Goal: Contribute content: Add original content to the website for others to see

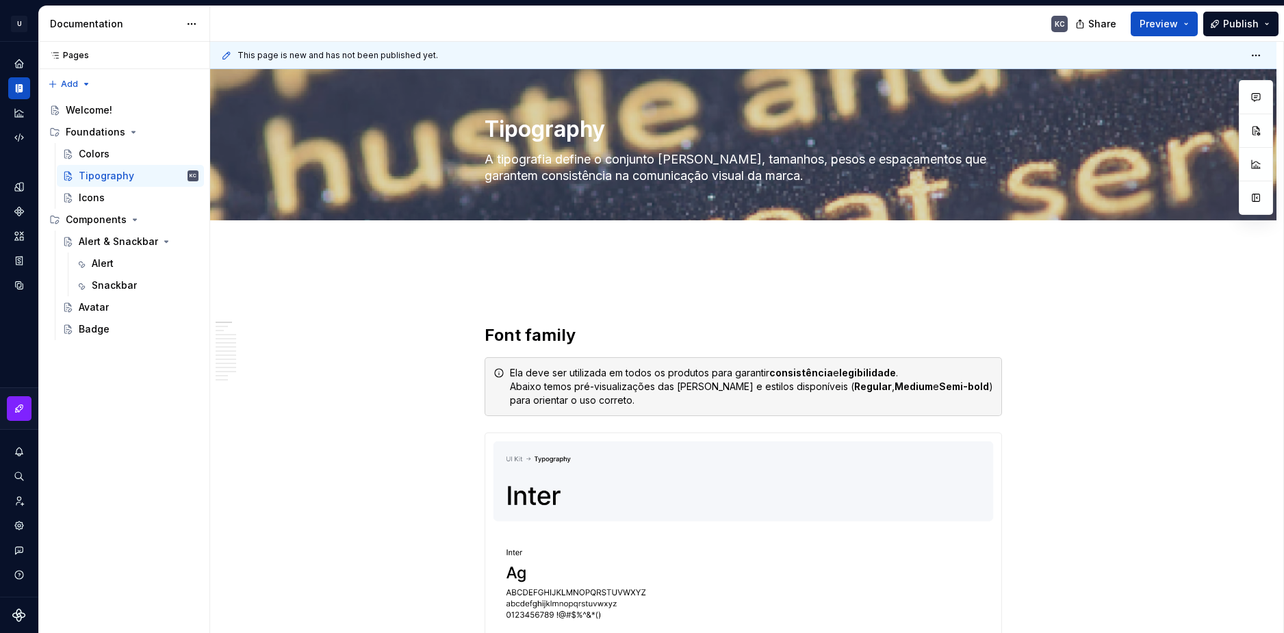
click at [105, 23] on div "Documentation" at bounding box center [114, 24] width 129 height 14
click at [199, 21] on html "U Stardust DS KC Design system data Documentation KC Share Preview Publish Page…" at bounding box center [642, 316] width 1284 height 633
drag, startPoint x: 83, startPoint y: 27, endPoint x: 174, endPoint y: 10, distance: 92.6
click at [170, 10] on div "Documentation" at bounding box center [124, 24] width 171 height 36
click at [196, 21] on html "U Stardust DS KC Design system data Documentation KC Share Preview Publish Page…" at bounding box center [642, 316] width 1284 height 633
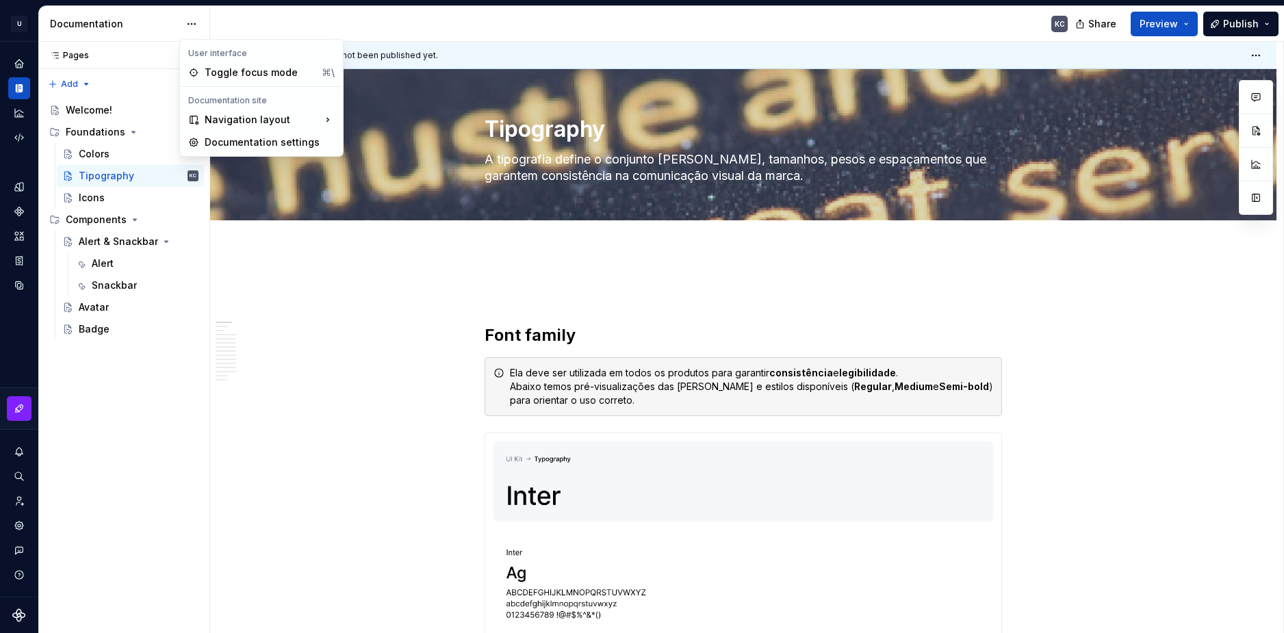
click at [116, 57] on div "Pages Pages Add Accessibility guide for tree Page tree. Navigate the tree with …" at bounding box center [123, 338] width 171 height 592
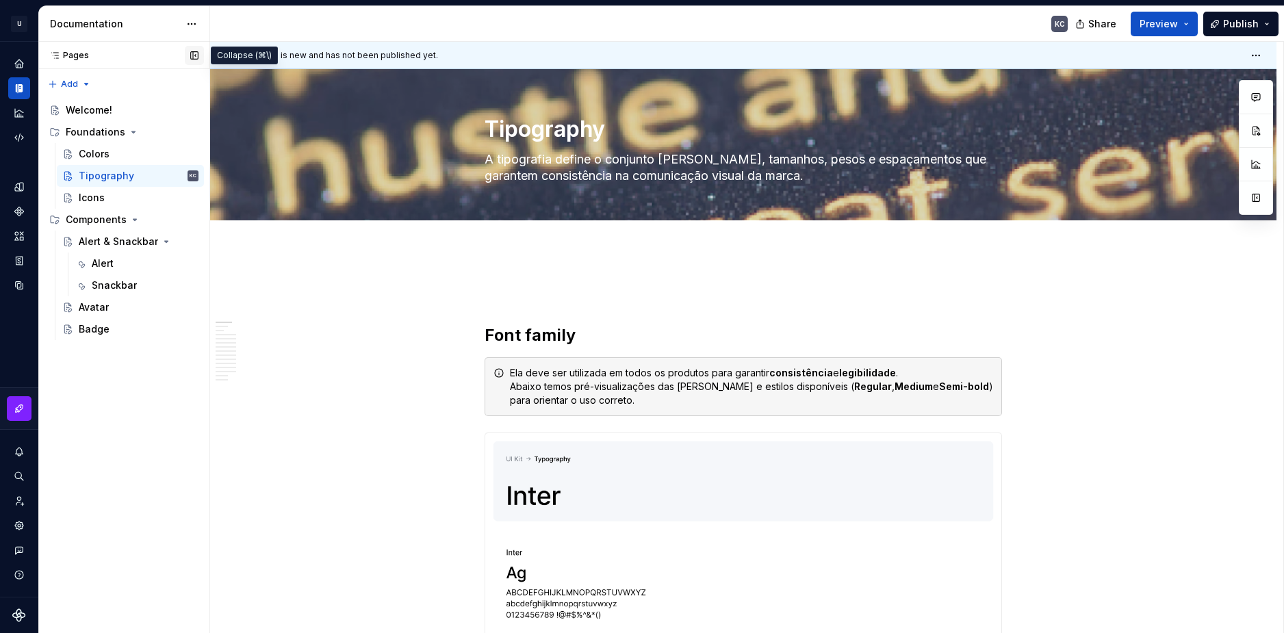
click at [192, 54] on button "button" at bounding box center [194, 55] width 19 height 19
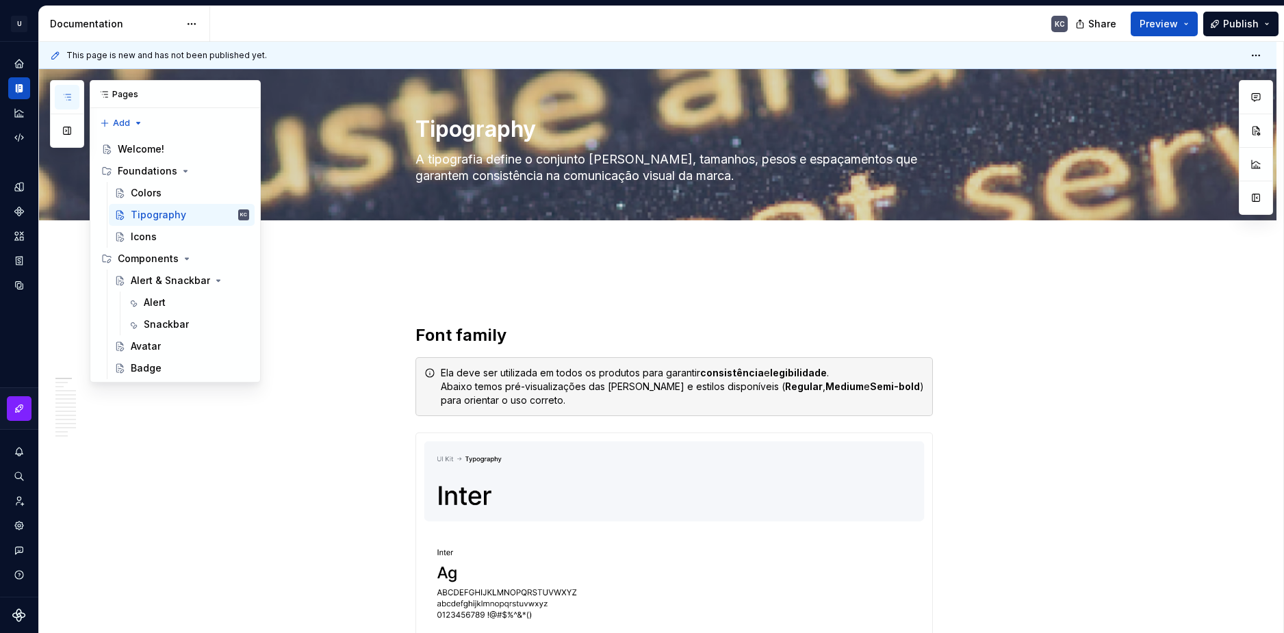
click at [61, 92] on button "button" at bounding box center [67, 97] width 25 height 25
click at [107, 94] on icon at bounding box center [104, 94] width 7 height 5
click at [73, 133] on button "button" at bounding box center [67, 130] width 25 height 25
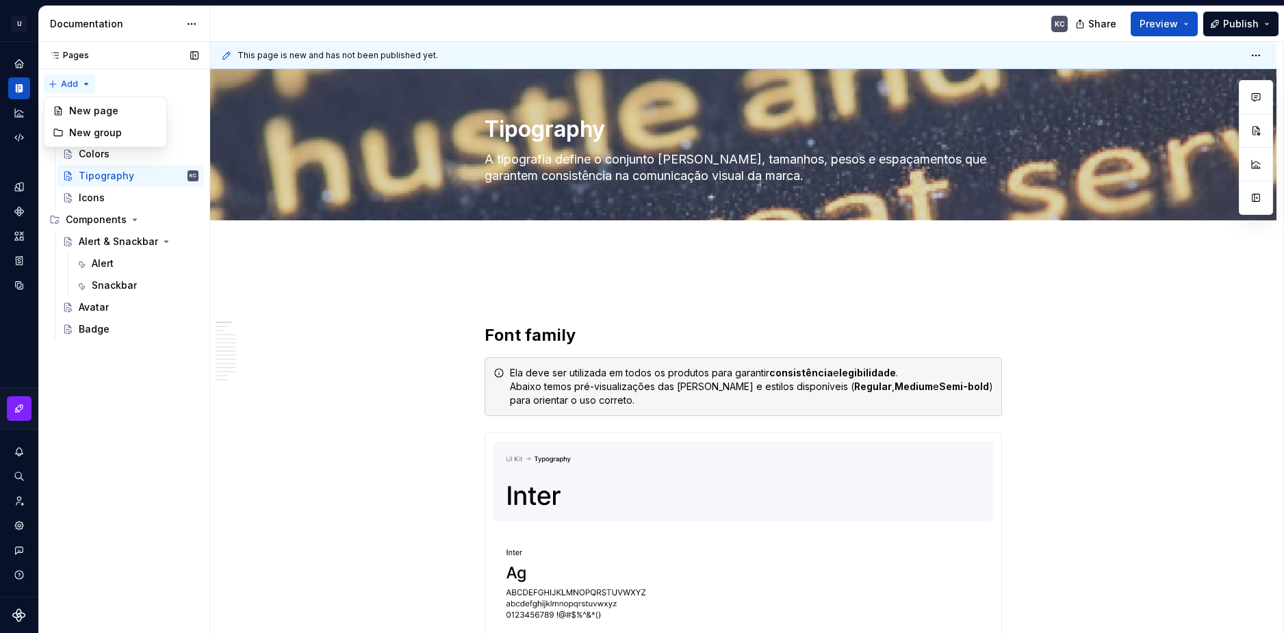
click at [83, 85] on div "Pages Pages Add Accessibility guide for tree Page tree. Navigate the tree with …" at bounding box center [123, 338] width 171 height 592
click at [1175, 131] on html "U Stardust DS KC Design system data Documentation KC Share Preview Publish Page…" at bounding box center [642, 316] width 1284 height 633
click at [1201, 94] on span "Edit header" at bounding box center [1185, 93] width 55 height 14
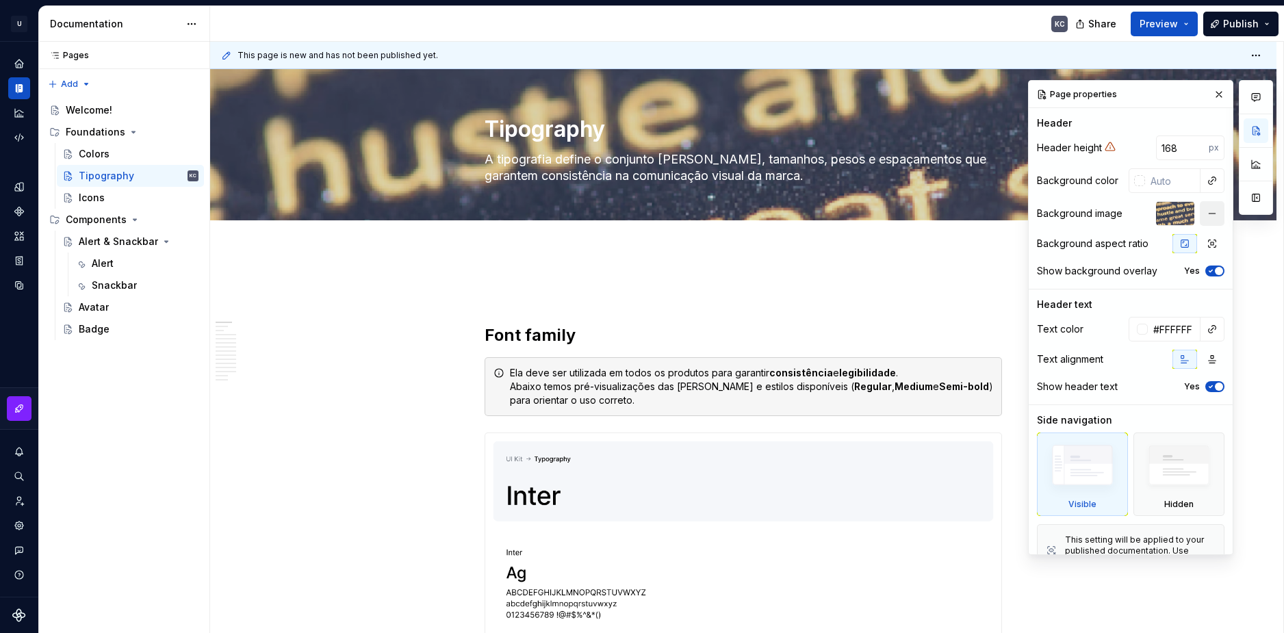
click at [1205, 221] on button "button" at bounding box center [1211, 213] width 25 height 25
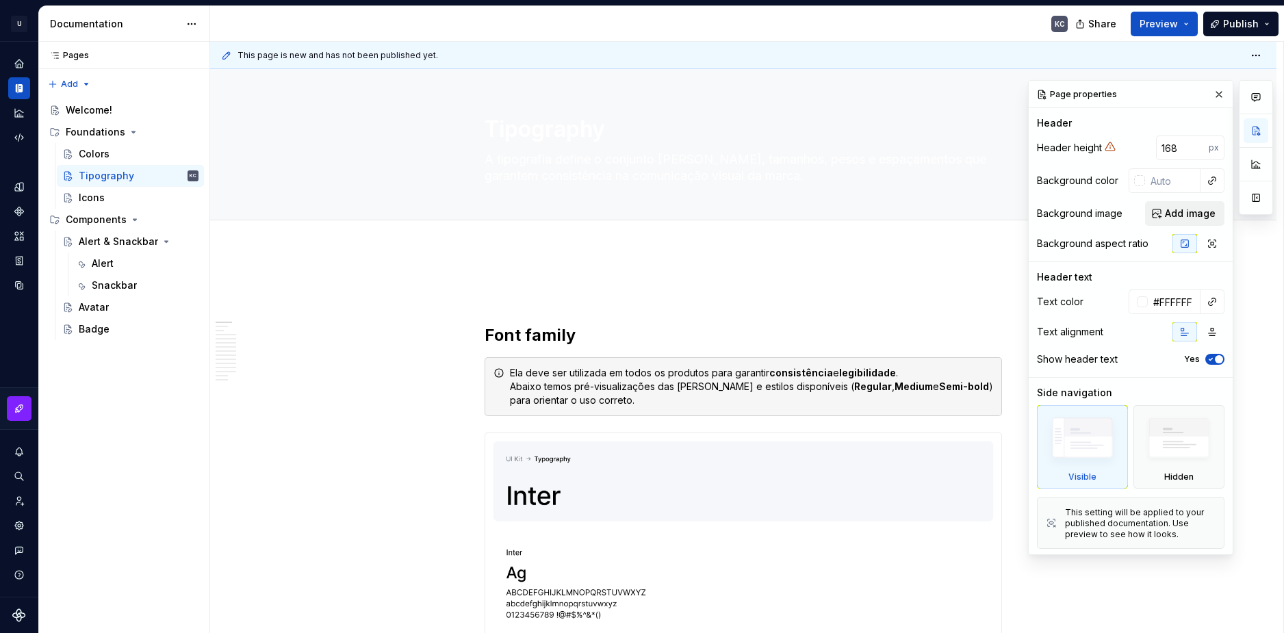
click at [1172, 217] on span "Add image" at bounding box center [1190, 214] width 51 height 14
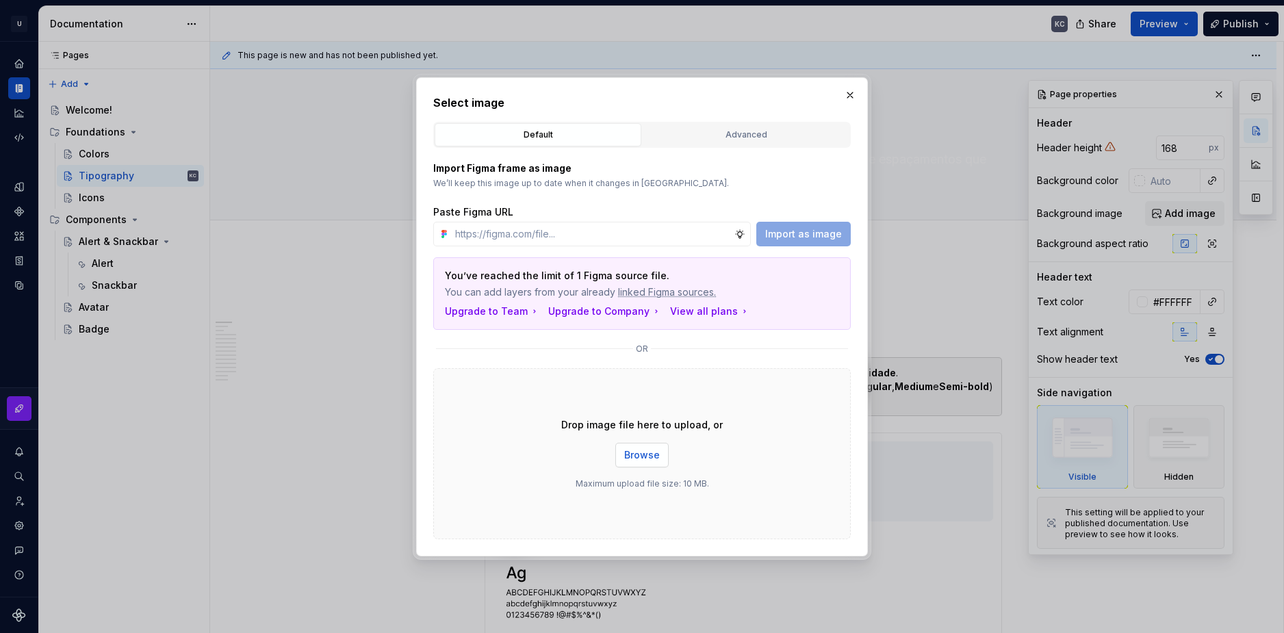
click at [659, 459] on button "Browse" at bounding box center [641, 455] width 53 height 25
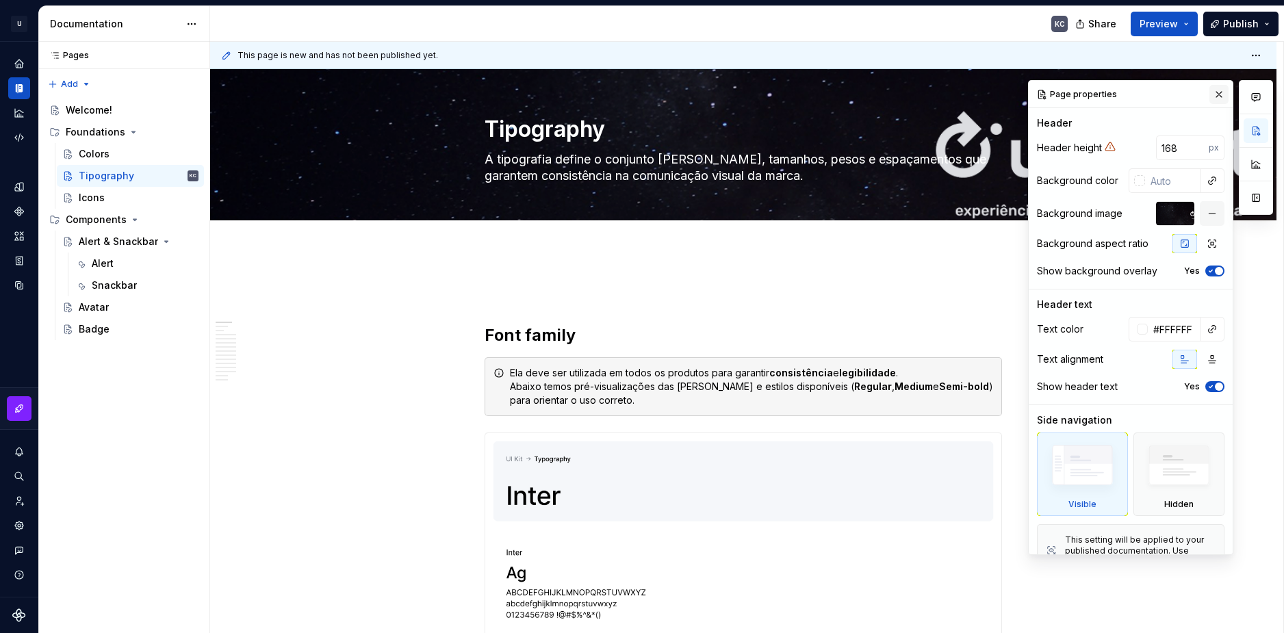
click at [1209, 96] on button "button" at bounding box center [1218, 94] width 19 height 19
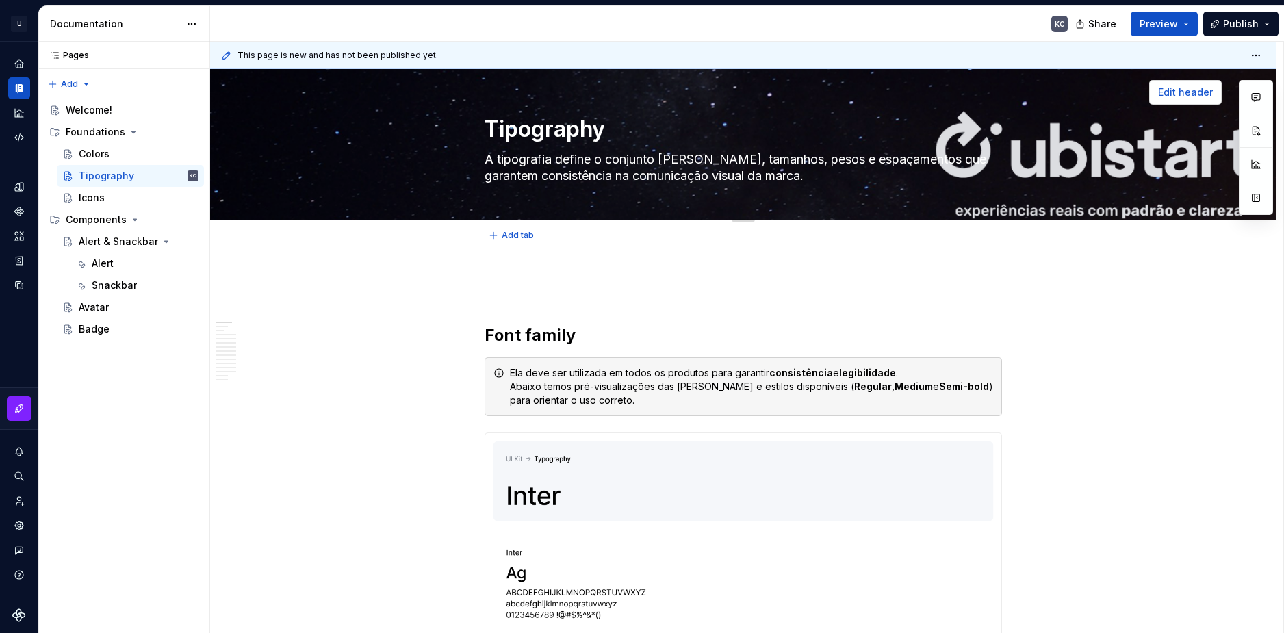
click at [1197, 89] on span "Edit header" at bounding box center [1185, 93] width 55 height 14
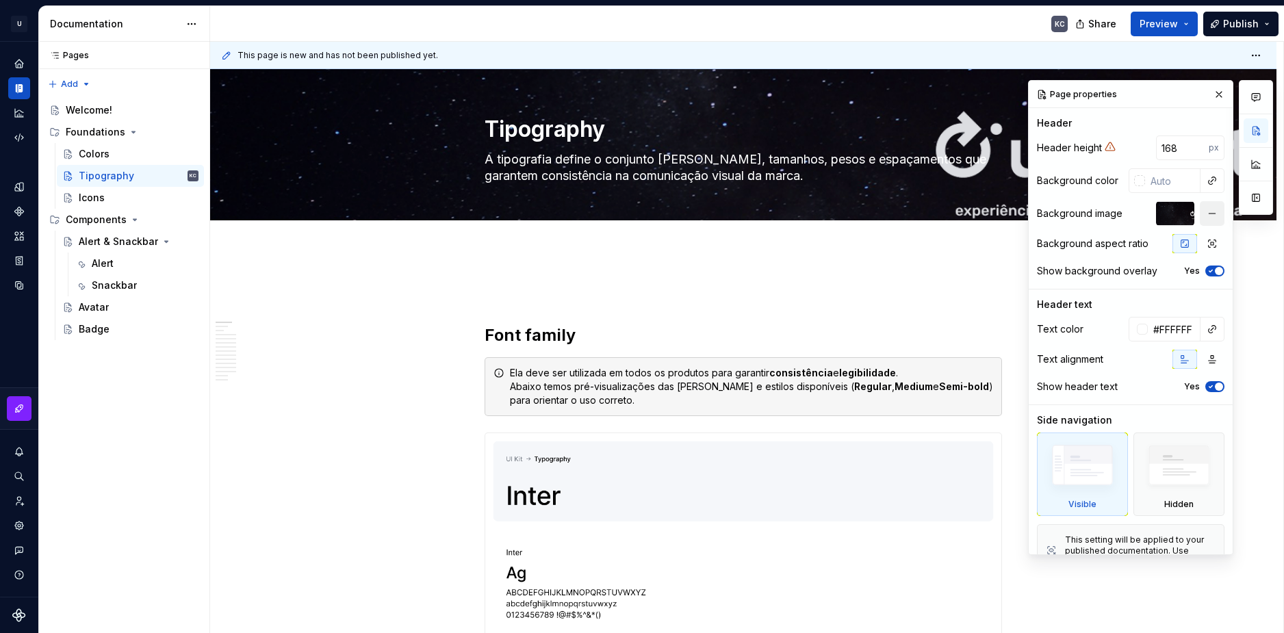
click at [1203, 213] on button "button" at bounding box center [1211, 213] width 25 height 25
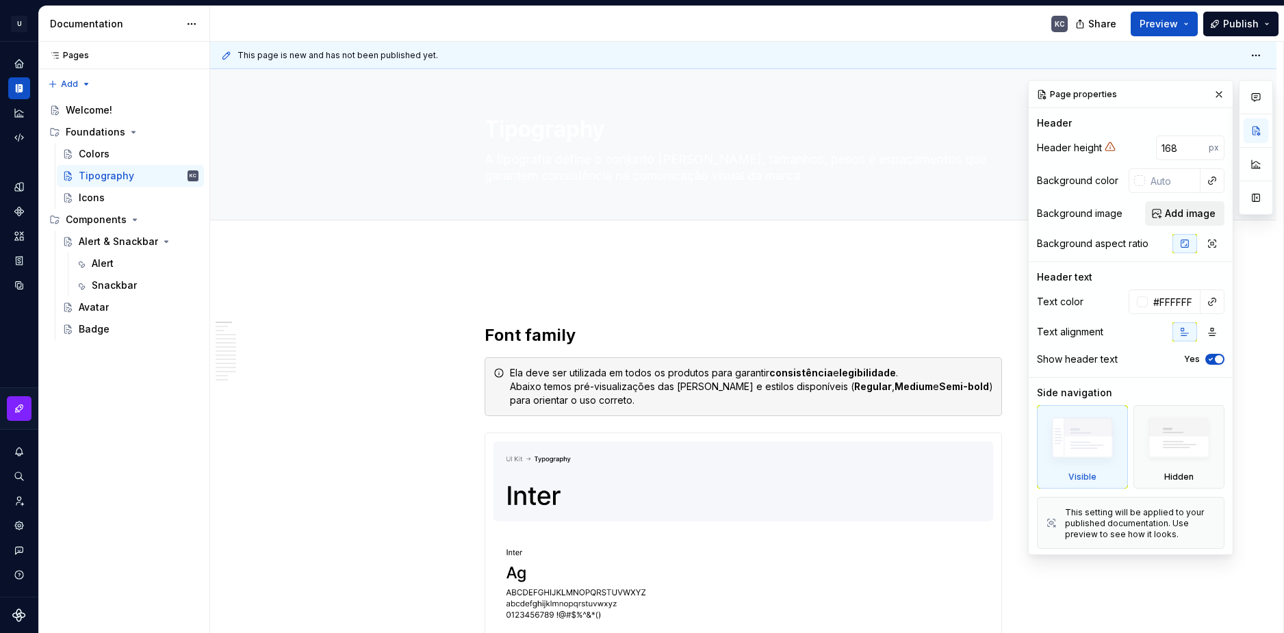
click at [1176, 212] on span "Add image" at bounding box center [1190, 214] width 51 height 14
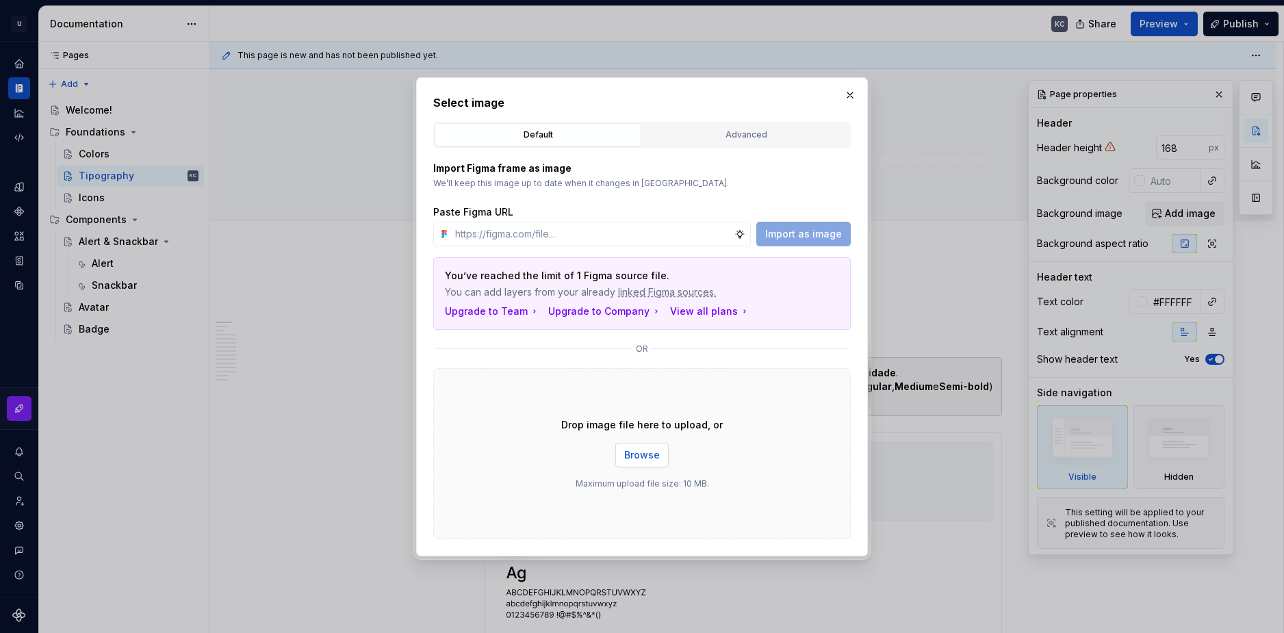
click at [651, 452] on span "Browse" at bounding box center [642, 455] width 36 height 14
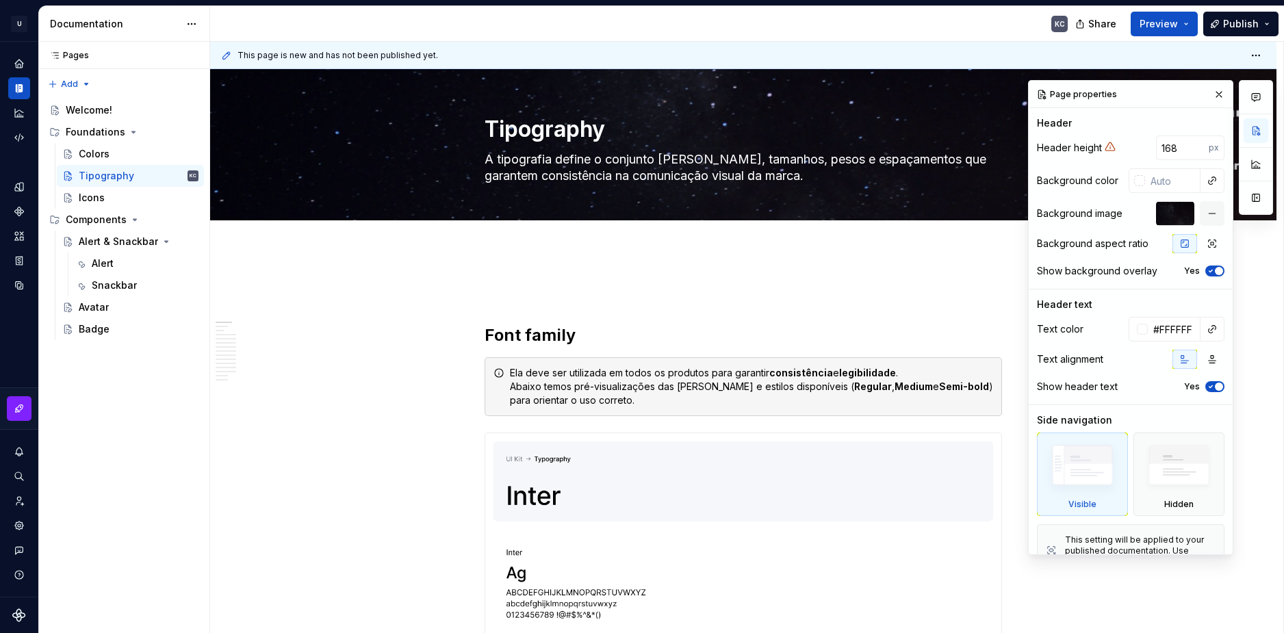
drag, startPoint x: 1137, startPoint y: 114, endPoint x: 1176, endPoint y: 90, distance: 45.8
click at [1152, 98] on div "Page properties" at bounding box center [1130, 94] width 204 height 27
click at [1213, 96] on button "button" at bounding box center [1218, 94] width 19 height 19
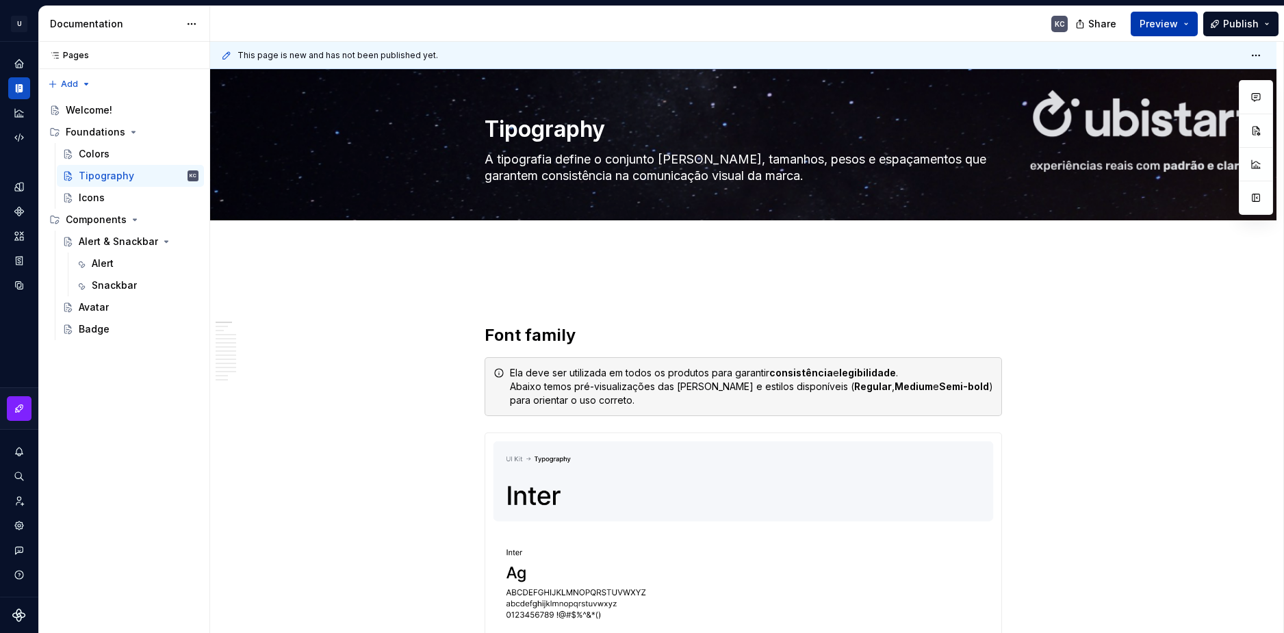
click at [1190, 23] on button "Preview" at bounding box center [1163, 24] width 67 height 25
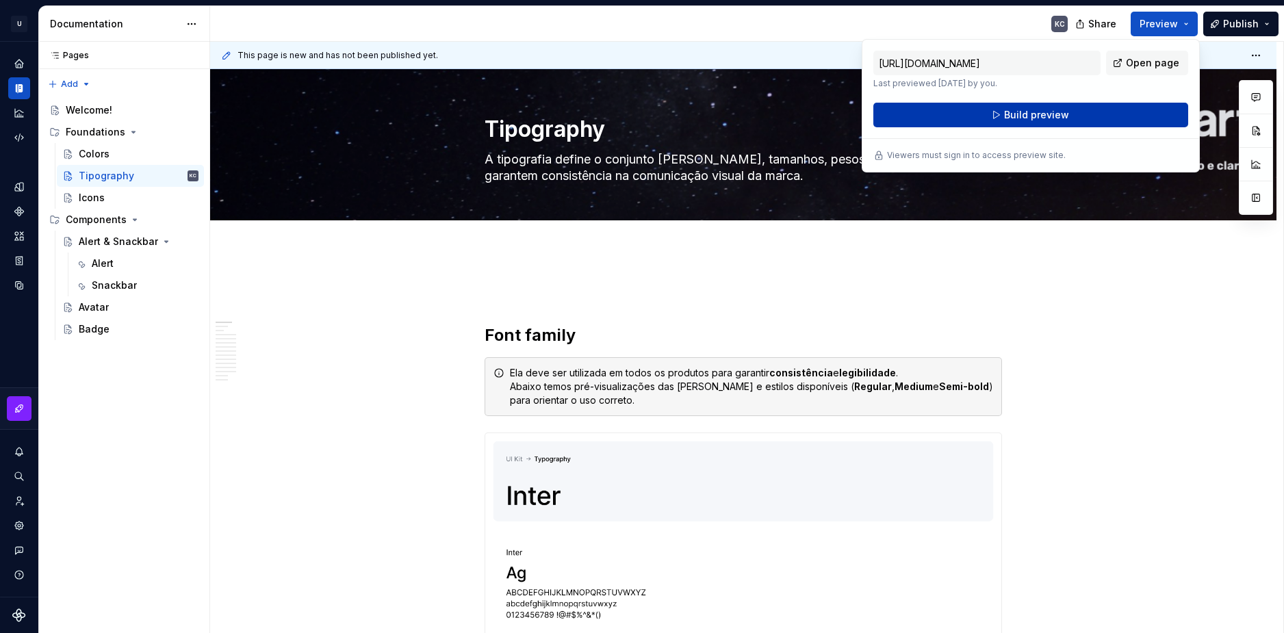
click at [1079, 121] on button "Build preview" at bounding box center [1030, 115] width 315 height 25
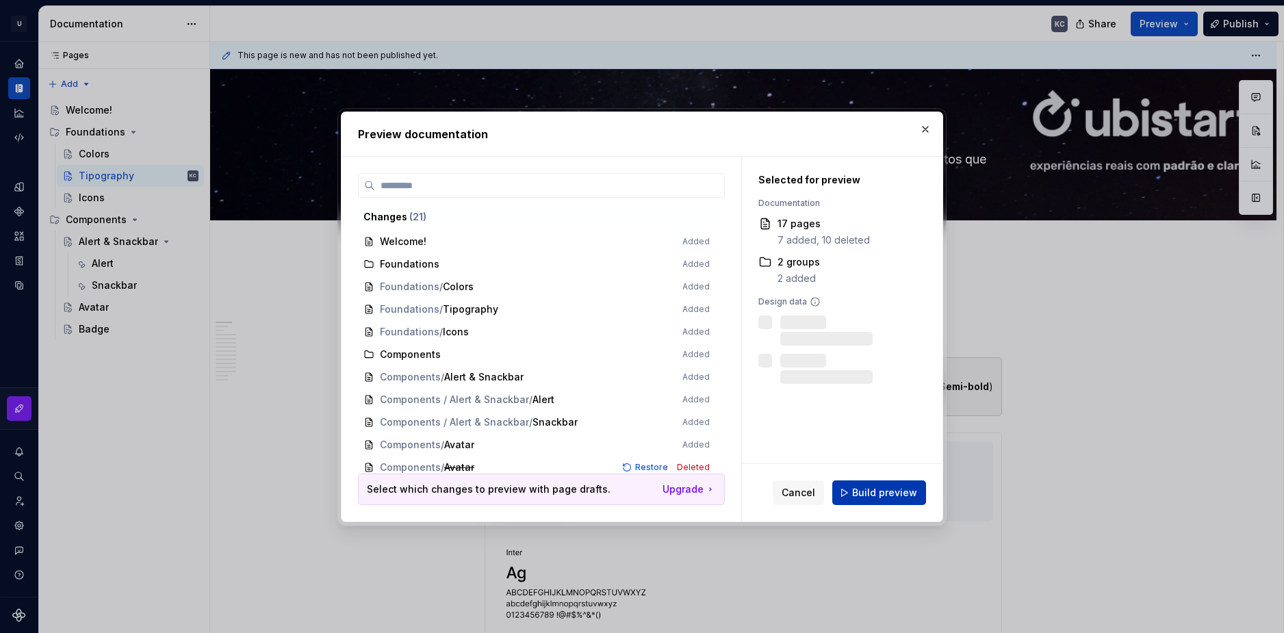
click at [887, 493] on span "Build preview" at bounding box center [884, 493] width 65 height 14
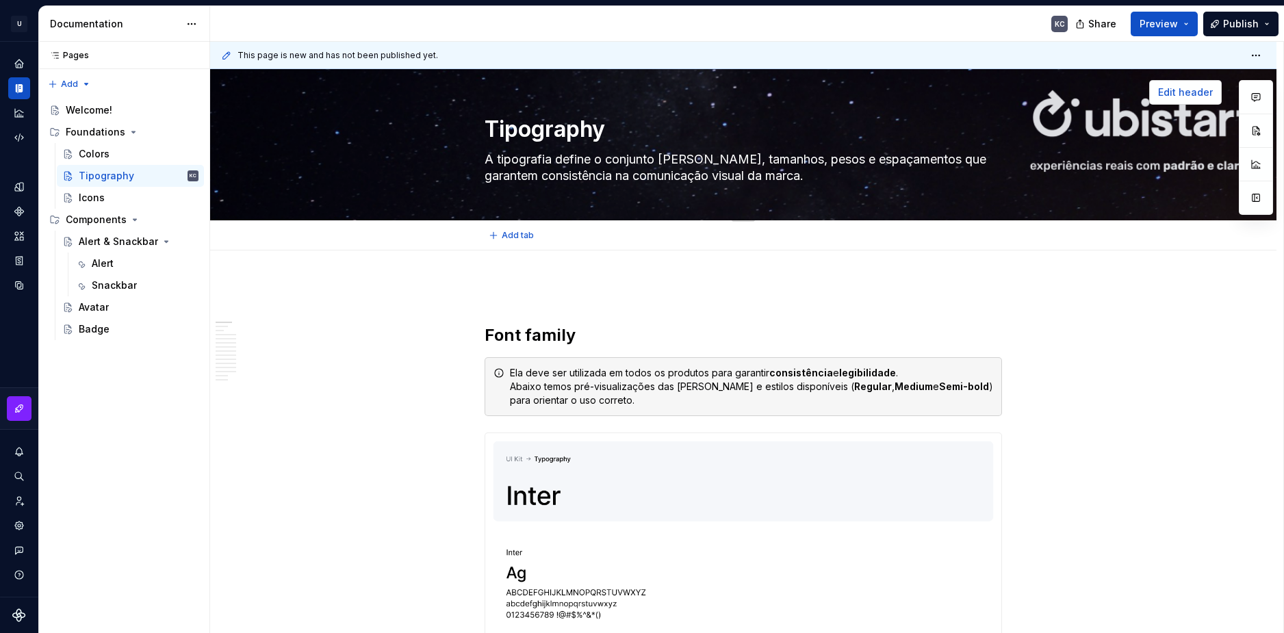
click at [1170, 95] on span "Edit header" at bounding box center [1185, 93] width 55 height 14
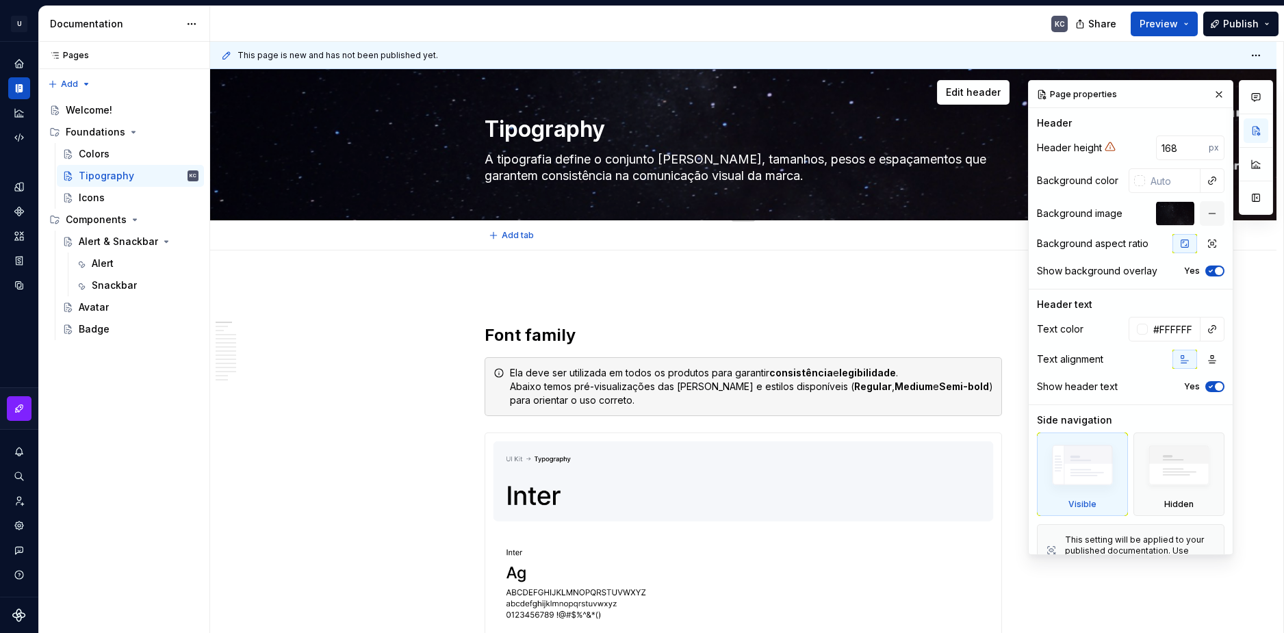
click at [585, 142] on textarea "Tipography" at bounding box center [740, 129] width 517 height 33
click at [1139, 331] on div at bounding box center [1141, 329] width 11 height 11
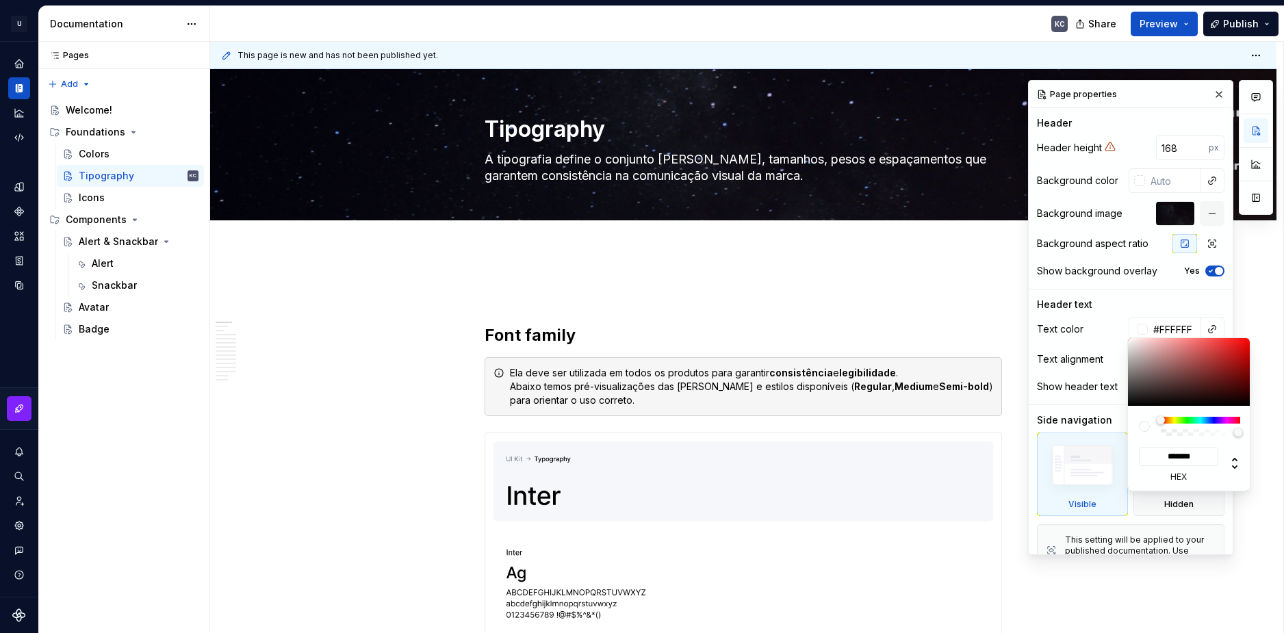
click at [1141, 431] on div at bounding box center [1144, 426] width 11 height 11
click at [1149, 424] on div at bounding box center [1144, 426] width 11 height 11
click at [1141, 430] on div at bounding box center [1144, 426] width 11 height 11
click at [1184, 473] on label "hex" at bounding box center [1178, 476] width 79 height 11
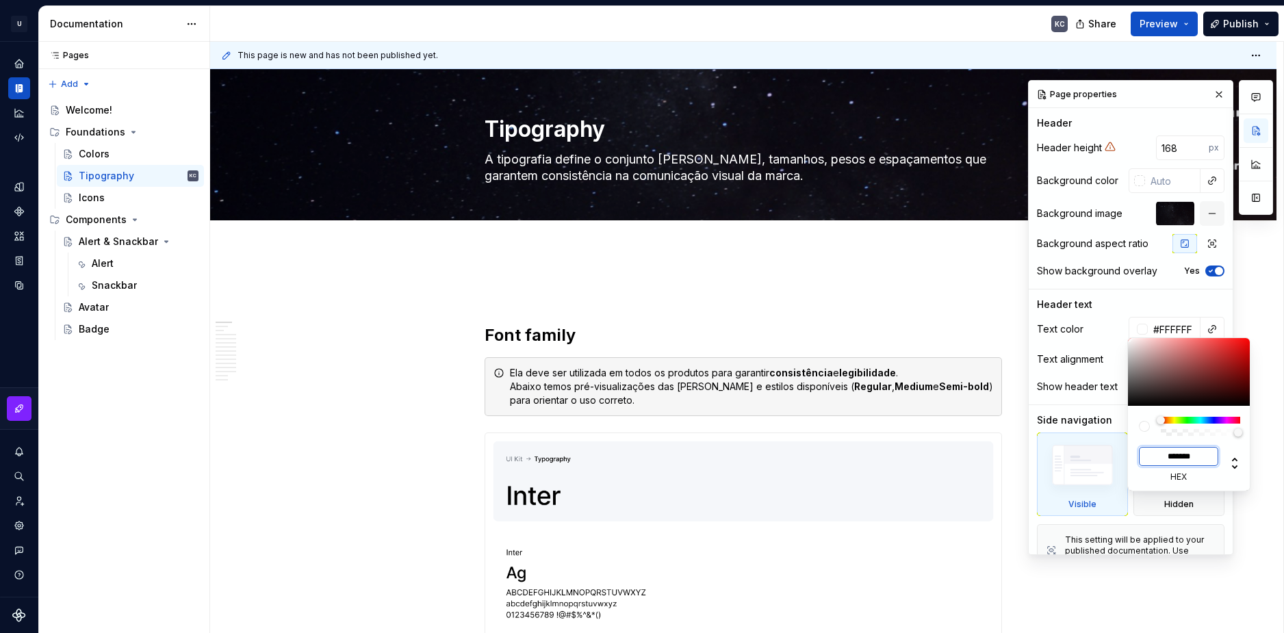
click at [1184, 466] on input "*******" at bounding box center [1178, 456] width 79 height 19
click at [1183, 474] on label "hex" at bounding box center [1178, 476] width 79 height 11
click at [1183, 466] on input "*******" at bounding box center [1178, 456] width 79 height 19
click at [1143, 427] on div at bounding box center [1144, 426] width 11 height 11
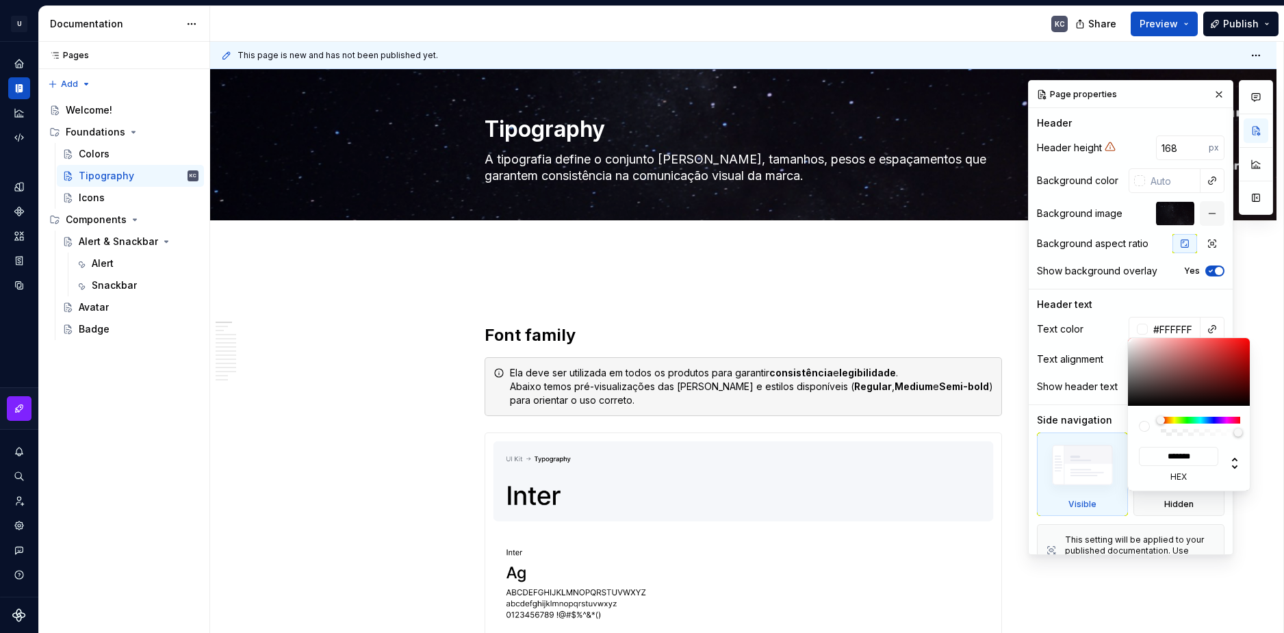
click at [1143, 427] on div at bounding box center [1144, 426] width 11 height 11
click at [1248, 311] on div at bounding box center [1255, 317] width 34 height 475
click at [1210, 94] on div "Comments Open comments No comments yet Select ‘Comment’ from the block context …" at bounding box center [1150, 317] width 245 height 475
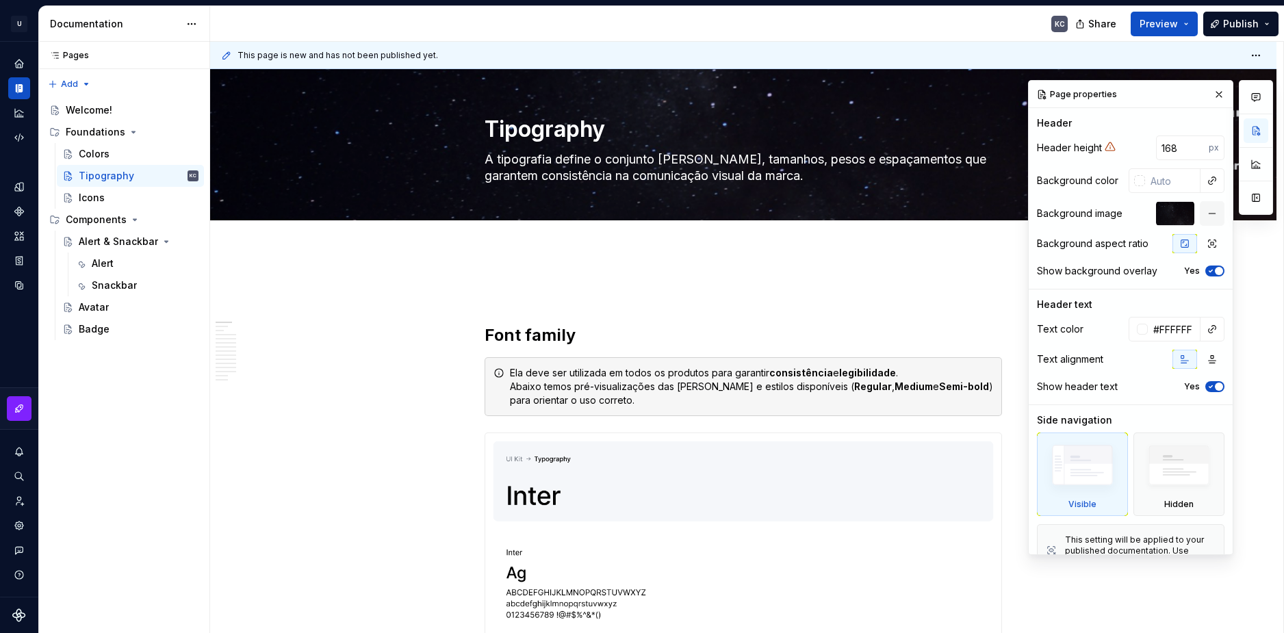
click at [1210, 94] on button "button" at bounding box center [1218, 94] width 19 height 19
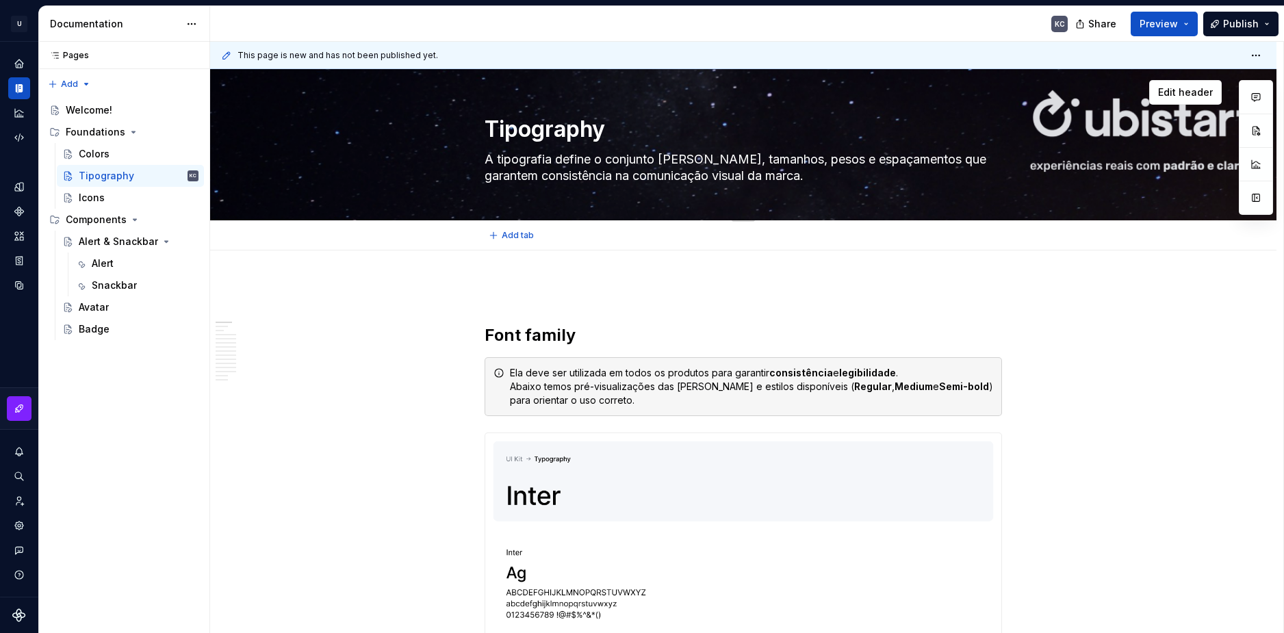
click at [1156, 174] on div at bounding box center [743, 144] width 1066 height 151
drag, startPoint x: 1136, startPoint y: 180, endPoint x: 1095, endPoint y: 180, distance: 41.7
click at [1095, 180] on div at bounding box center [743, 144] width 1066 height 151
click at [1177, 86] on span "Edit header" at bounding box center [1185, 93] width 55 height 14
type textarea "*"
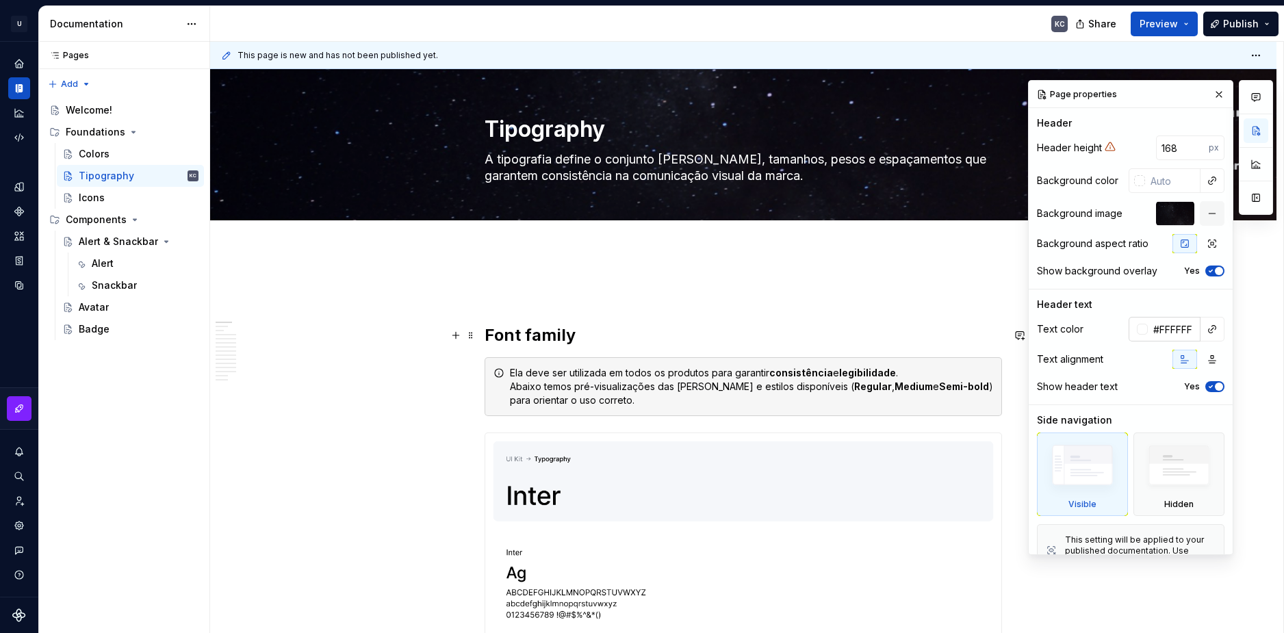
click at [1160, 324] on input "#FFFFFF" at bounding box center [1173, 329] width 53 height 25
click at [1160, 331] on input "#FFFFFF" at bounding box center [1173, 329] width 53 height 25
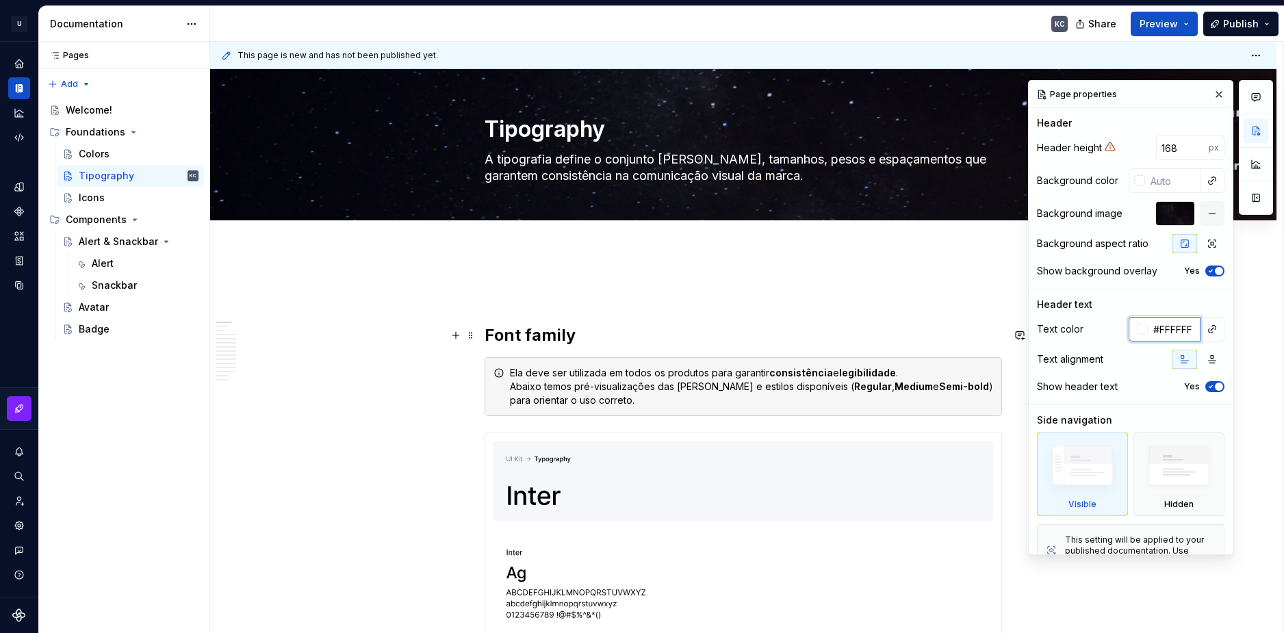
paste input "A6A4A6"
type input "A6A4A6"
type textarea "*"
type input "#A6A4A6"
click at [1147, 302] on div "Header text" at bounding box center [1130, 305] width 187 height 14
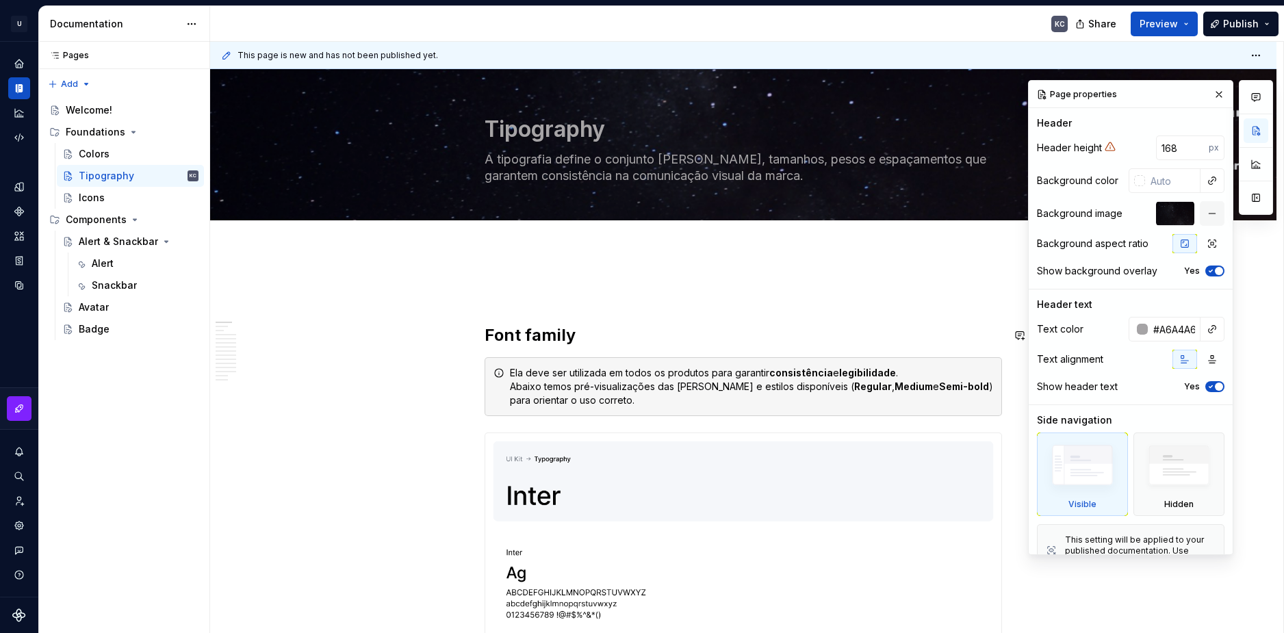
type textarea "*"
click at [1136, 326] on div at bounding box center [1141, 329] width 11 height 11
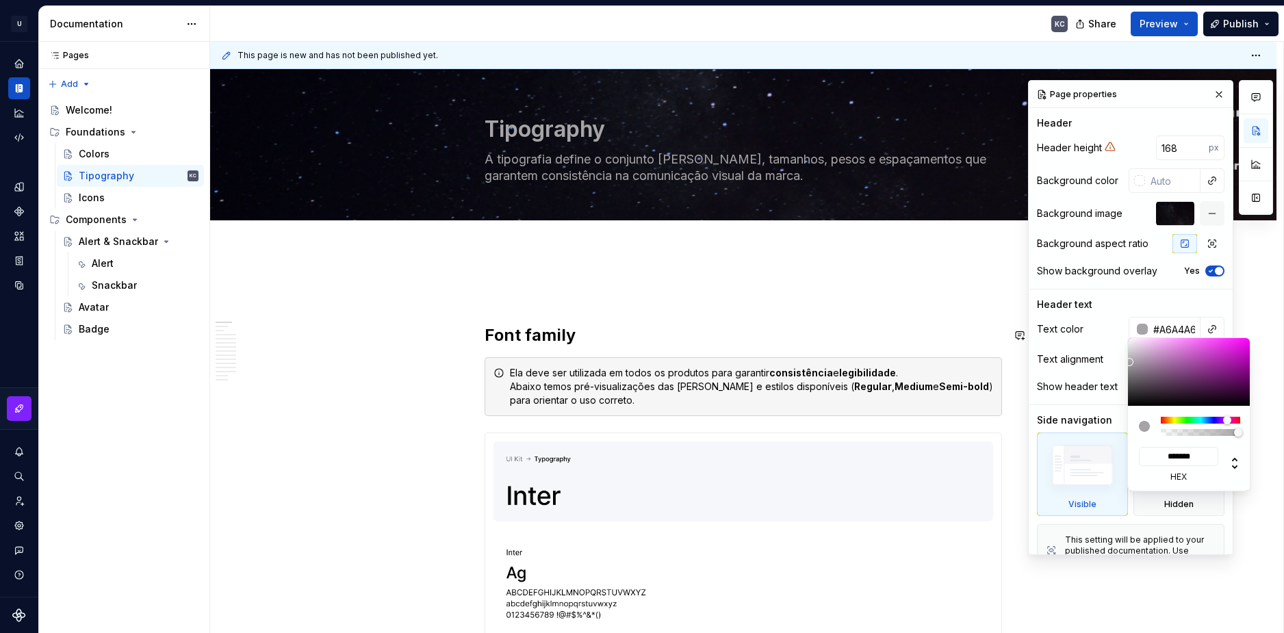
type input "#AFADAF"
type input "*******"
type textarea "*"
type input "#B2B0B2"
type input "*******"
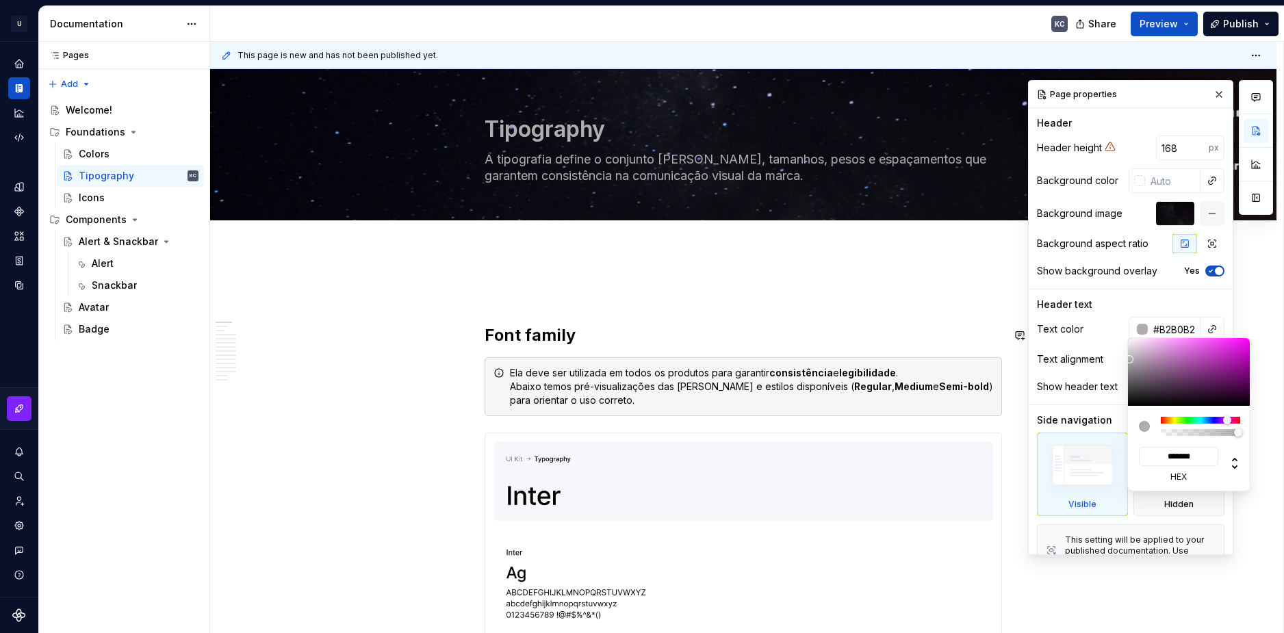
type input "#B7B5B7"
type input "*******"
type input "#B9B7B9"
type input "*******"
type input "#BCBABC"
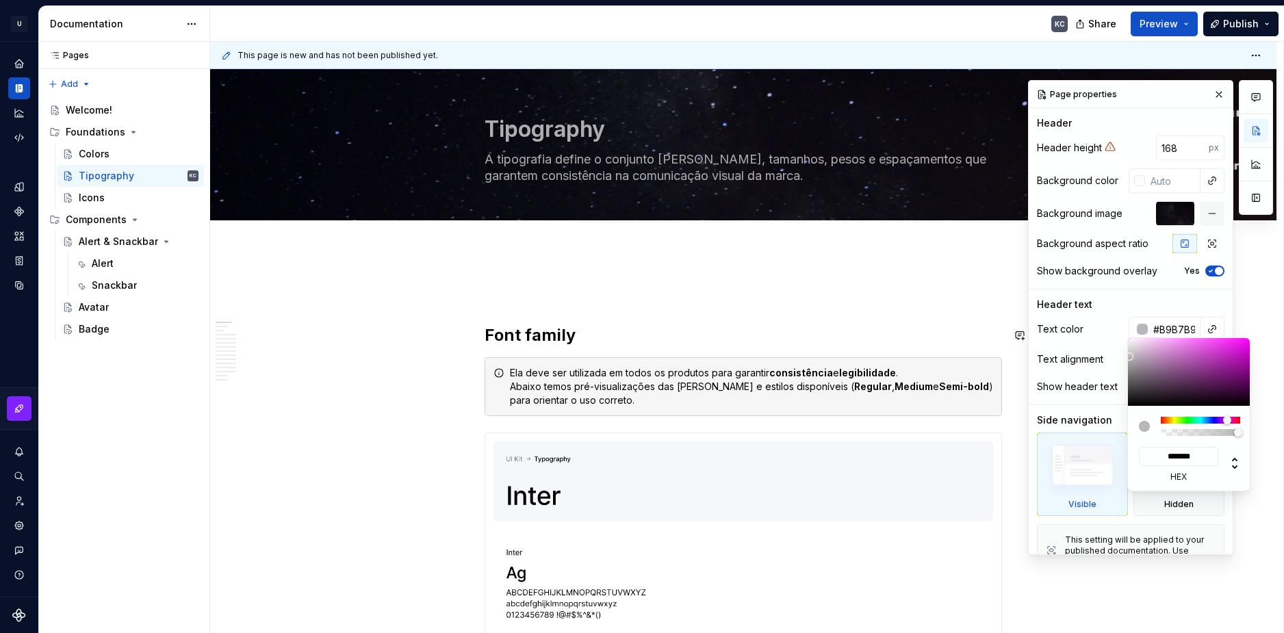
type input "*******"
type input "#BFBCBF"
type input "*******"
type input "#C1BFC1"
type input "*******"
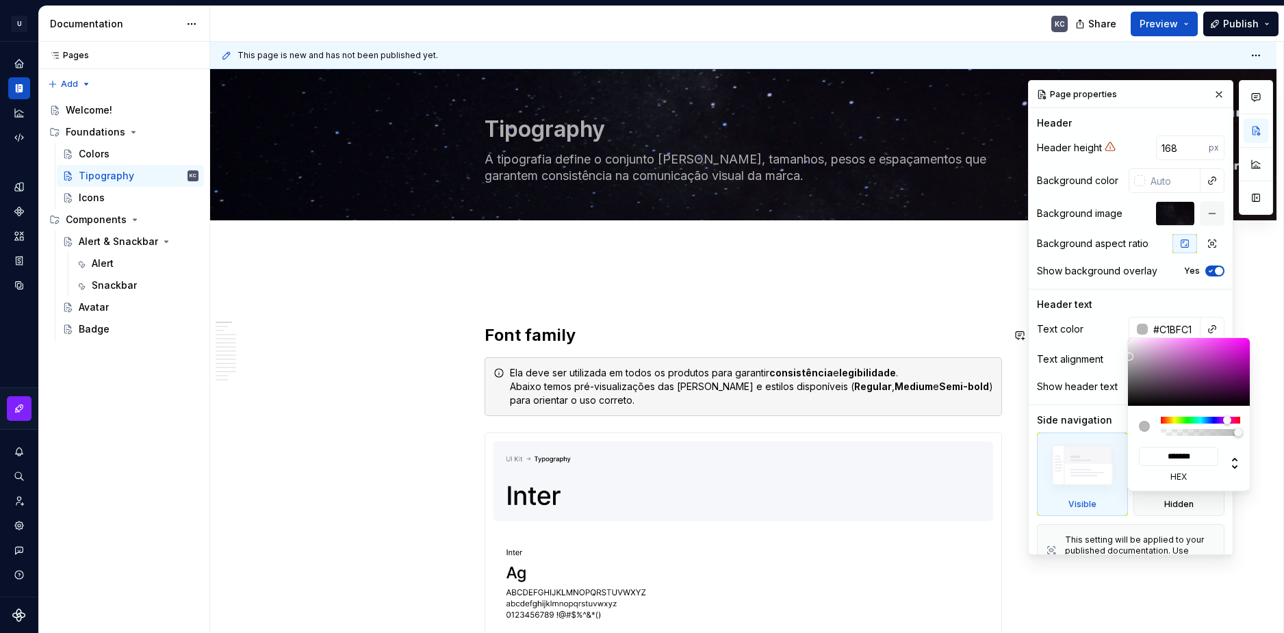
type input "#C6C4C6"
type input "*******"
type input "#C9C7C9"
type input "*******"
type input "#CBC9CB"
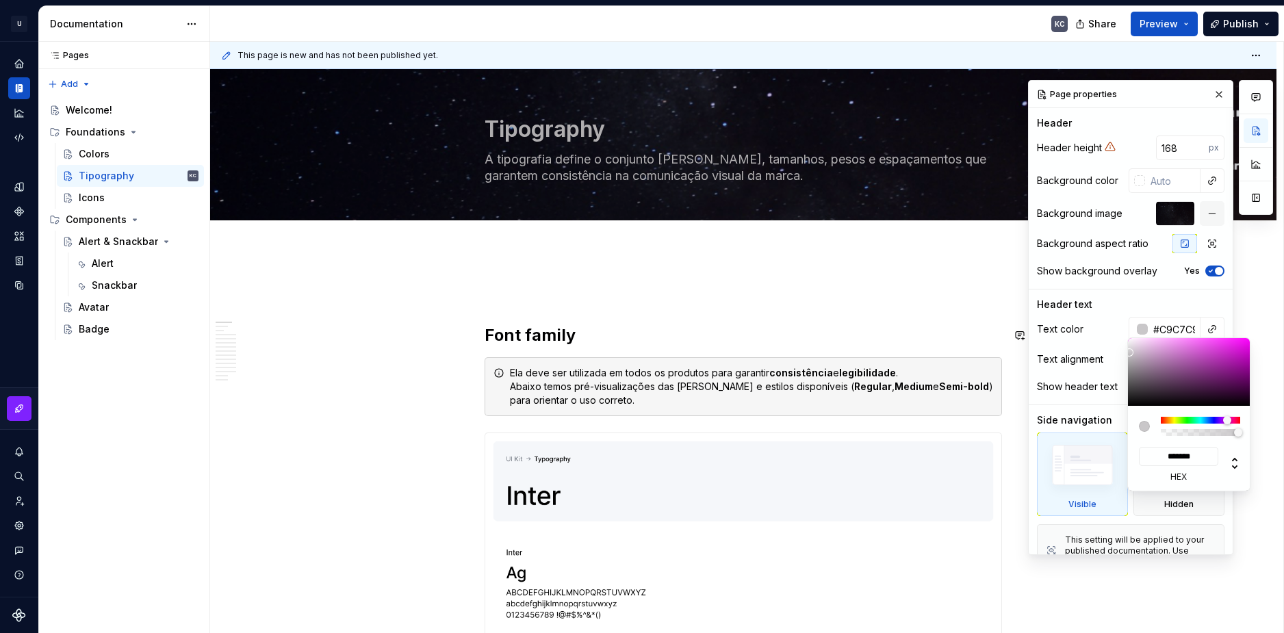
type input "*******"
type input "#D1CED1"
type input "*******"
type textarea "*"
type input "#D1CFD1"
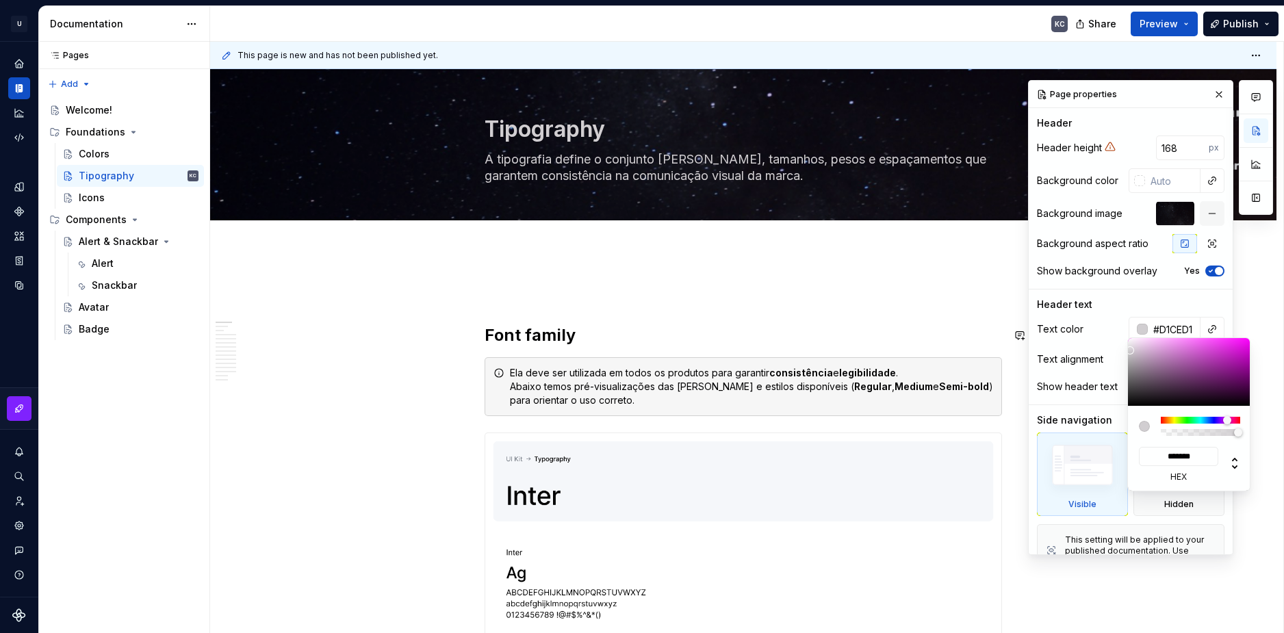
type input "*******"
type input "#D1D1D1"
type input "*******"
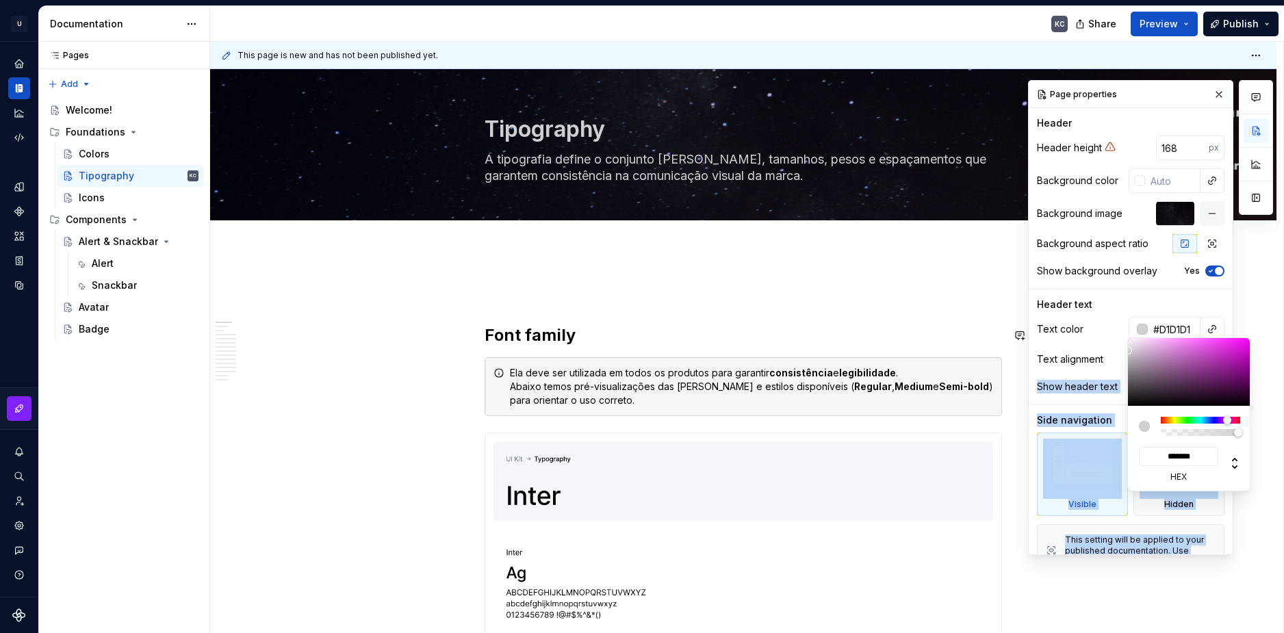
type textarea "*"
type input "#D3D3D3"
type input "*******"
type input "#E3E3E3"
type input "*******"
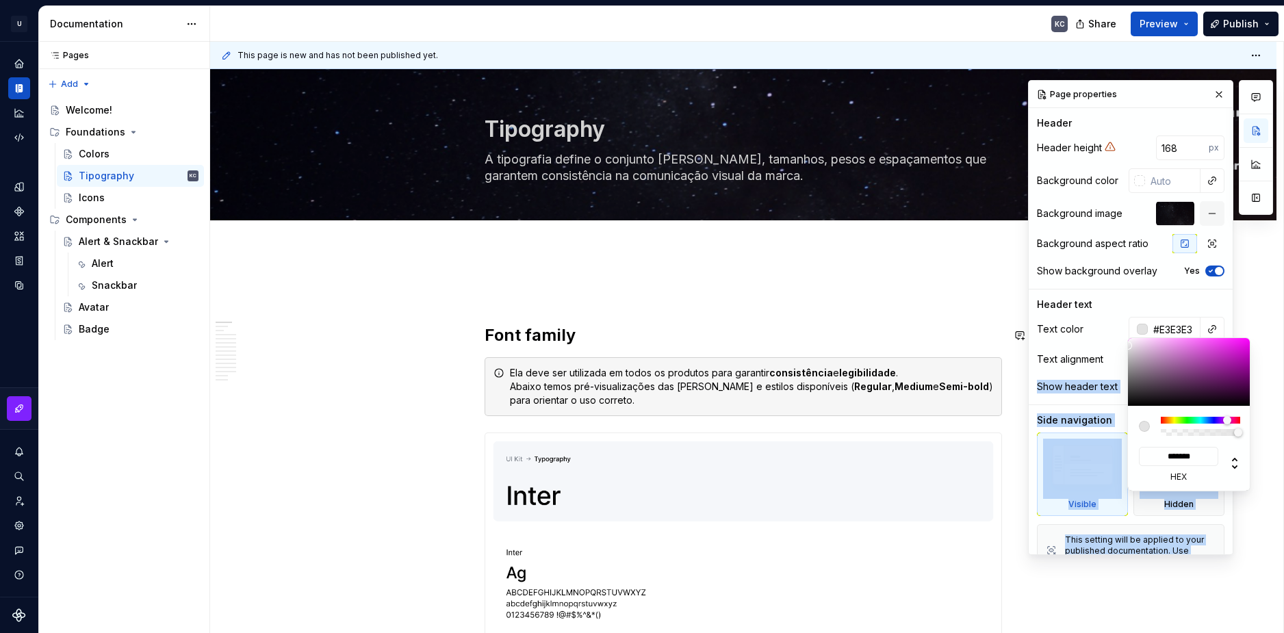
type input "#EDEDED"
type input "*******"
type input "#F0F0F0"
type input "*******"
drag, startPoint x: 1129, startPoint y: 359, endPoint x: 1123, endPoint y: 342, distance: 18.0
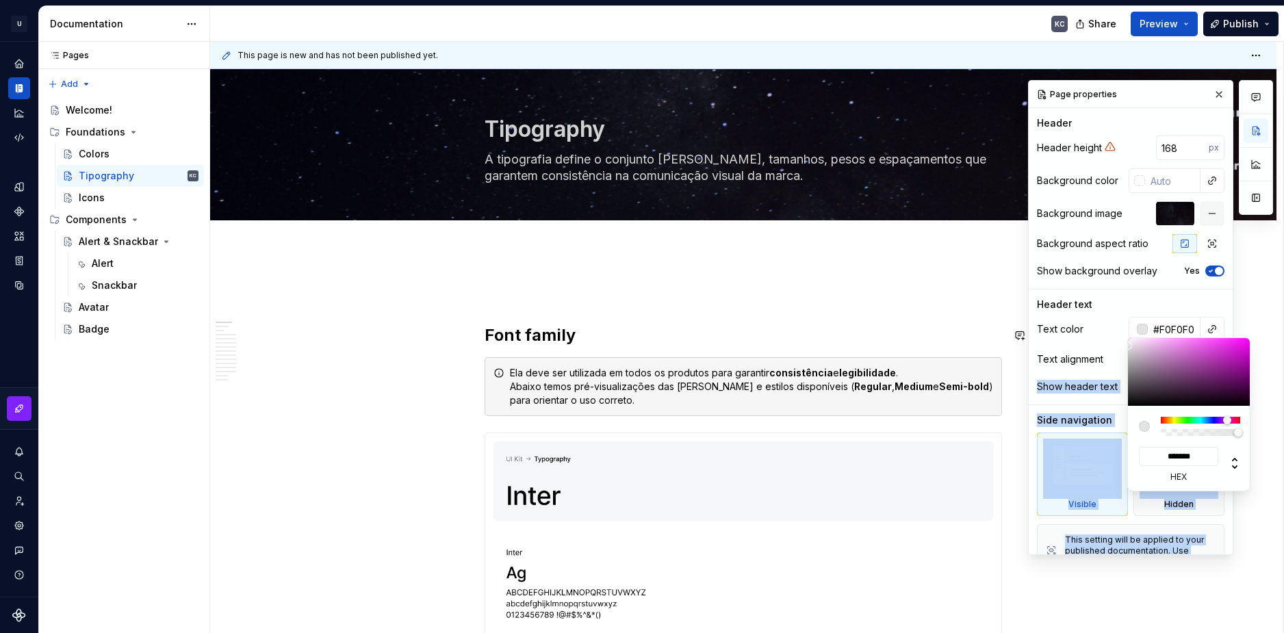
click at [1123, 342] on body "U Stardust DS KC Design system data Documentation KC Share Preview Publish Page…" at bounding box center [642, 316] width 1284 height 633
click at [1253, 285] on div at bounding box center [1255, 317] width 34 height 475
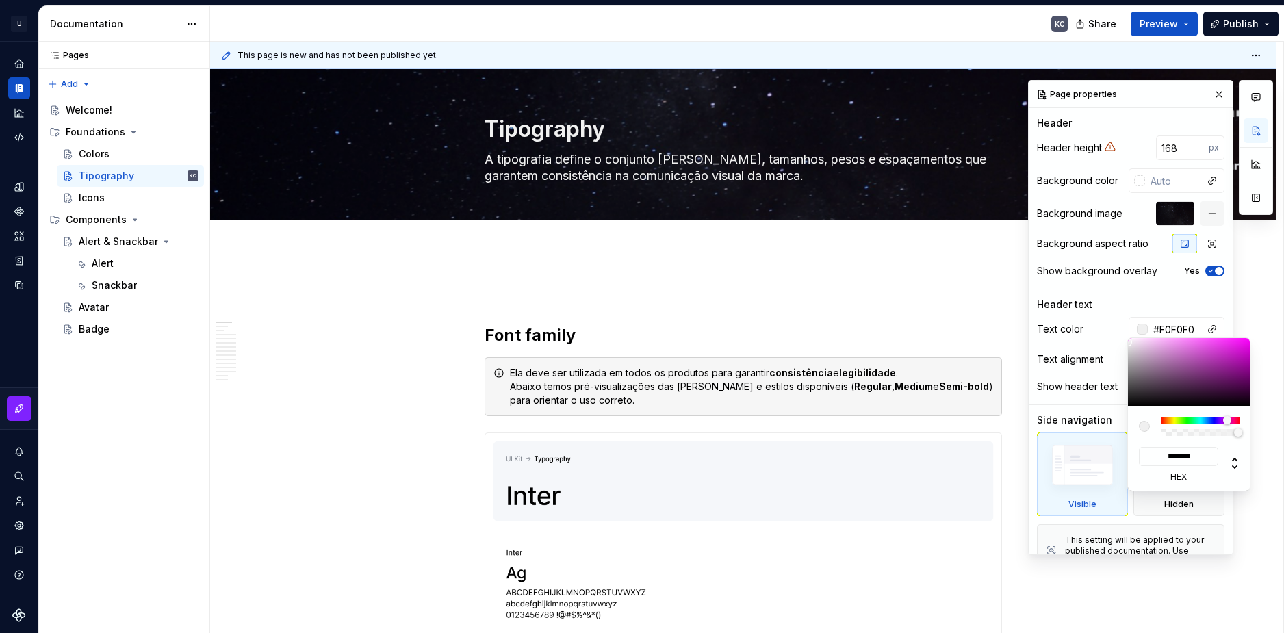
click at [1211, 99] on div "Comments Open comments No comments yet Select ‘Comment’ from the block context …" at bounding box center [1150, 317] width 245 height 475
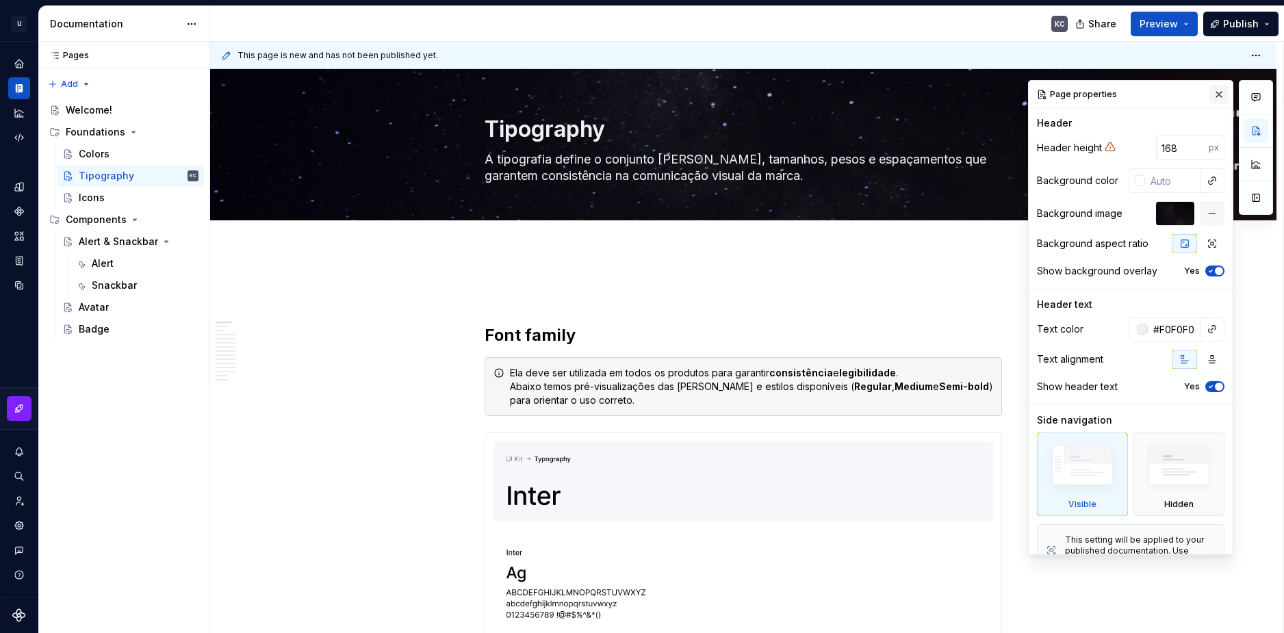
click at [1211, 96] on button "button" at bounding box center [1218, 94] width 19 height 19
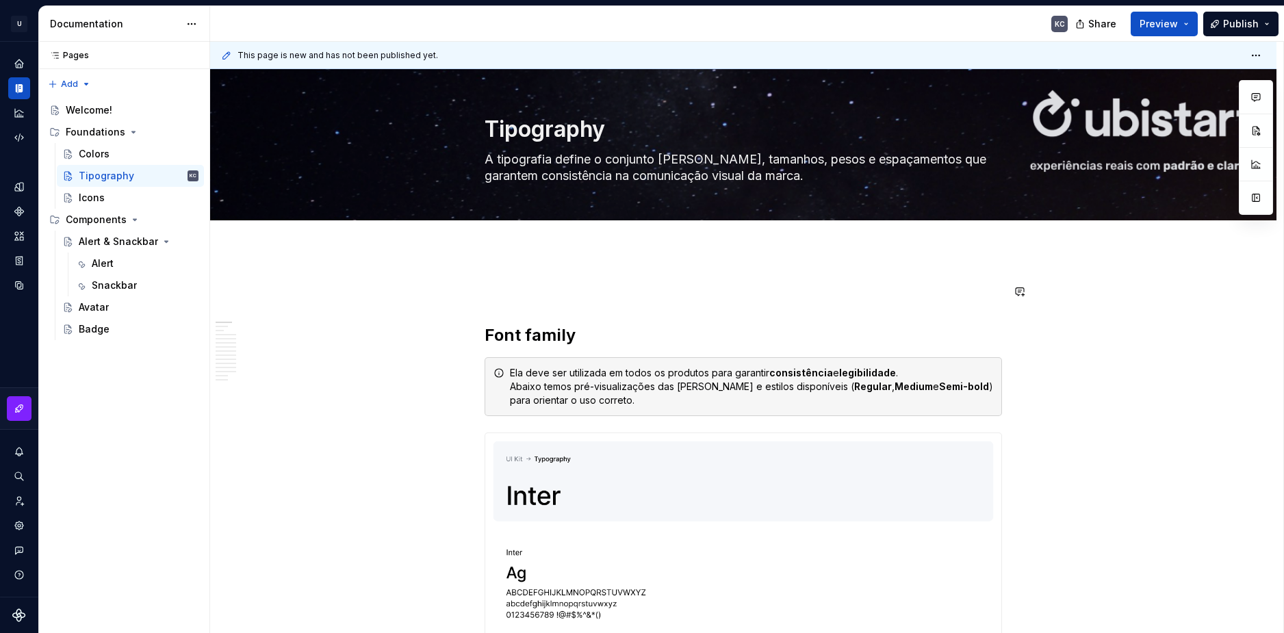
click at [1199, 18] on div "Share Preview Publish" at bounding box center [1180, 23] width 205 height 35
click at [1186, 24] on button "Preview" at bounding box center [1163, 24] width 67 height 25
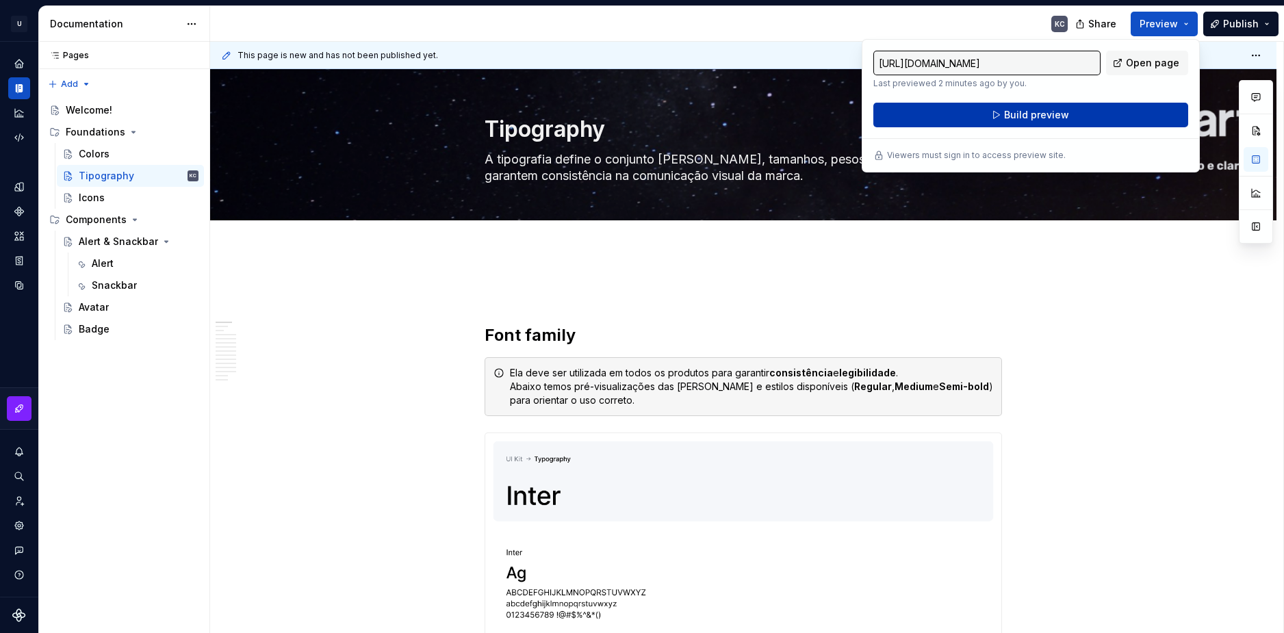
click at [1116, 110] on button "Build preview" at bounding box center [1030, 115] width 315 height 25
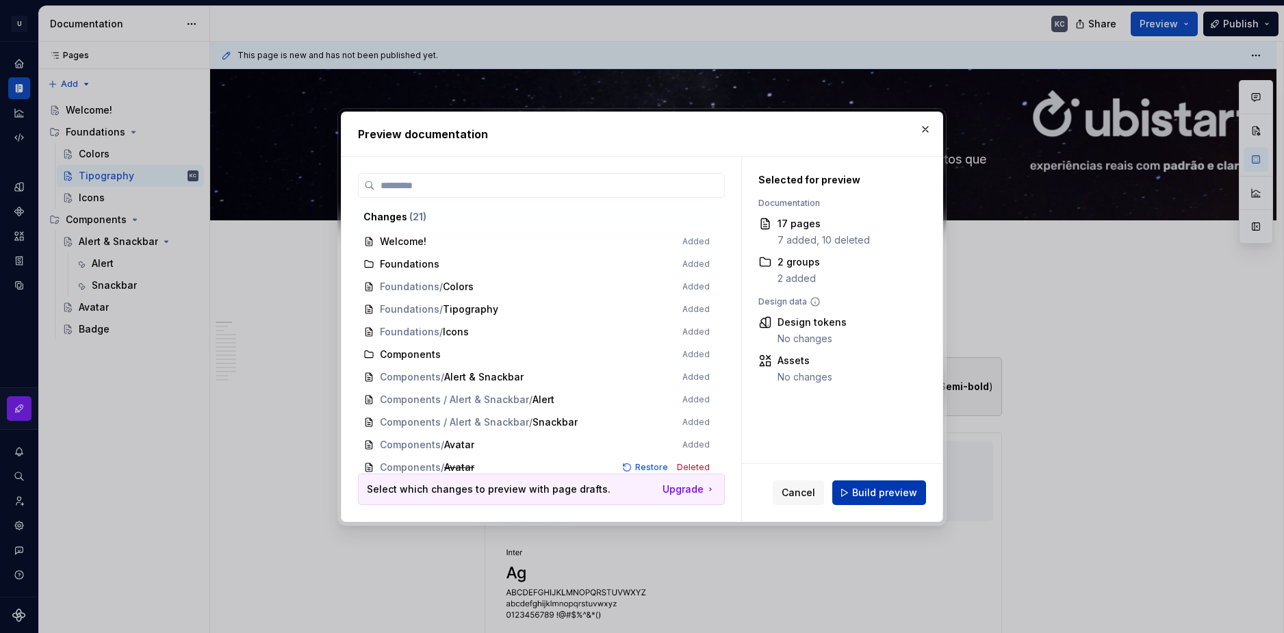
click at [855, 491] on span "Build preview" at bounding box center [884, 493] width 65 height 14
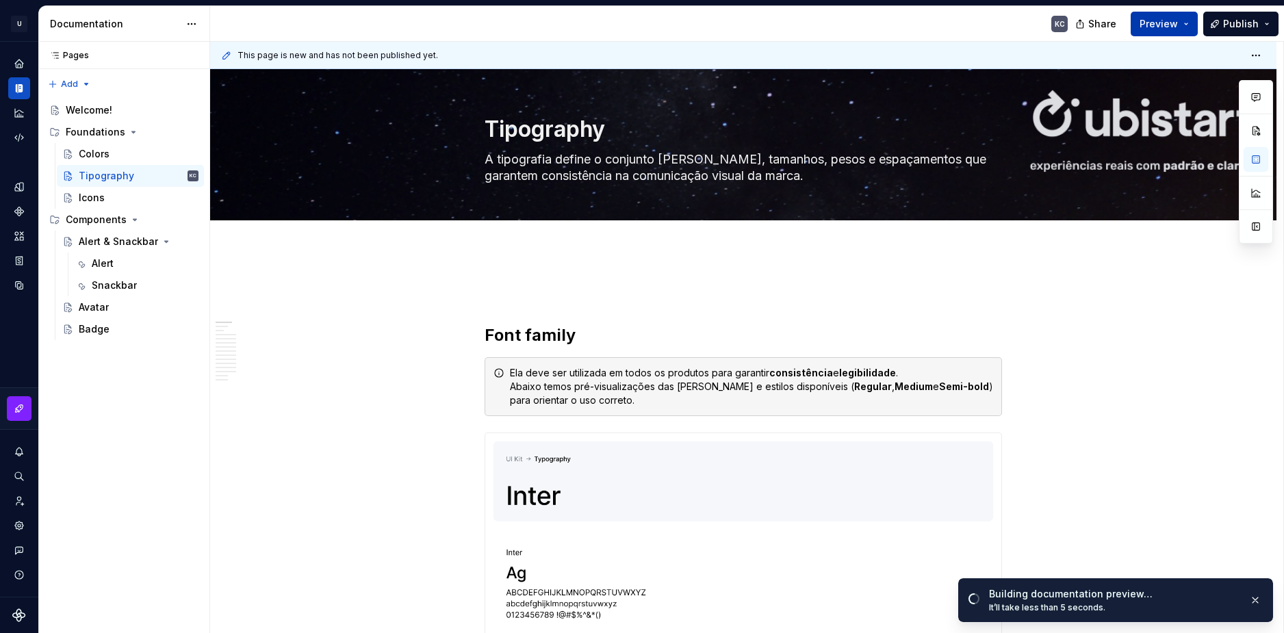
click at [1191, 23] on button "Preview" at bounding box center [1163, 24] width 67 height 25
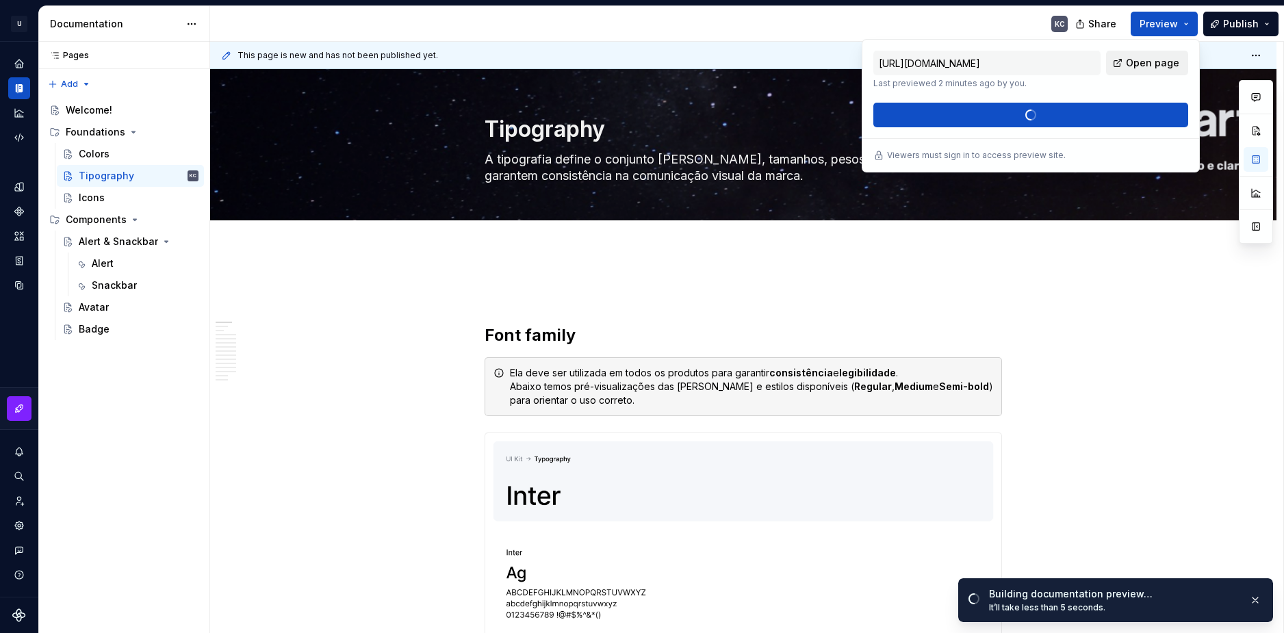
click at [1165, 63] on span "Open page" at bounding box center [1152, 63] width 53 height 14
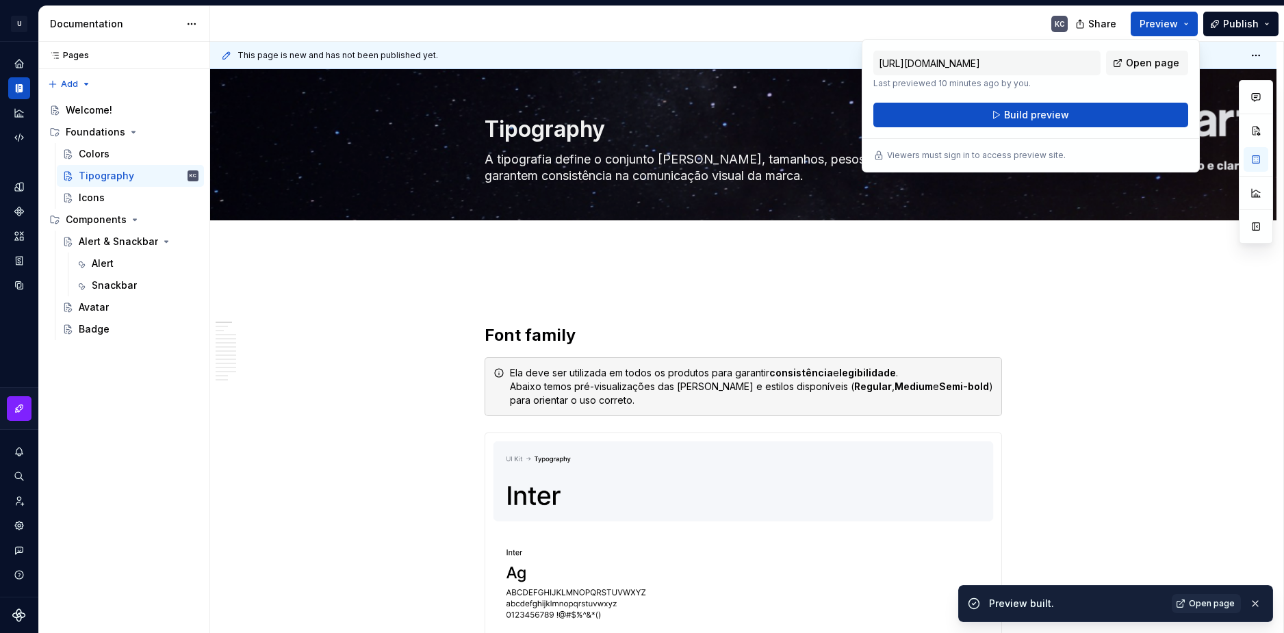
click at [1220, 51] on div "This page is new and has not been published yet." at bounding box center [743, 55] width 1066 height 27
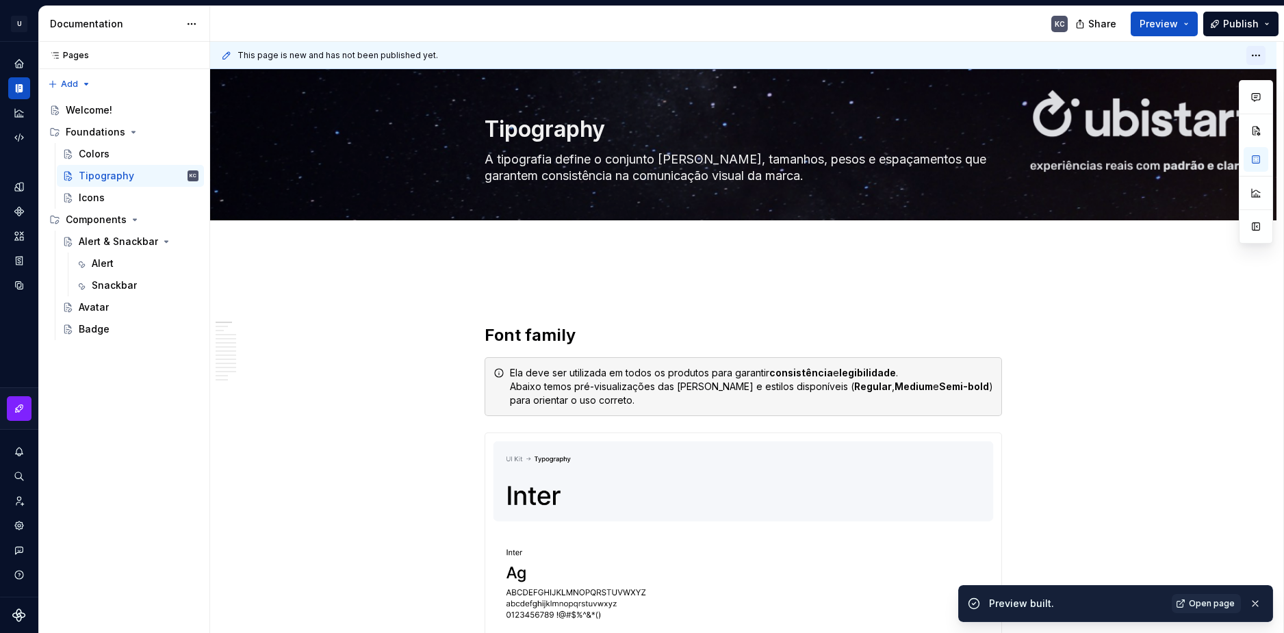
click at [1252, 57] on html "U Stardust DS KC Design system data Documentation KC Share Preview Publish Page…" at bounding box center [642, 316] width 1284 height 633
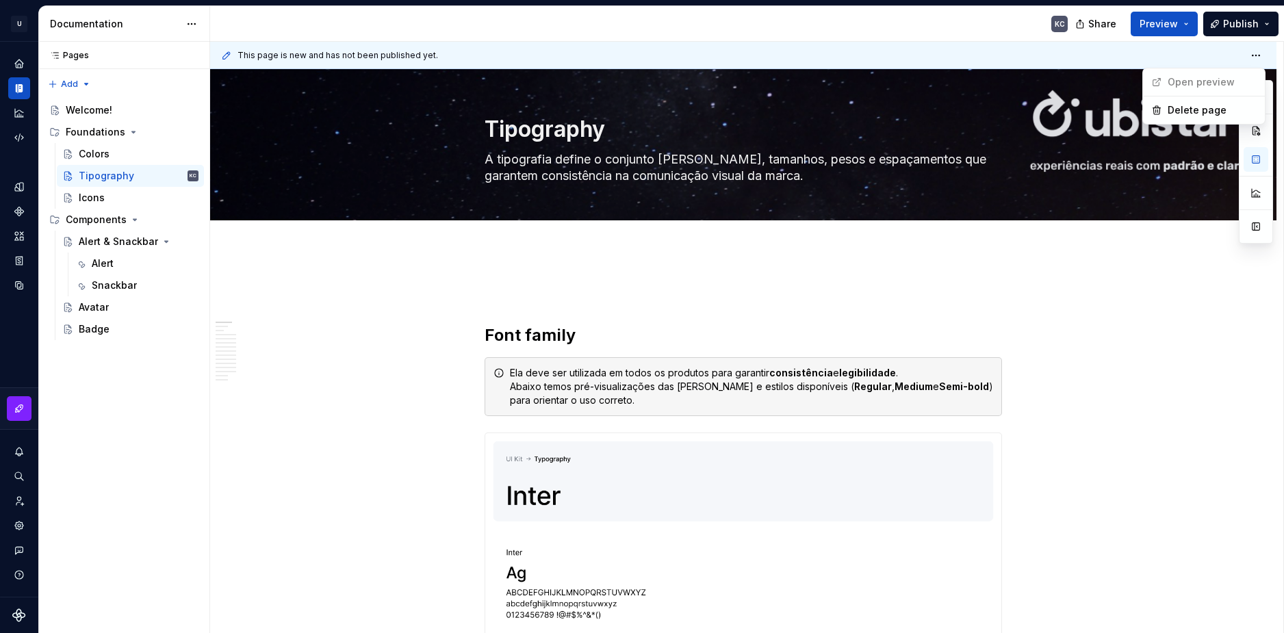
click at [1209, 60] on html "U Stardust DS KC Design system data Documentation KC Share Preview Publish Page…" at bounding box center [642, 316] width 1284 height 633
click at [1203, 92] on span "Edit header" at bounding box center [1185, 93] width 55 height 14
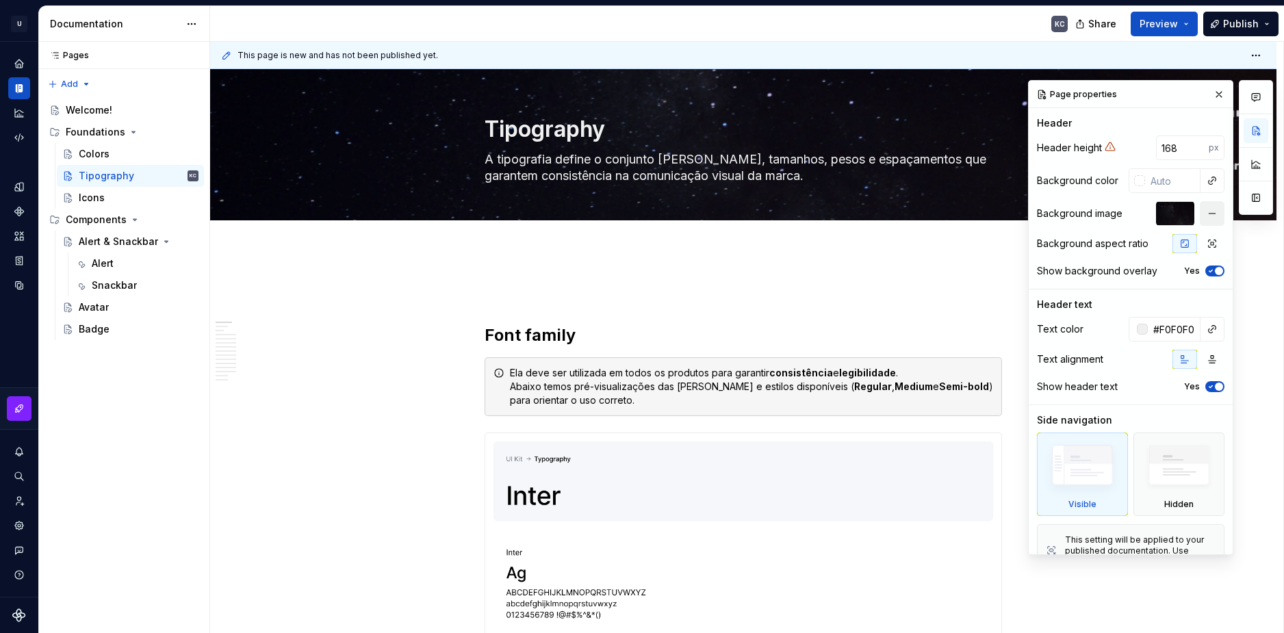
click at [1202, 216] on button "button" at bounding box center [1211, 213] width 25 height 25
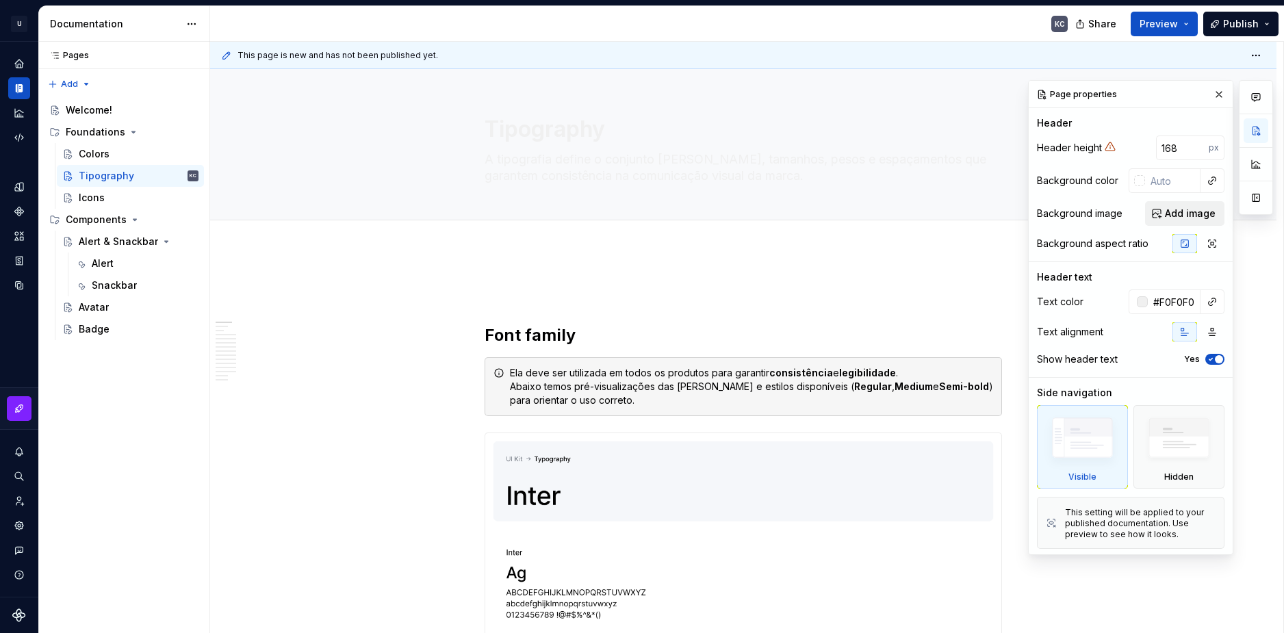
click at [1167, 216] on span "Add image" at bounding box center [1190, 214] width 51 height 14
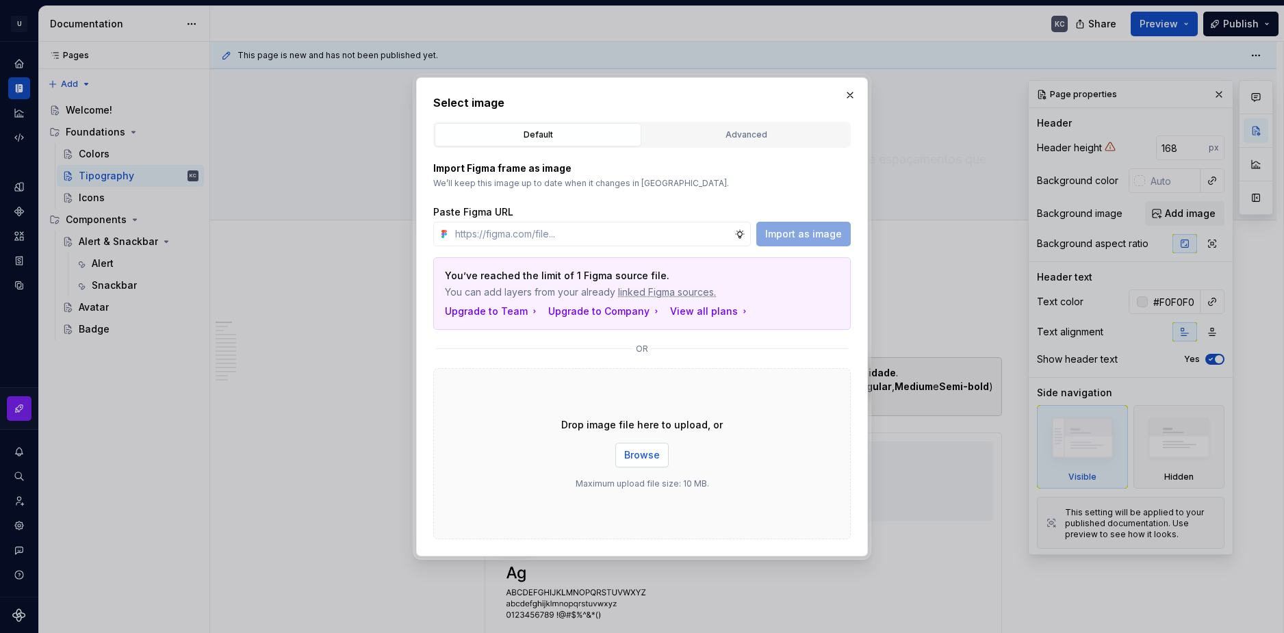
click at [653, 455] on span "Browse" at bounding box center [642, 455] width 36 height 14
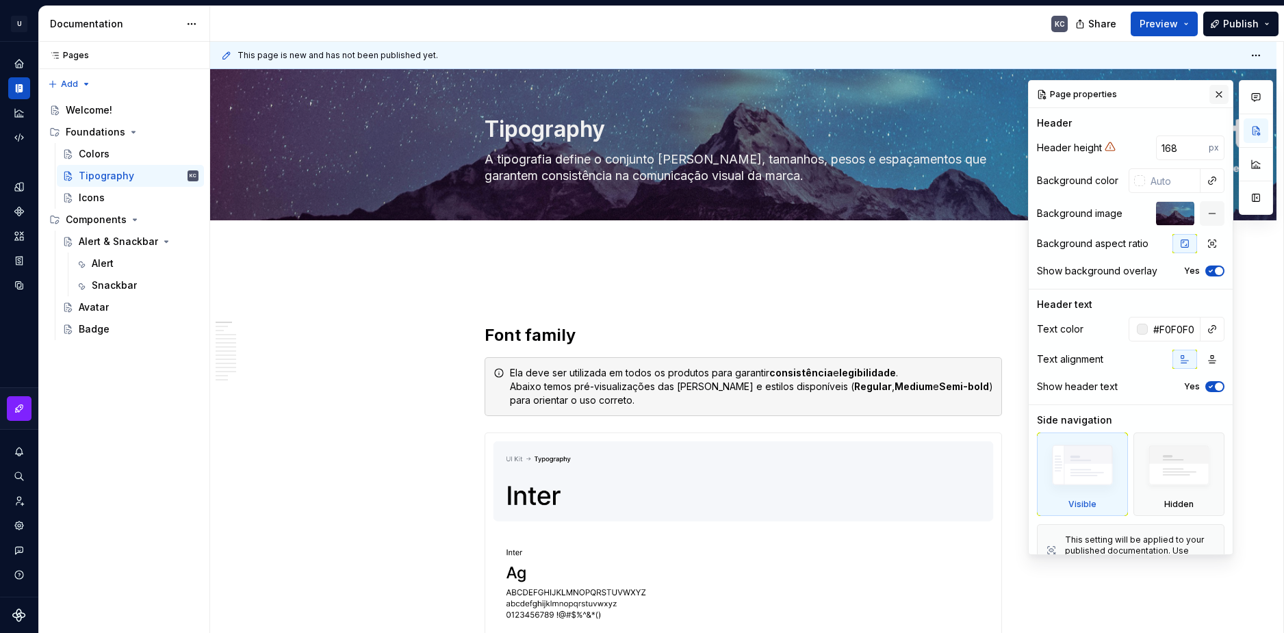
click at [1210, 88] on button "button" at bounding box center [1218, 94] width 19 height 19
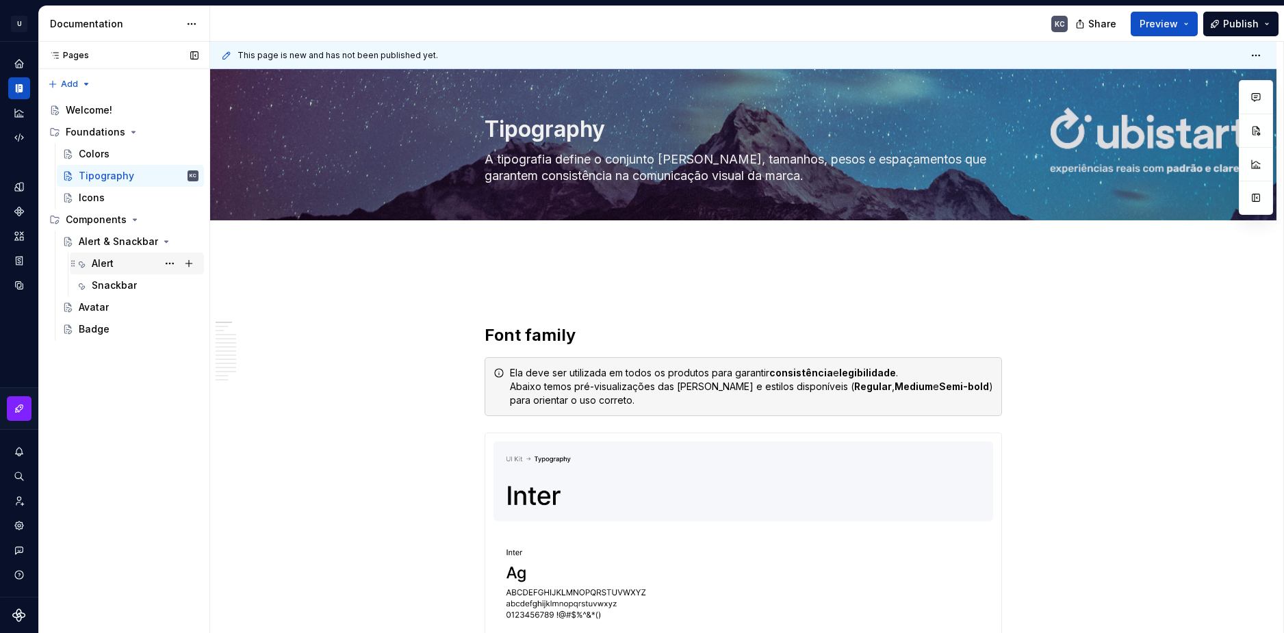
click at [123, 262] on div "Alert" at bounding box center [145, 263] width 107 height 19
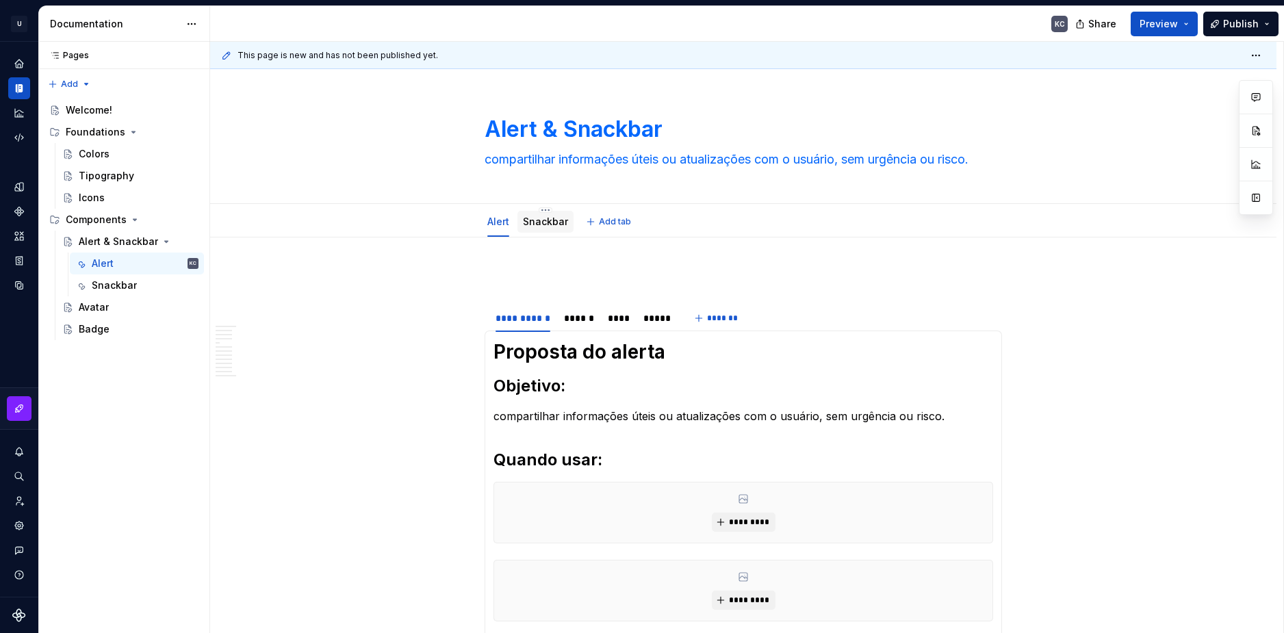
click at [552, 227] on div "Snackbar" at bounding box center [545, 222] width 45 height 14
click at [1174, 87] on span "Edit header" at bounding box center [1185, 93] width 55 height 14
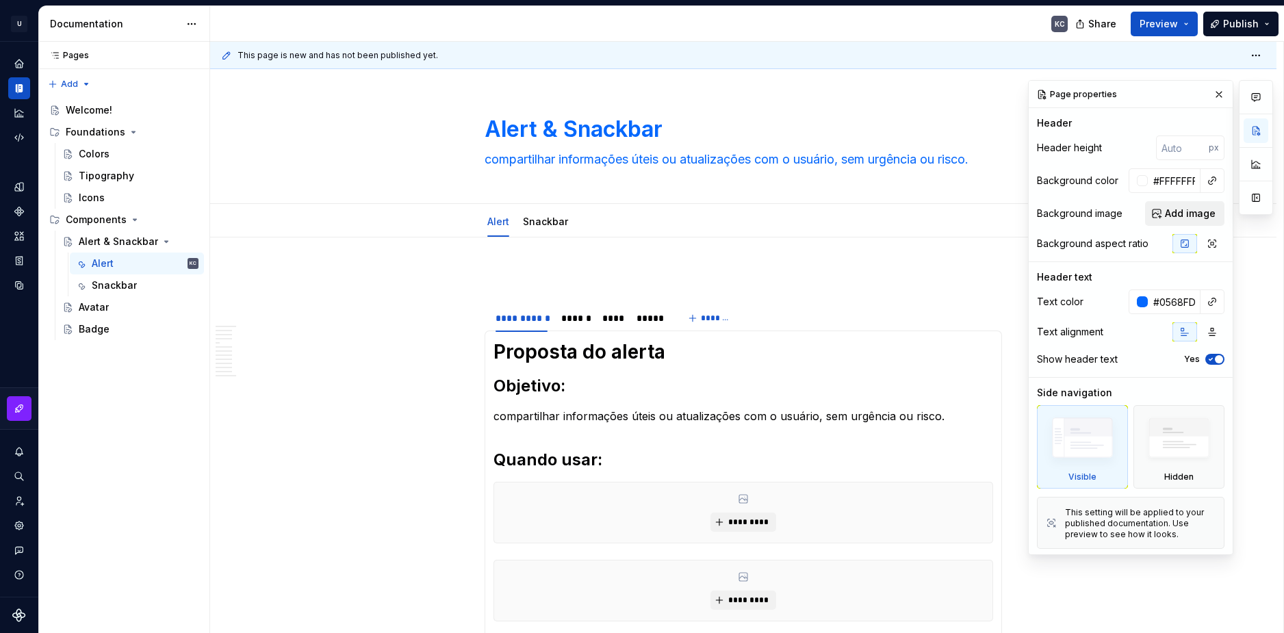
click at [1182, 219] on span "Add image" at bounding box center [1190, 214] width 51 height 14
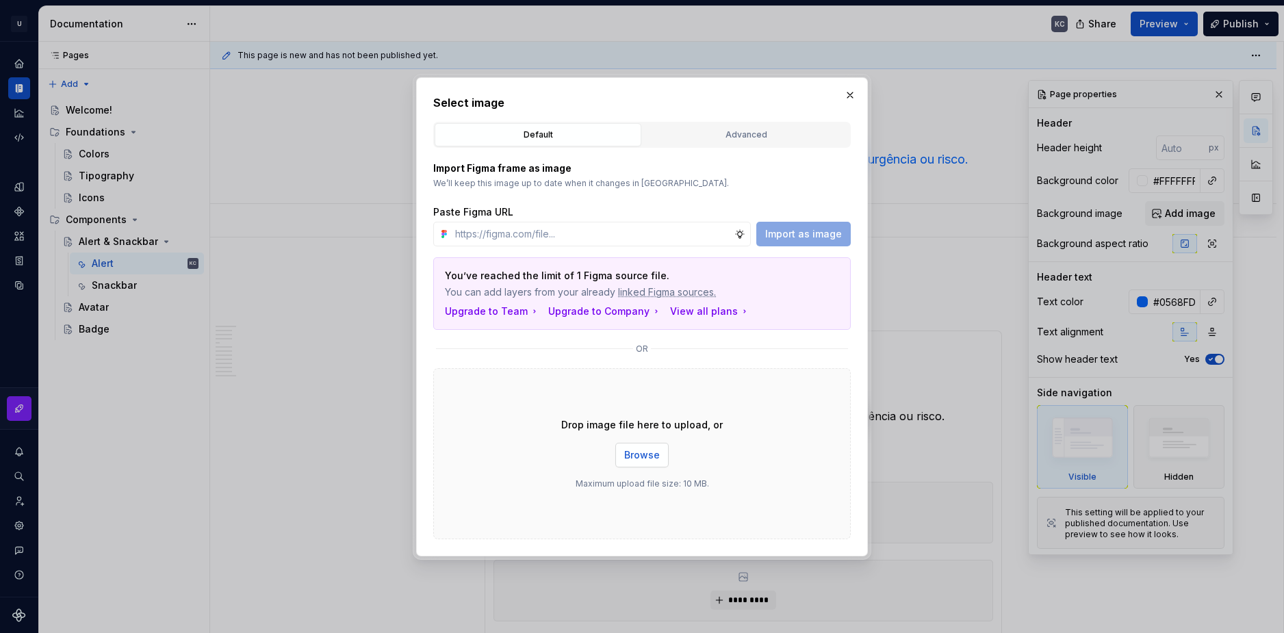
click at [645, 465] on button "Browse" at bounding box center [641, 455] width 53 height 25
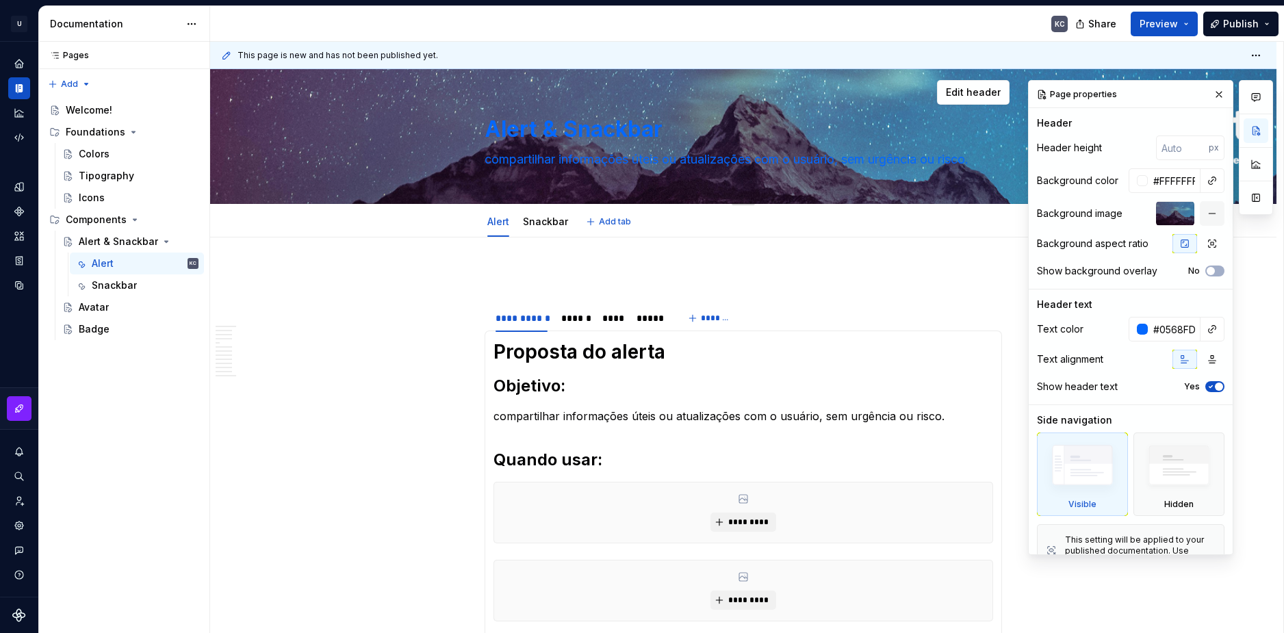
click at [611, 131] on textarea "Alert & Snackbar" at bounding box center [740, 129] width 517 height 33
click at [1178, 329] on input "#0568FD" at bounding box center [1173, 329] width 53 height 25
click at [114, 179] on div "Tipography" at bounding box center [106, 176] width 55 height 14
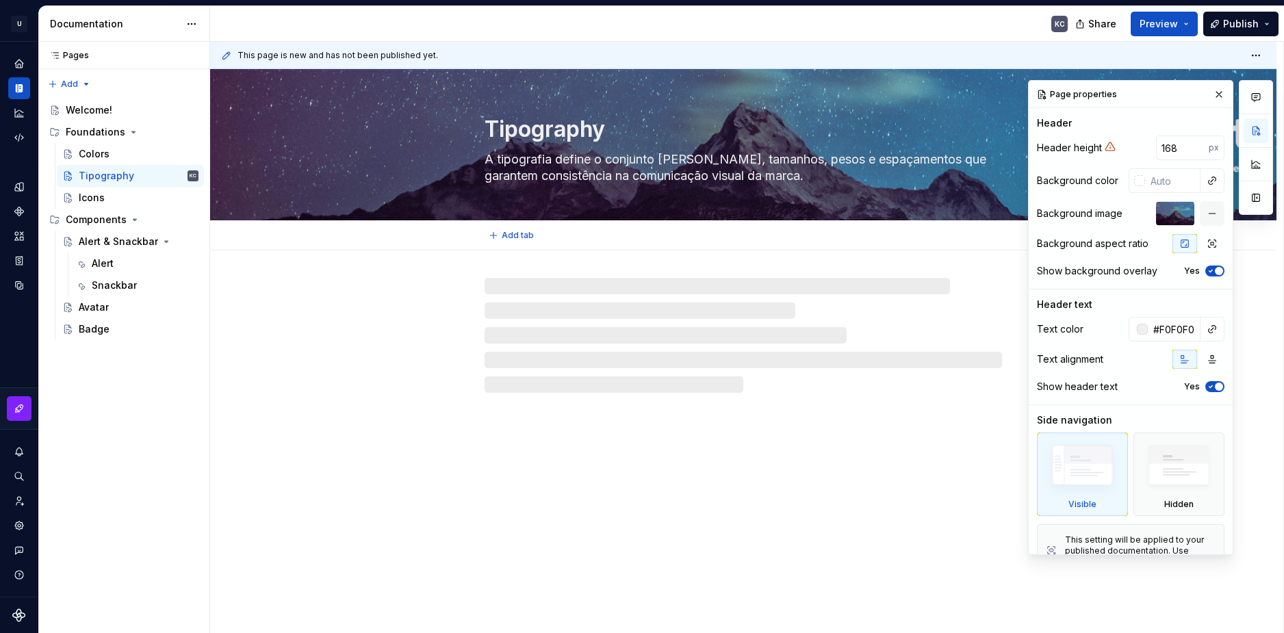
click at [540, 135] on textarea "Tipography" at bounding box center [740, 129] width 517 height 33
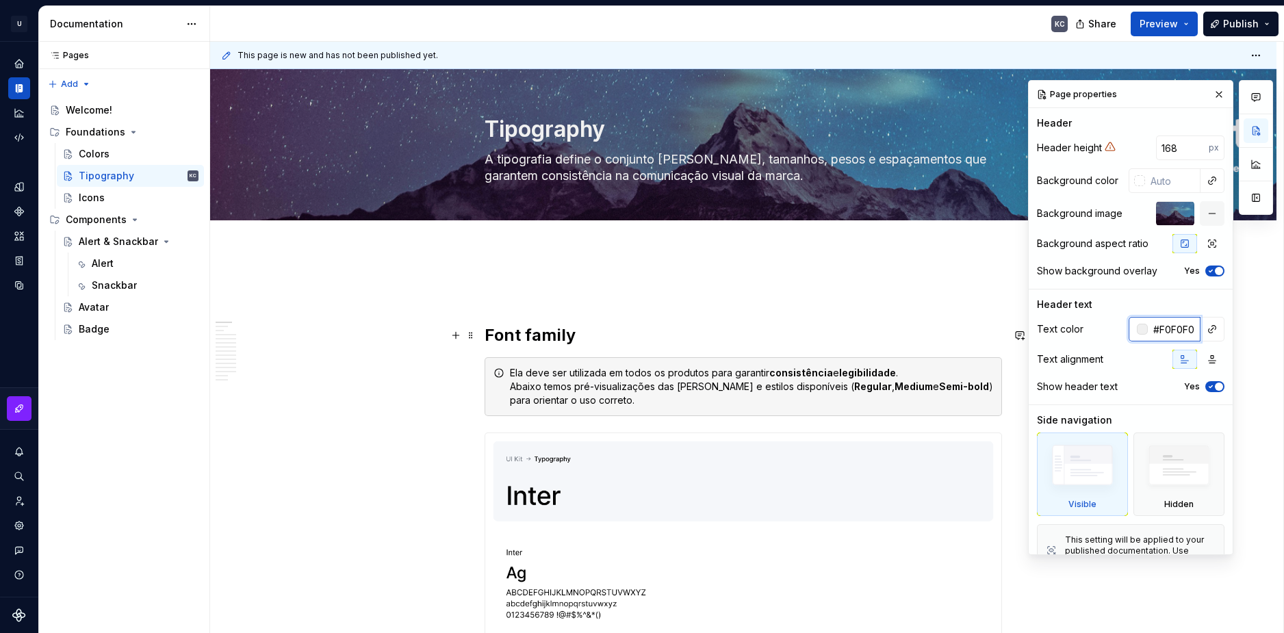
click at [1164, 326] on input "#F0F0F0" at bounding box center [1173, 329] width 53 height 25
click at [116, 254] on div "Alert" at bounding box center [145, 263] width 107 height 19
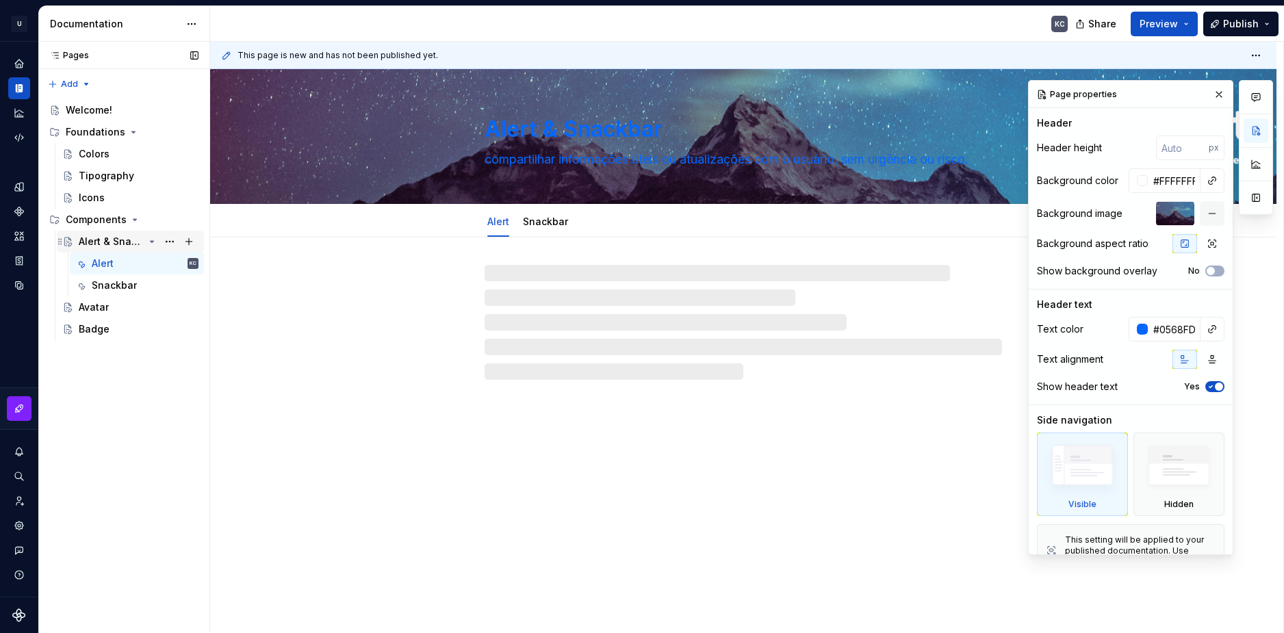
click at [107, 238] on div "Alert & Snackbar" at bounding box center [111, 242] width 65 height 14
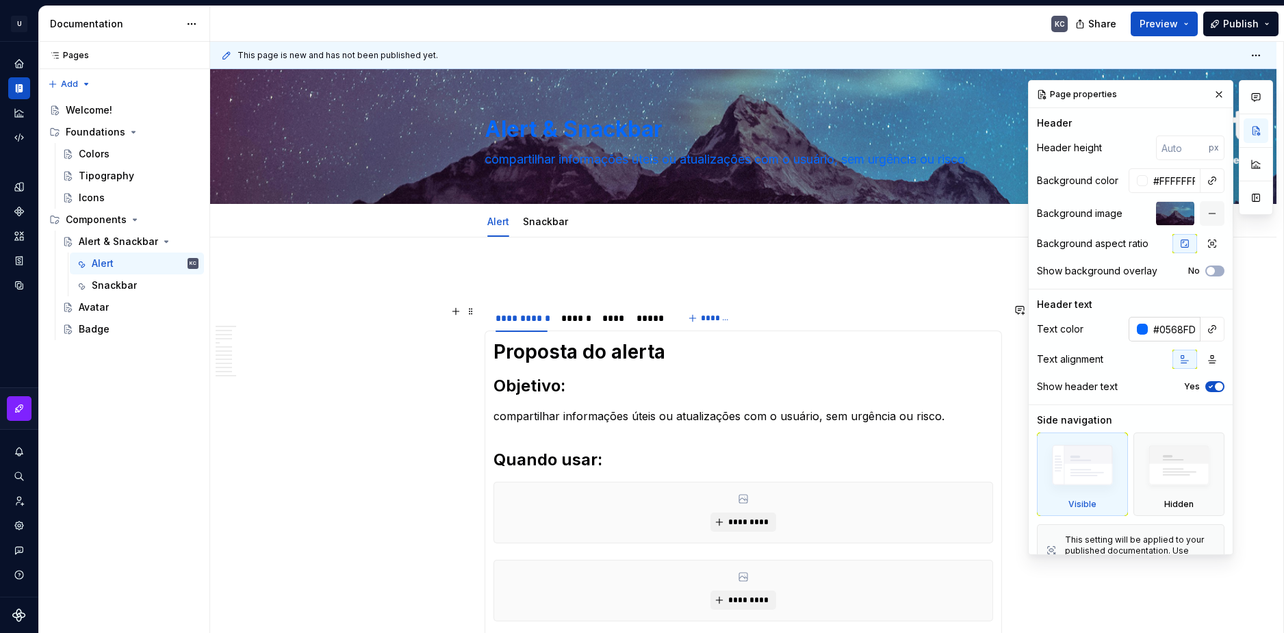
type textarea "*"
click at [1162, 324] on input "#0568FD" at bounding box center [1173, 329] width 53 height 25
paste input "F0F0F0"
type input "#F0F0F0"
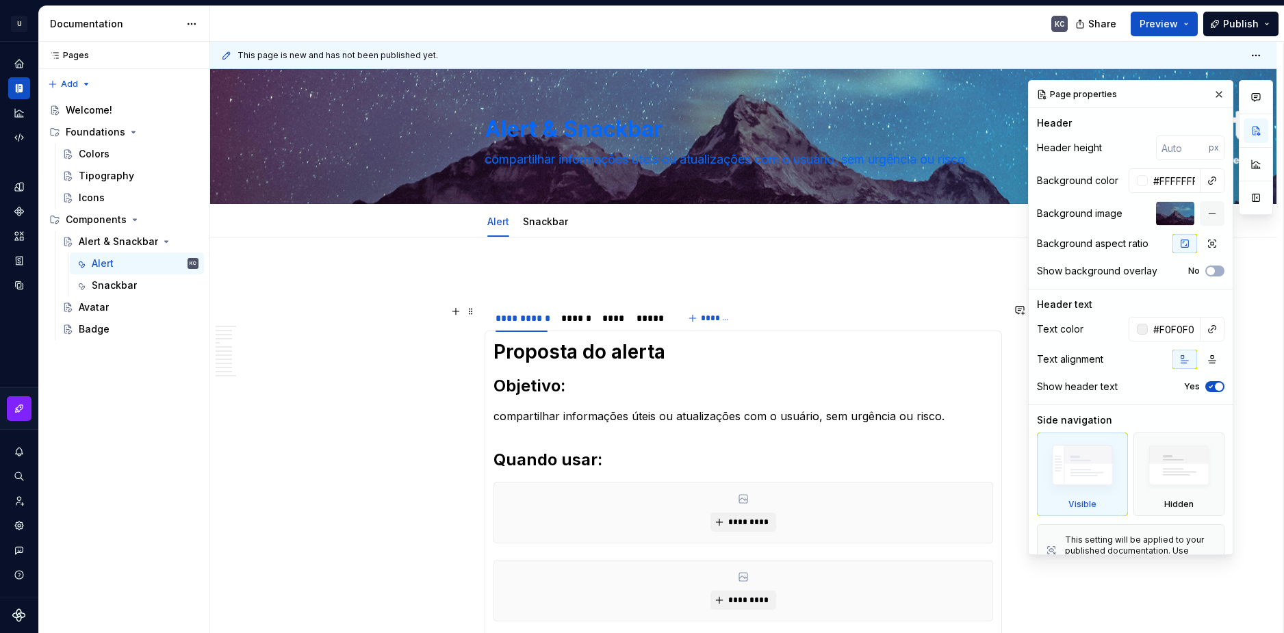
click at [948, 320] on div "**********" at bounding box center [742, 317] width 517 height 27
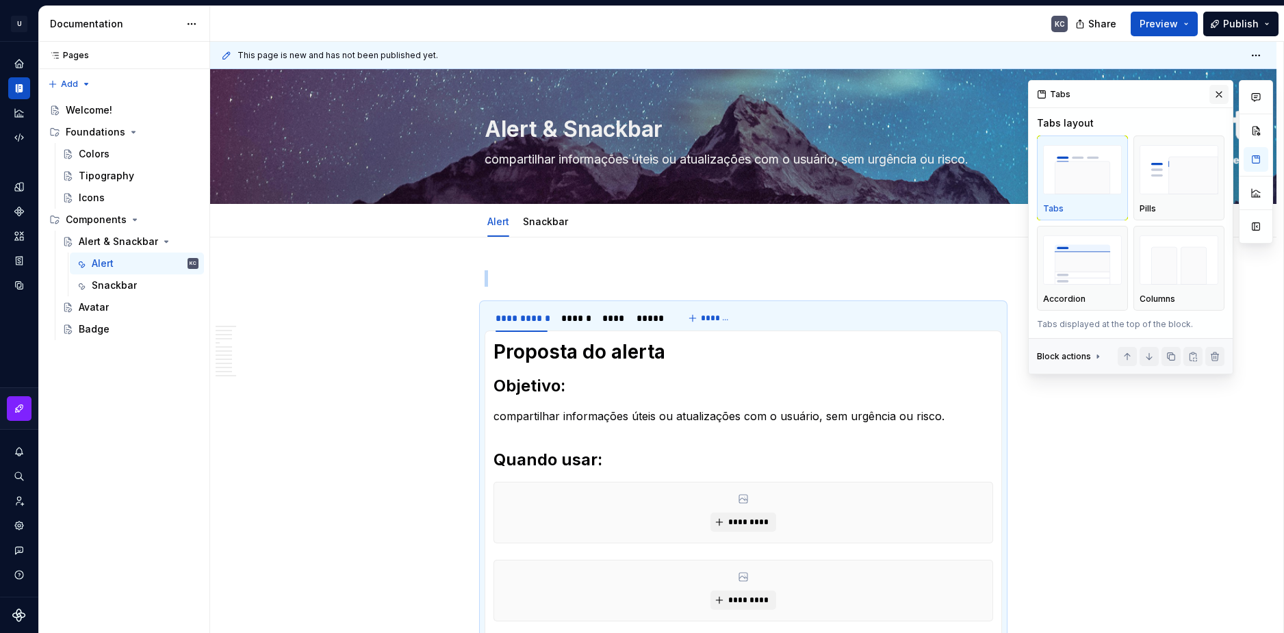
click at [1215, 98] on button "button" at bounding box center [1218, 94] width 19 height 19
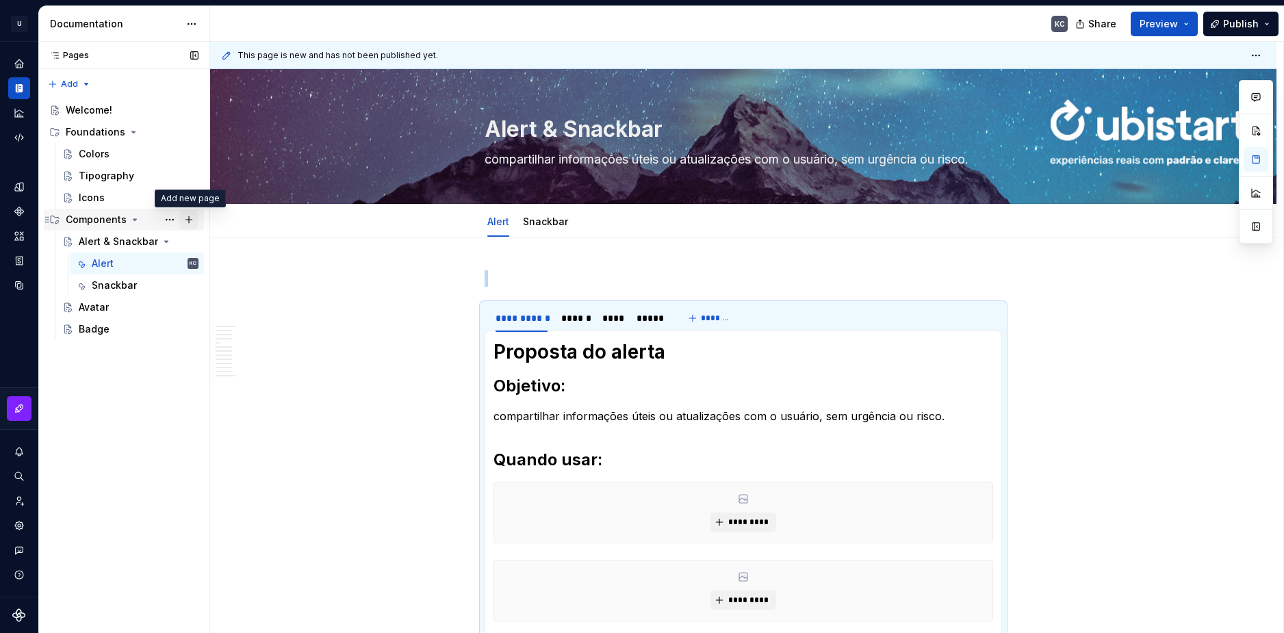
click at [185, 223] on button "Page tree" at bounding box center [188, 219] width 19 height 19
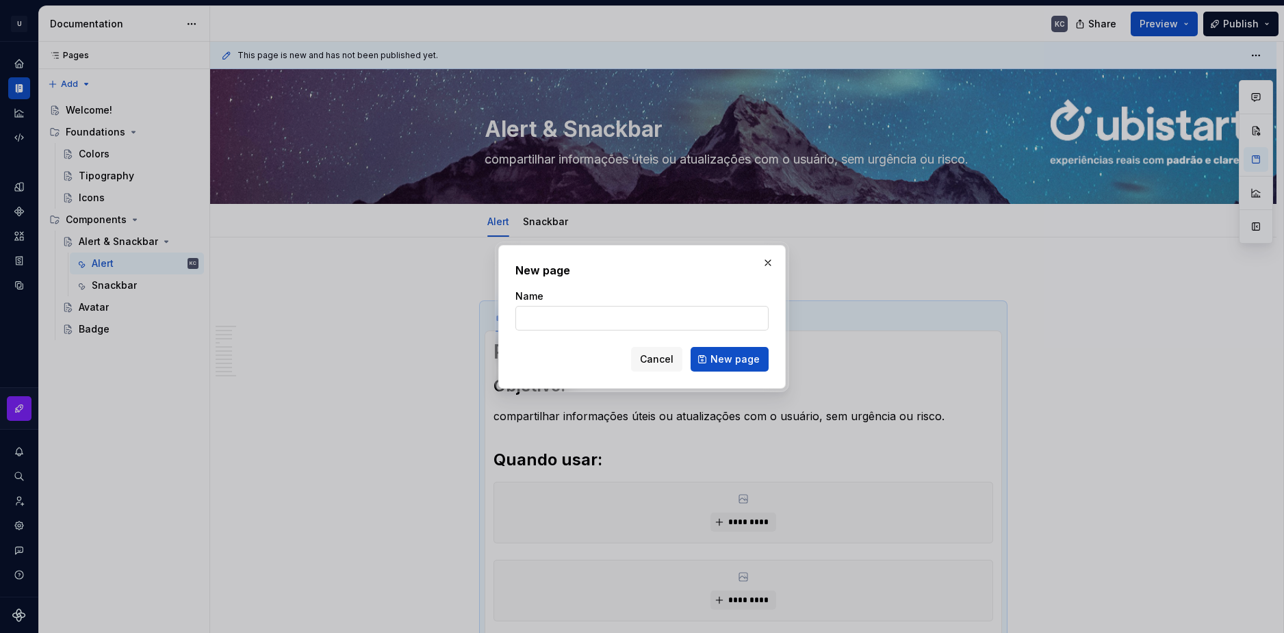
click at [597, 320] on input "Name" at bounding box center [641, 318] width 253 height 25
type textarea "*"
type input "Buttom"
click at [750, 364] on span "New page" at bounding box center [734, 359] width 49 height 14
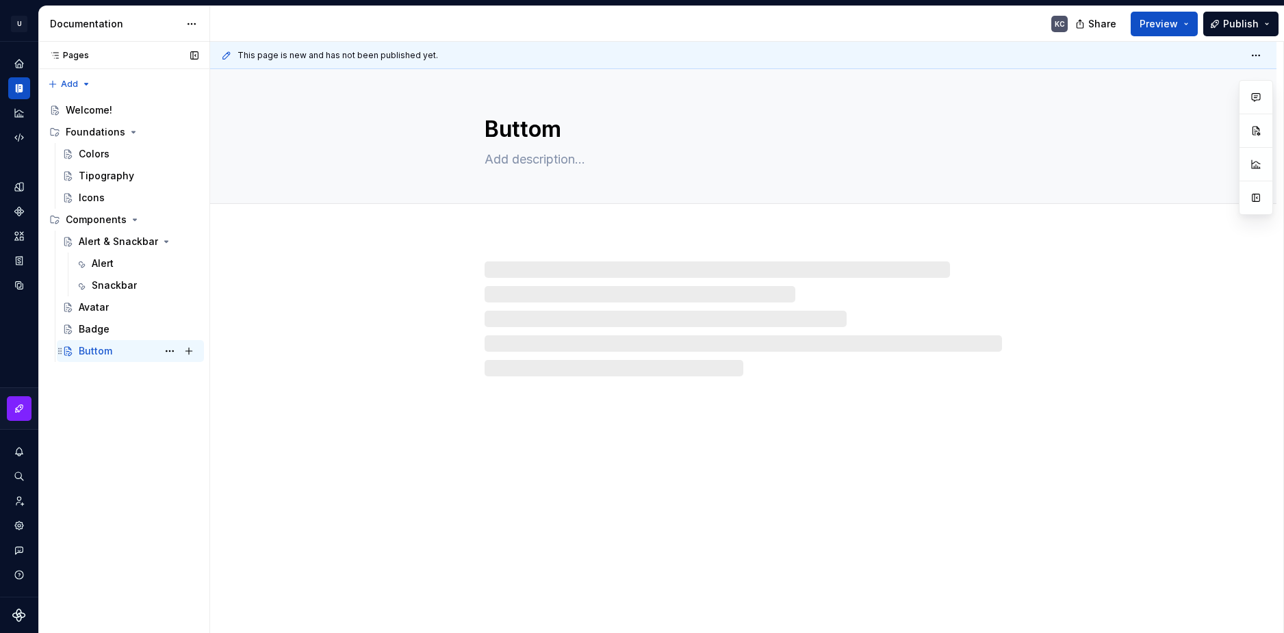
click at [107, 346] on div "Buttom" at bounding box center [96, 351] width 34 height 14
click at [514, 212] on button "Add tab" at bounding box center [511, 218] width 55 height 19
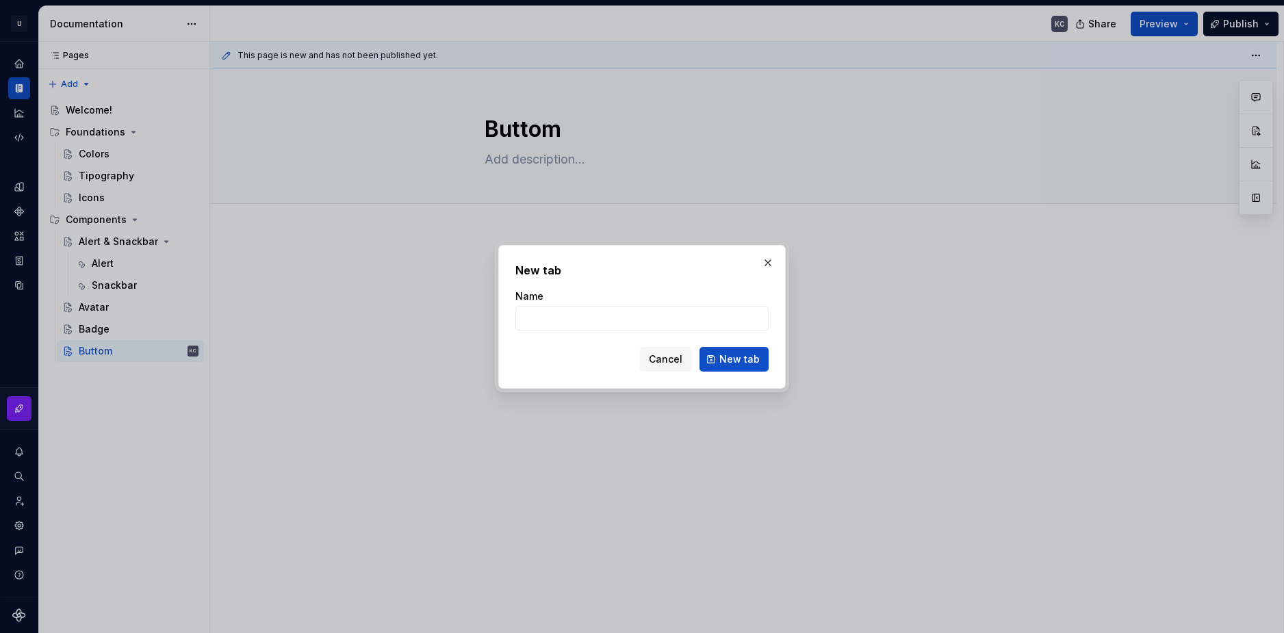
type textarea "*"
click at [539, 317] on input "Name" at bounding box center [641, 318] width 253 height 25
type input "Link"
click at [735, 356] on span "New tab" at bounding box center [739, 359] width 40 height 14
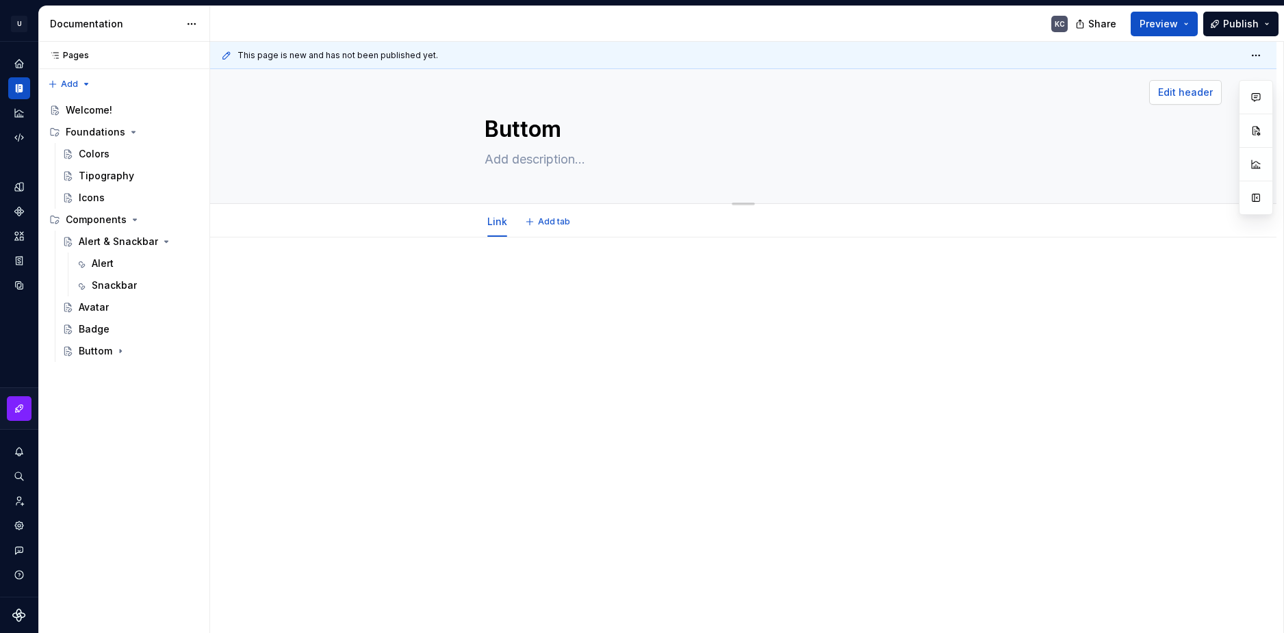
click at [1186, 99] on span "Edit header" at bounding box center [1185, 93] width 55 height 14
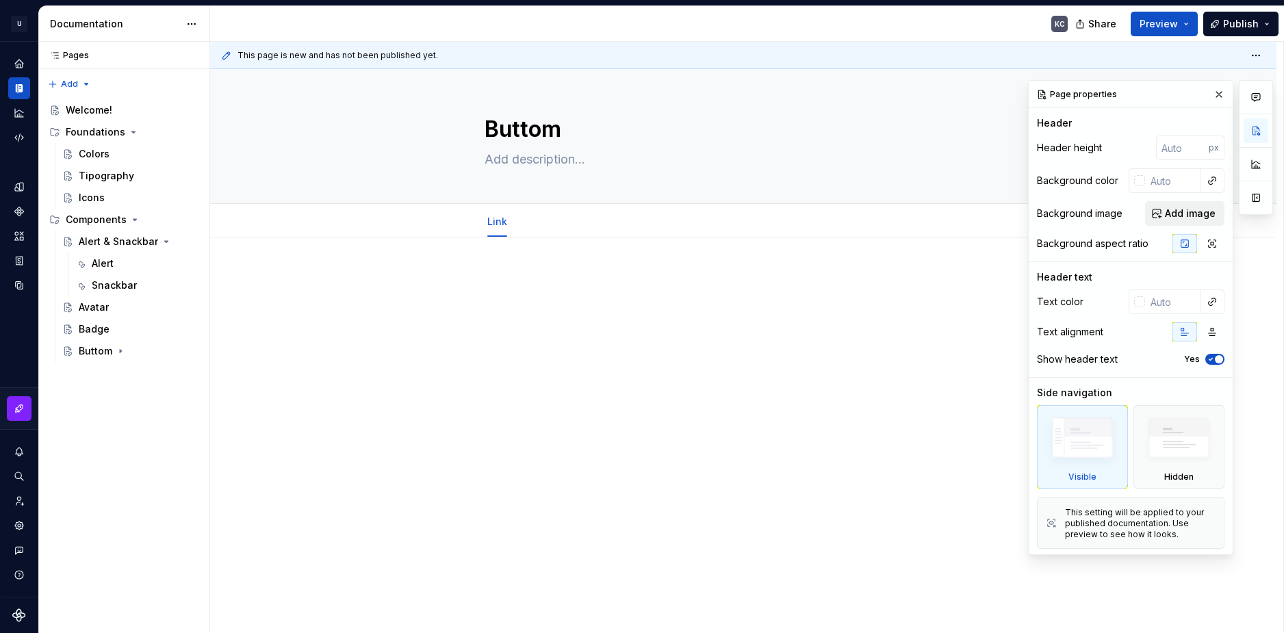
click at [1178, 213] on span "Add image" at bounding box center [1190, 214] width 51 height 14
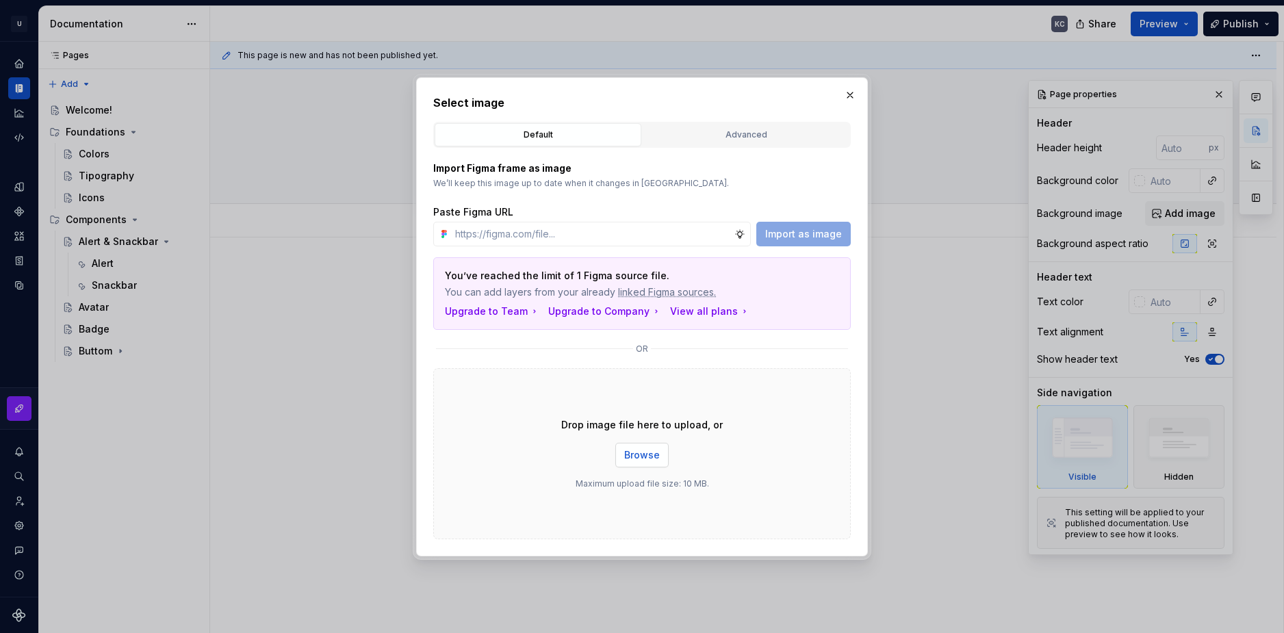
click at [642, 447] on button "Browse" at bounding box center [641, 455] width 53 height 25
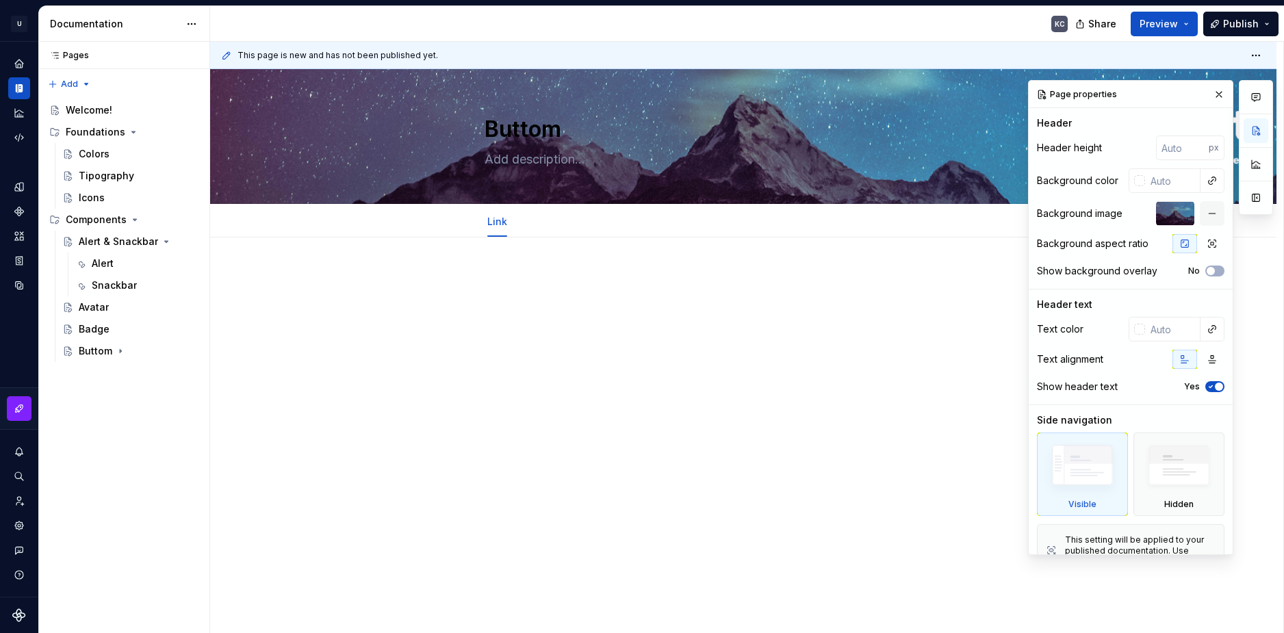
type textarea "*"
click at [1137, 332] on div at bounding box center [1139, 329] width 11 height 11
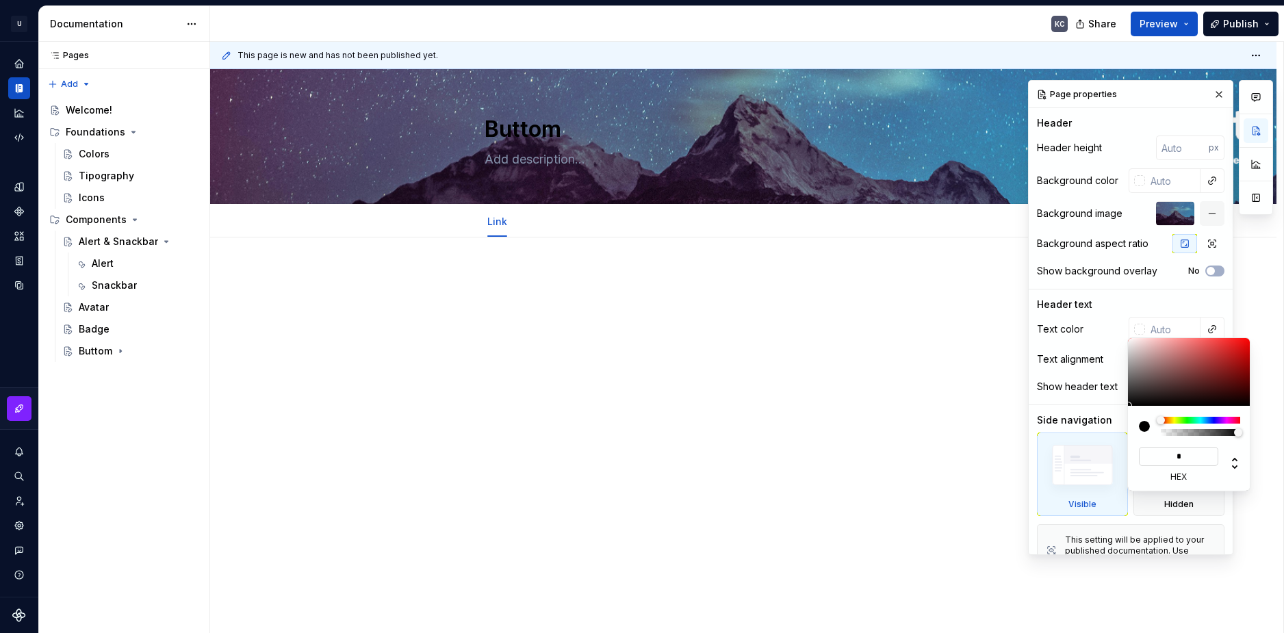
type input "**"
type input "#FFFFFF"
type input "*****"
type textarea "*"
type input "*******"
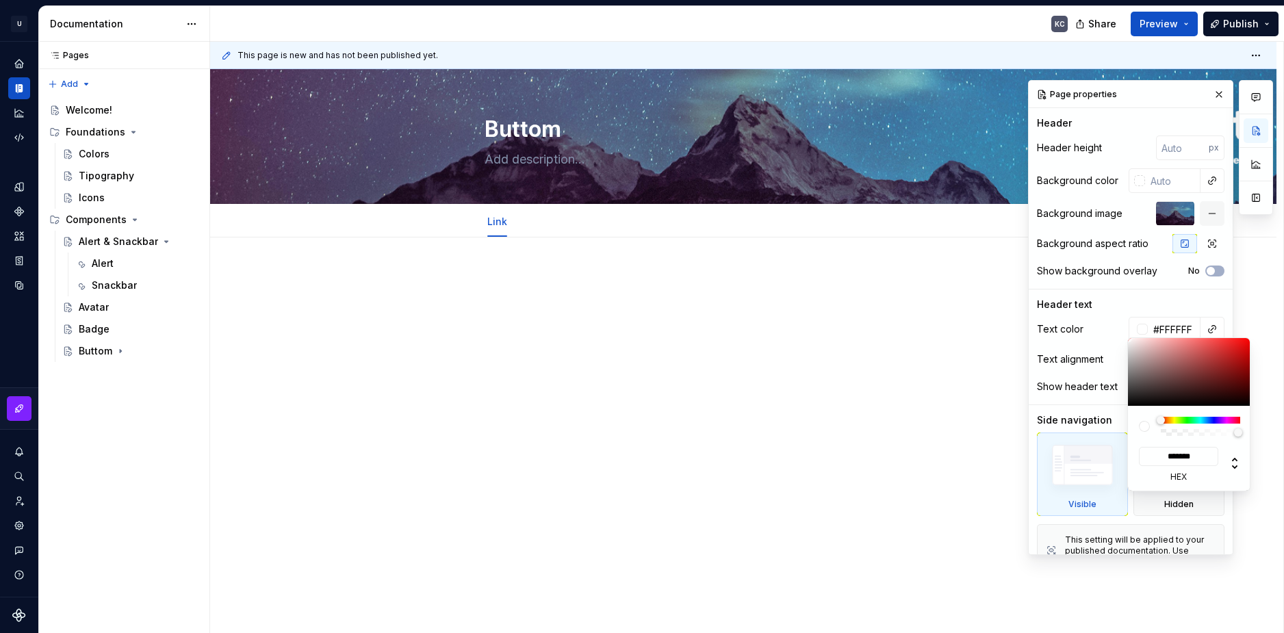
type textarea "*"
type input "*******"
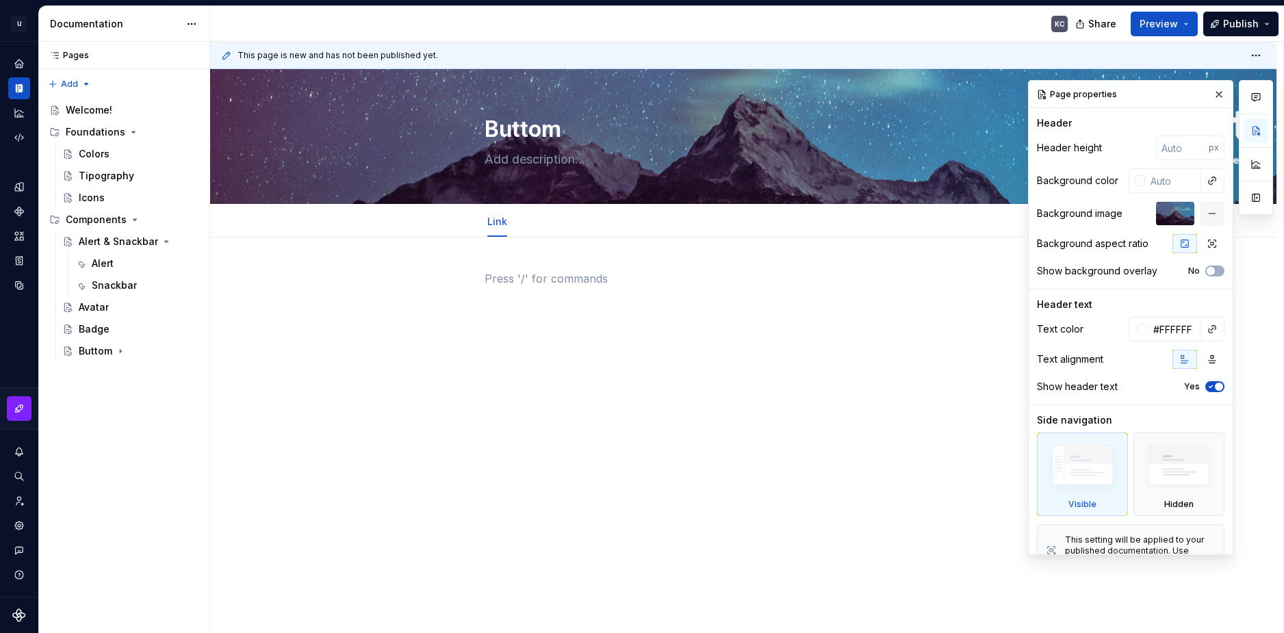
click at [504, 268] on html "U Stardust DS KC Design system data Documentation KC Share Preview Publish Page…" at bounding box center [642, 316] width 1284 height 633
click at [478, 274] on div at bounding box center [743, 382] width 1066 height 291
click at [490, 277] on p at bounding box center [742, 278] width 517 height 16
type textarea "*"
click at [489, 302] on div at bounding box center [742, 296] width 517 height 52
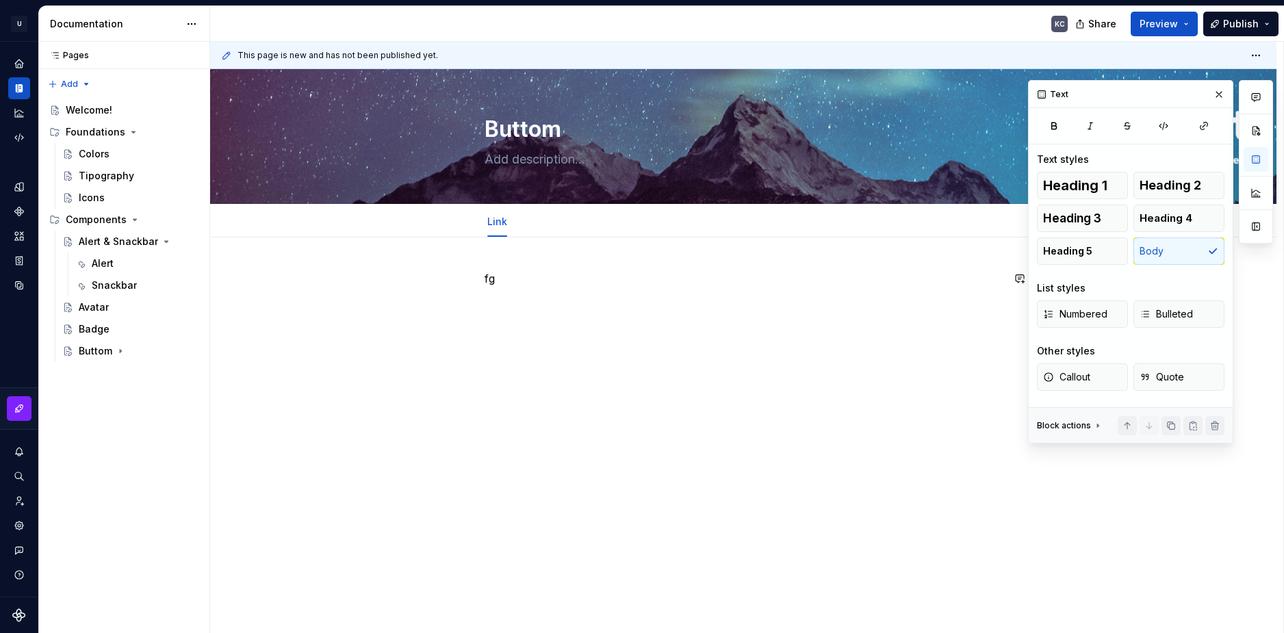
click at [509, 313] on div "fg" at bounding box center [742, 296] width 517 height 52
click at [456, 281] on button "button" at bounding box center [455, 278] width 19 height 19
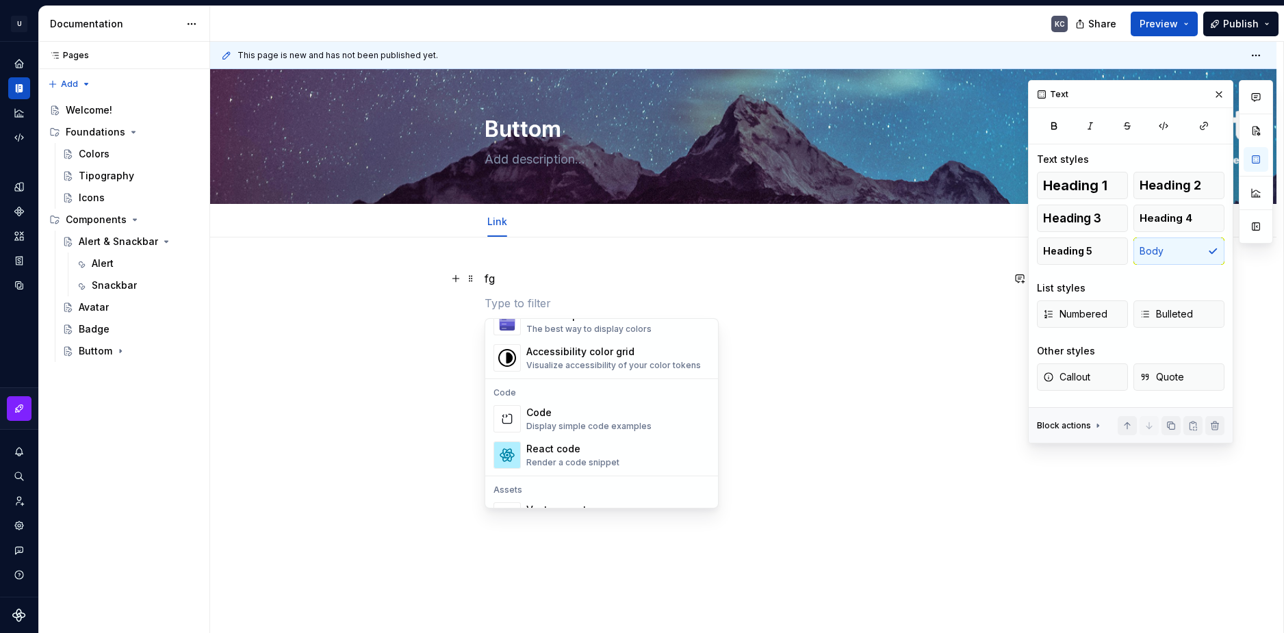
scroll to position [958, 0]
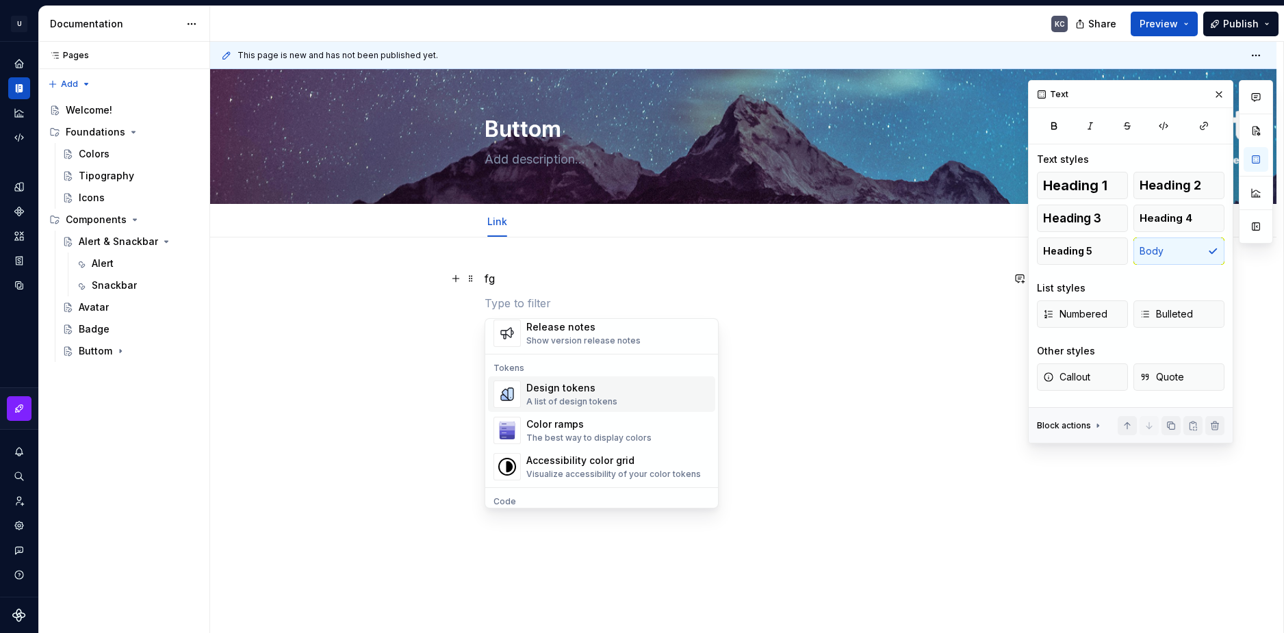
click at [593, 404] on div "A list of design tokens" at bounding box center [571, 401] width 91 height 11
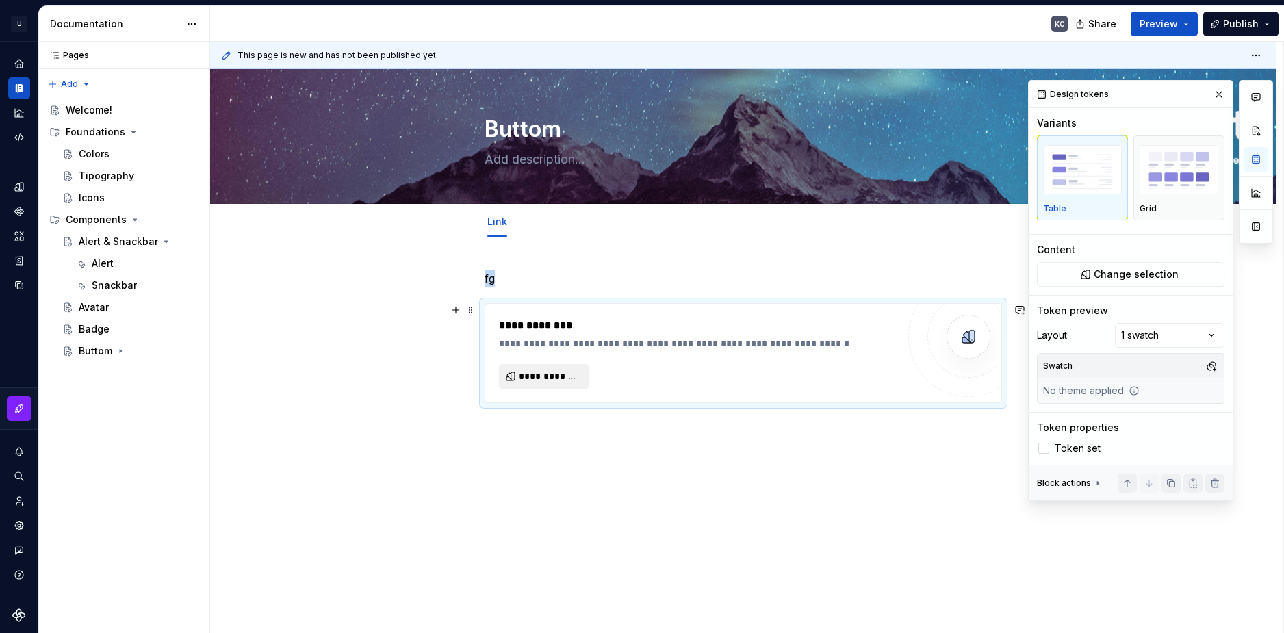
click at [566, 373] on span "**********" at bounding box center [550, 376] width 62 height 14
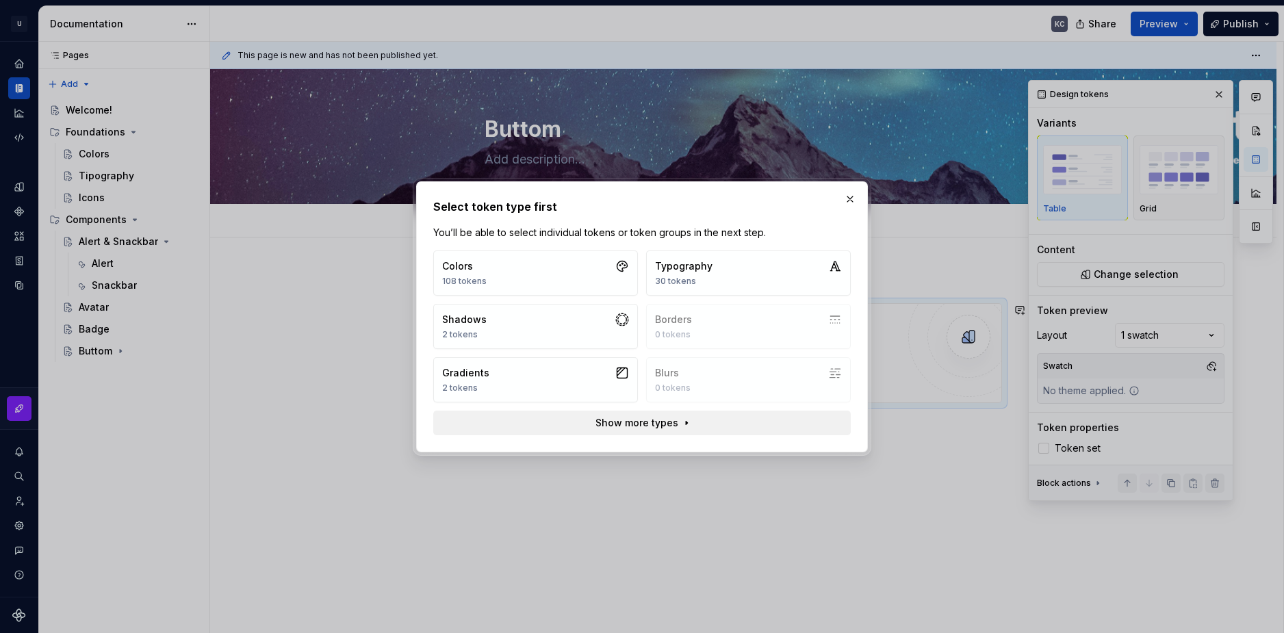
click at [671, 422] on span "Show more types" at bounding box center [636, 423] width 83 height 14
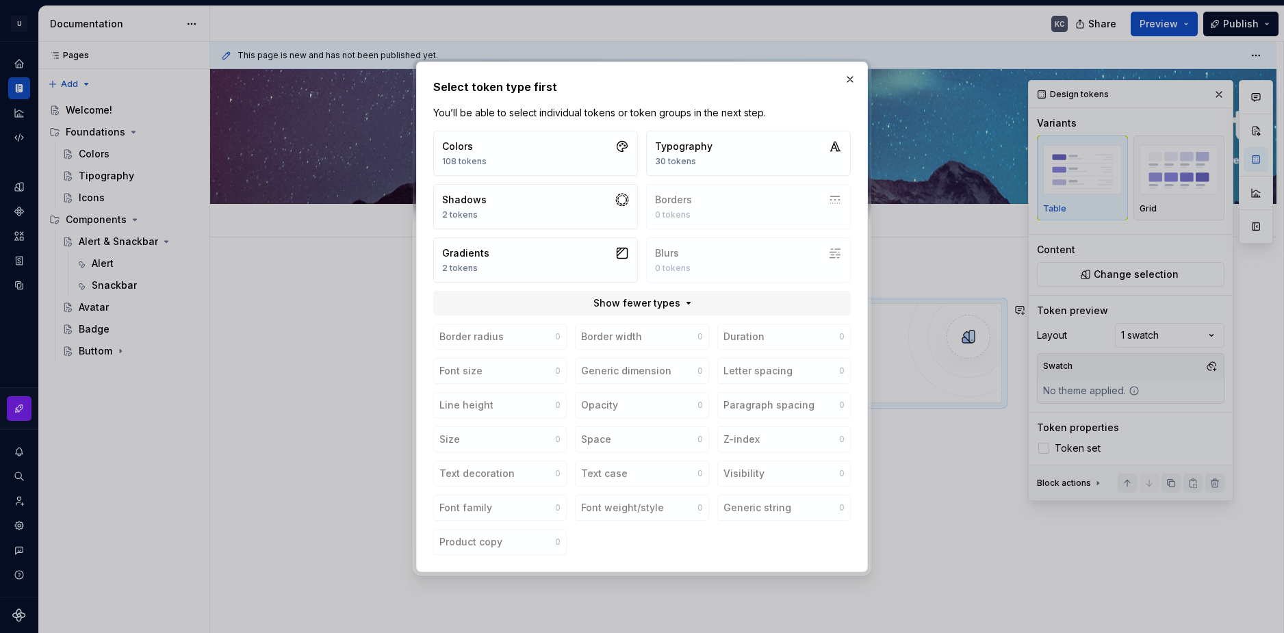
click at [556, 441] on div "Border radius 0 Border width 0 Duration 0 Font size 0 Generic dimension 0 Lette…" at bounding box center [641, 439] width 417 height 231
click at [555, 441] on div "Border radius 0 Border width 0 Duration 0 Font size 0 Generic dimension 0 Lette…" at bounding box center [641, 439] width 417 height 231
click at [849, 79] on button "button" at bounding box center [849, 79] width 19 height 19
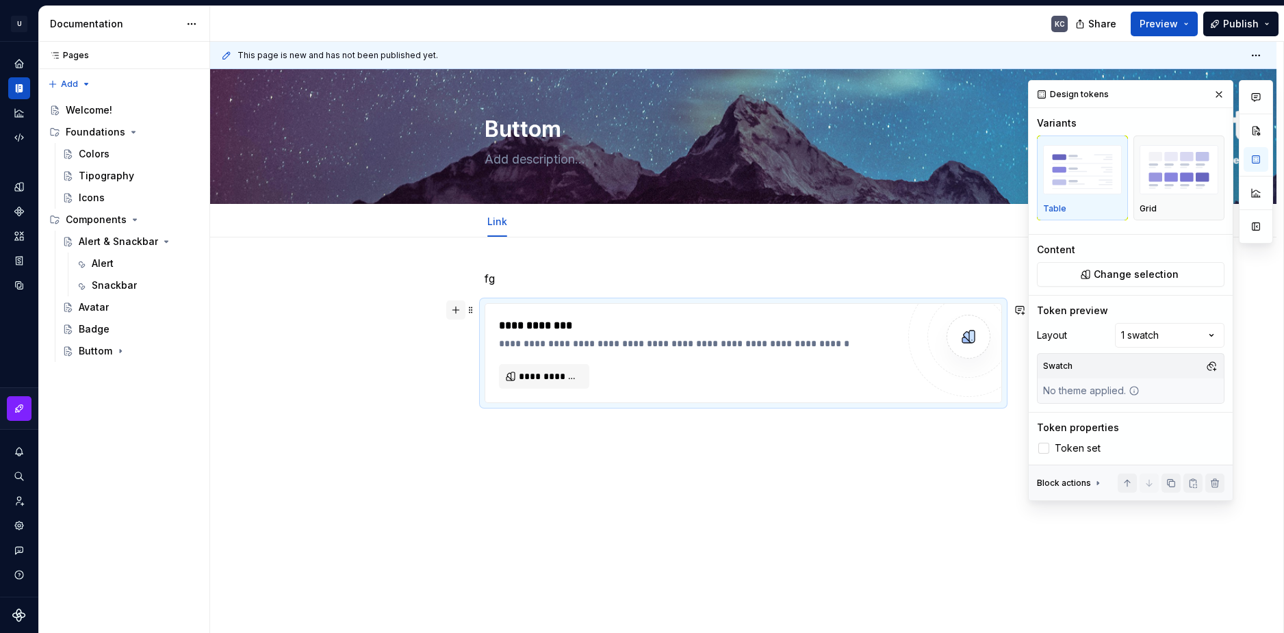
click at [455, 307] on button "button" at bounding box center [455, 309] width 19 height 19
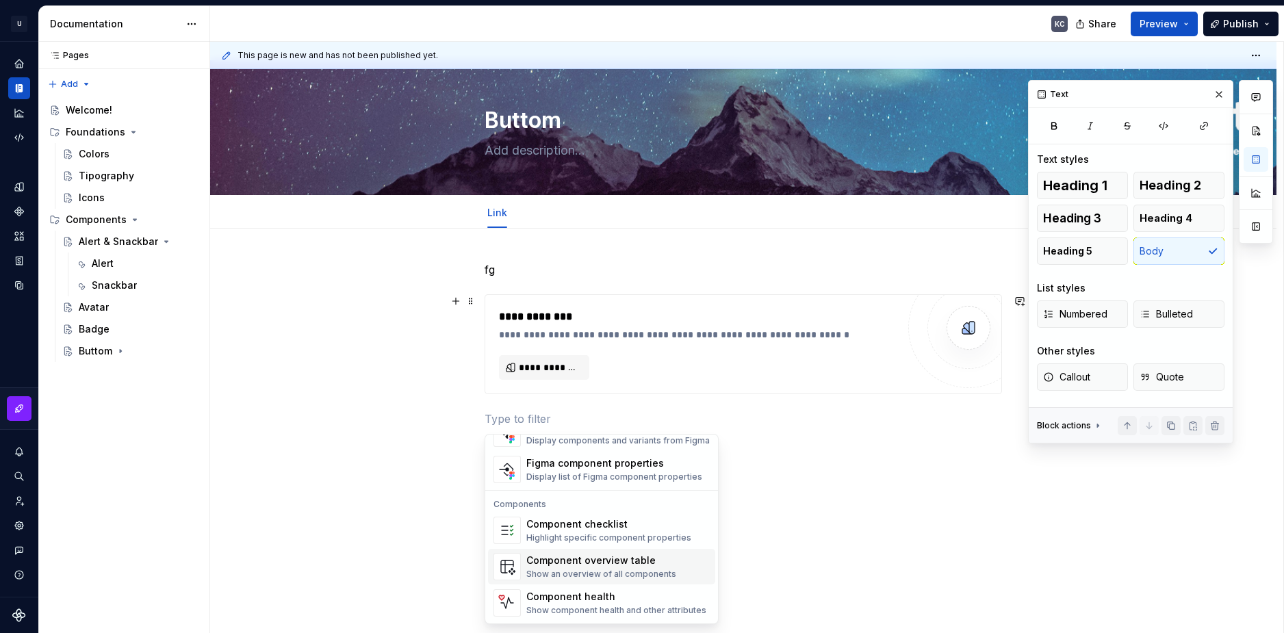
scroll to position [1294, 0]
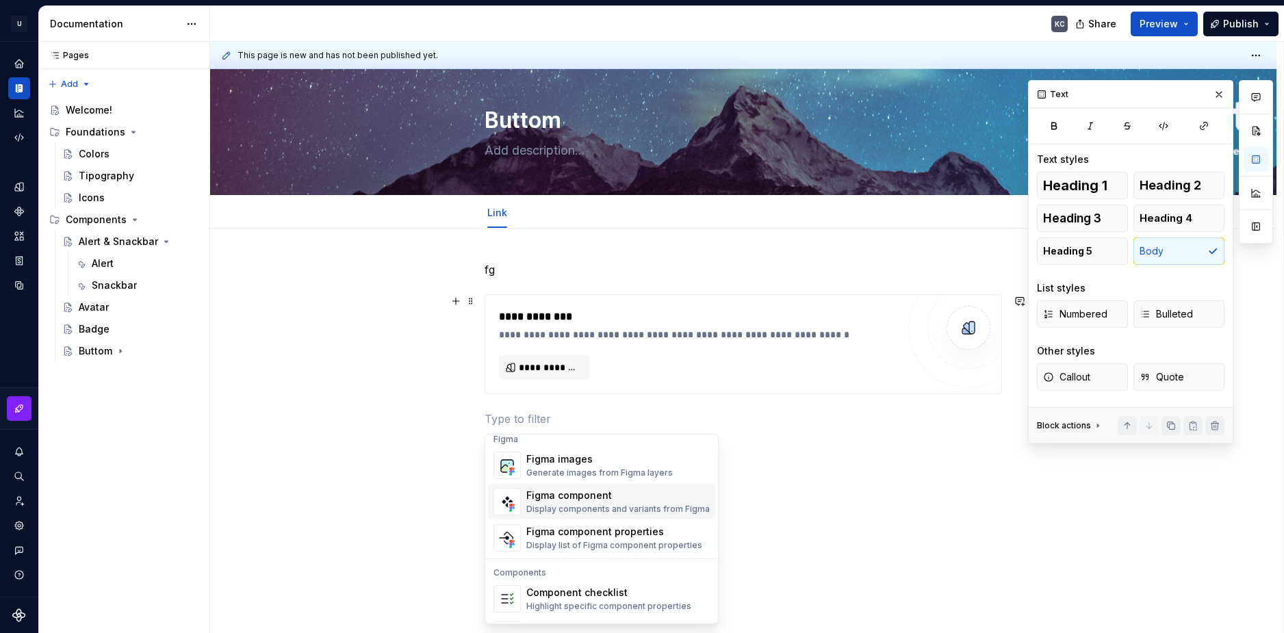
click at [595, 506] on div "Display components and variants from Figma" at bounding box center [617, 509] width 183 height 11
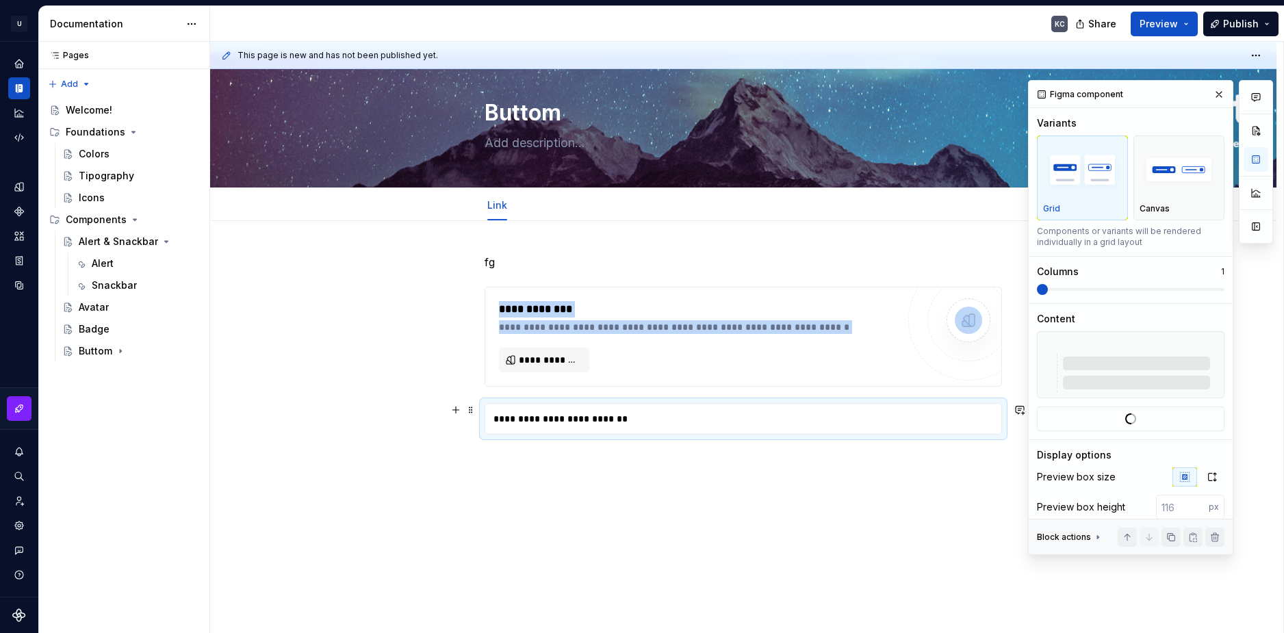
scroll to position [24, 0]
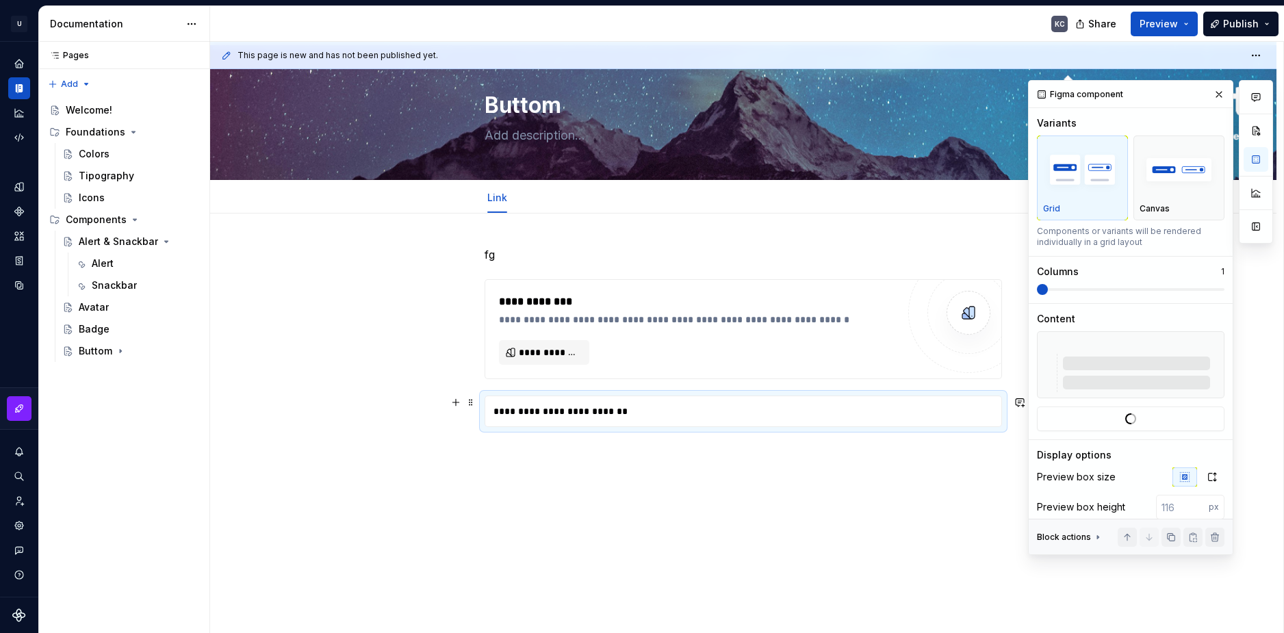
click at [774, 395] on div "**********" at bounding box center [742, 410] width 517 height 31
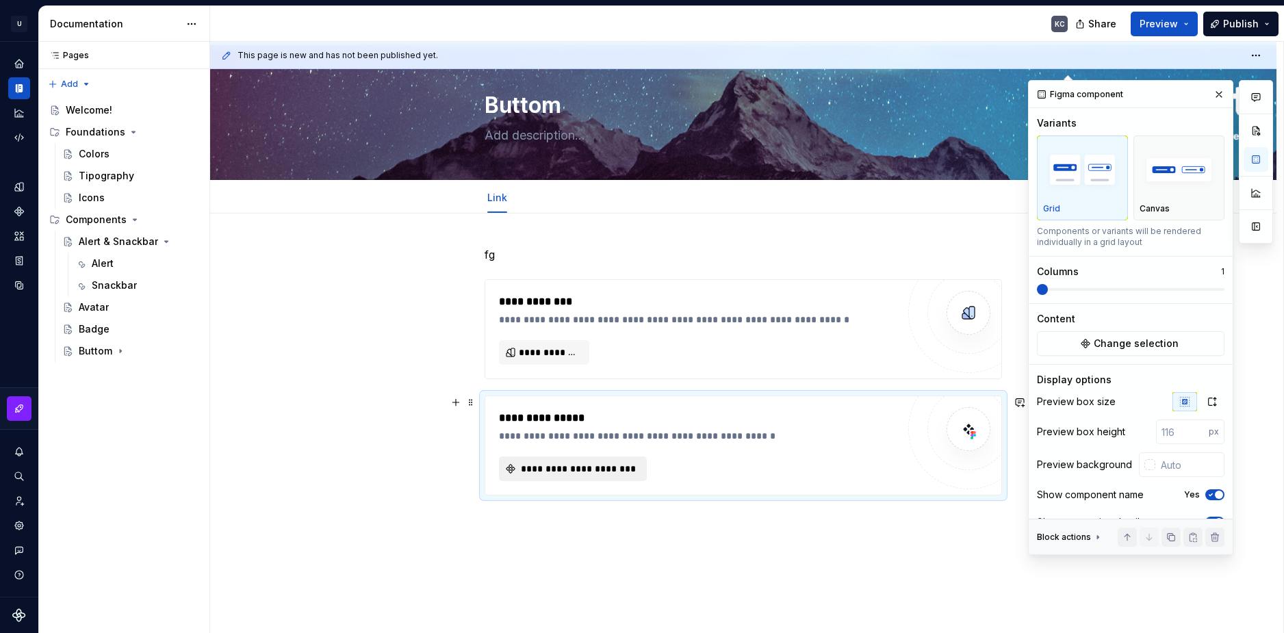
click at [582, 469] on span "**********" at bounding box center [578, 469] width 119 height 14
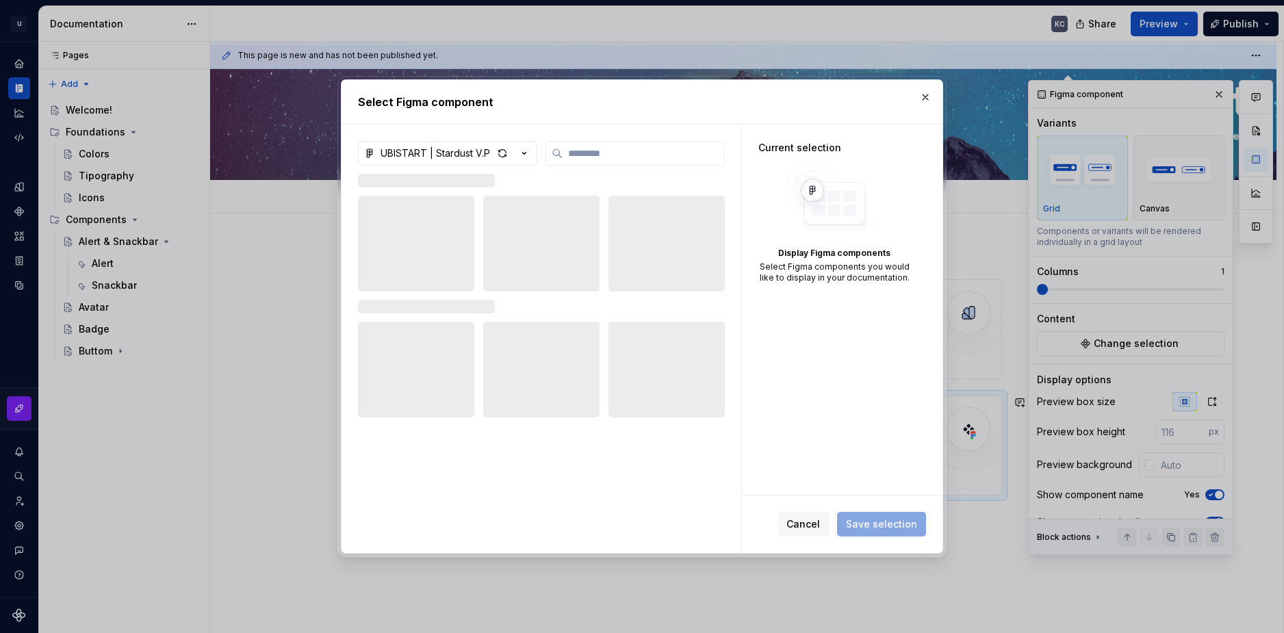
type textarea "*"
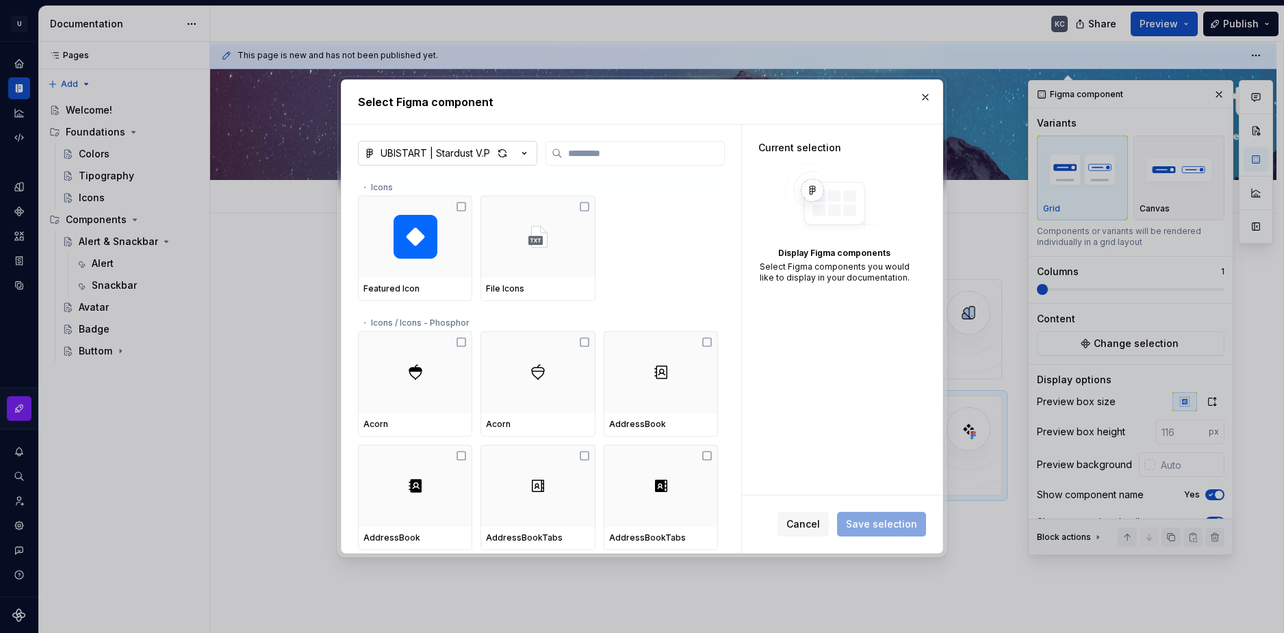
click at [436, 159] on div "UBISTART | Stardust V.P" at bounding box center [434, 153] width 109 height 14
click at [440, 183] on div "UBISTART | Stardust V.P" at bounding box center [454, 183] width 114 height 14
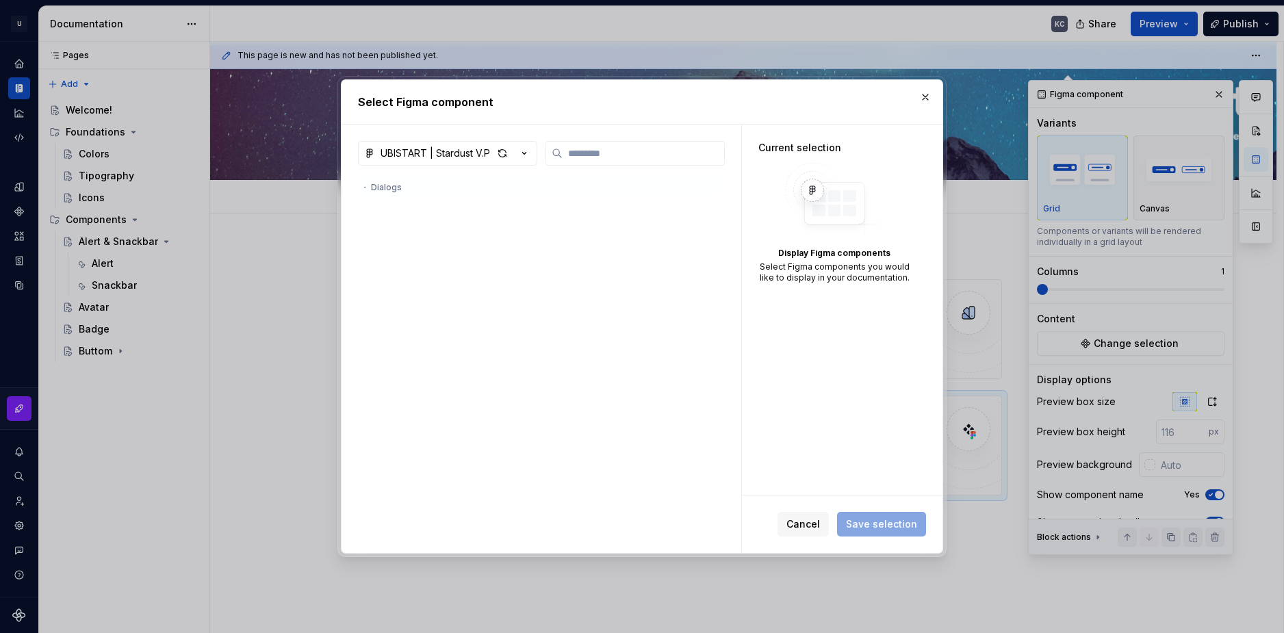
scroll to position [147077, 0]
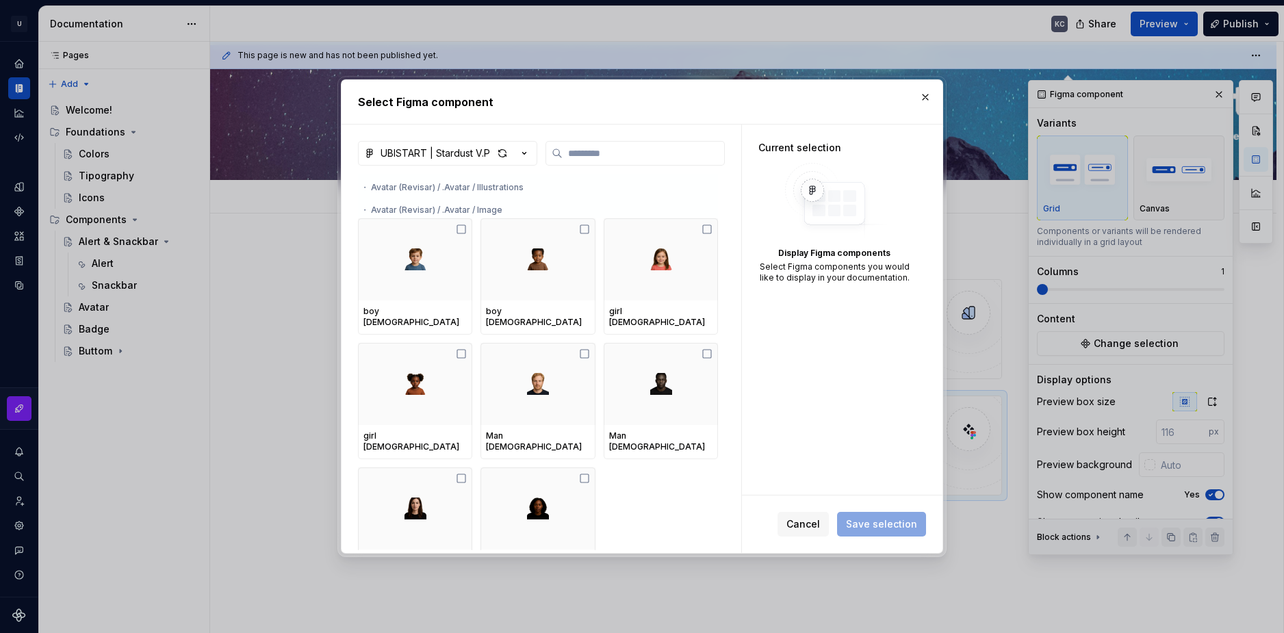
click at [365, 187] on div "・ Avatar (Revisar) / .Avatar / Illustrations" at bounding box center [538, 185] width 360 height 22
click at [406, 186] on div "・ Avatar (Revisar) / .Avatar / Illustrations" at bounding box center [538, 185] width 360 height 22
click at [578, 154] on input "search" at bounding box center [642, 153] width 161 height 14
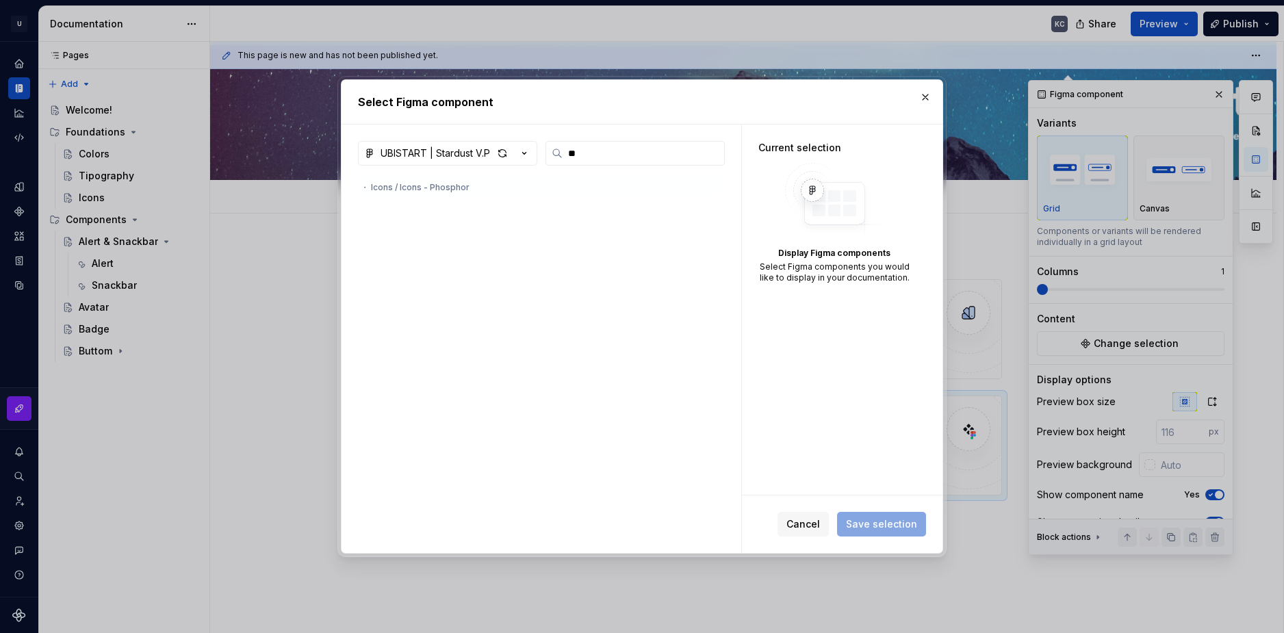
scroll to position [0, 0]
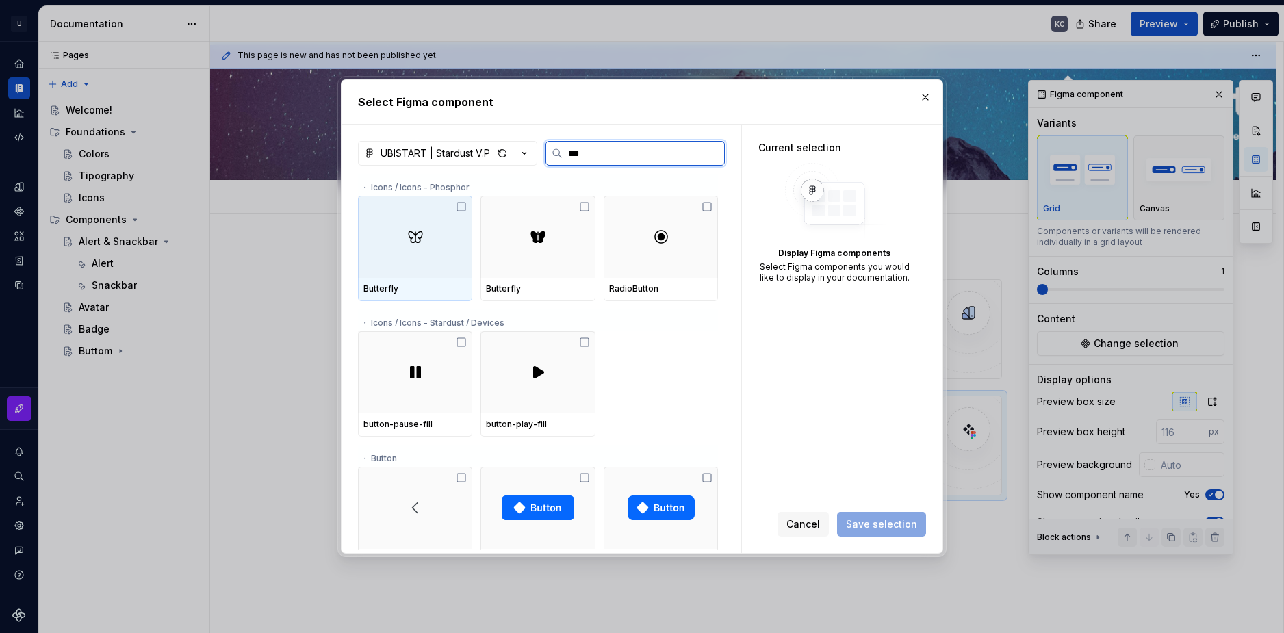
type input "****"
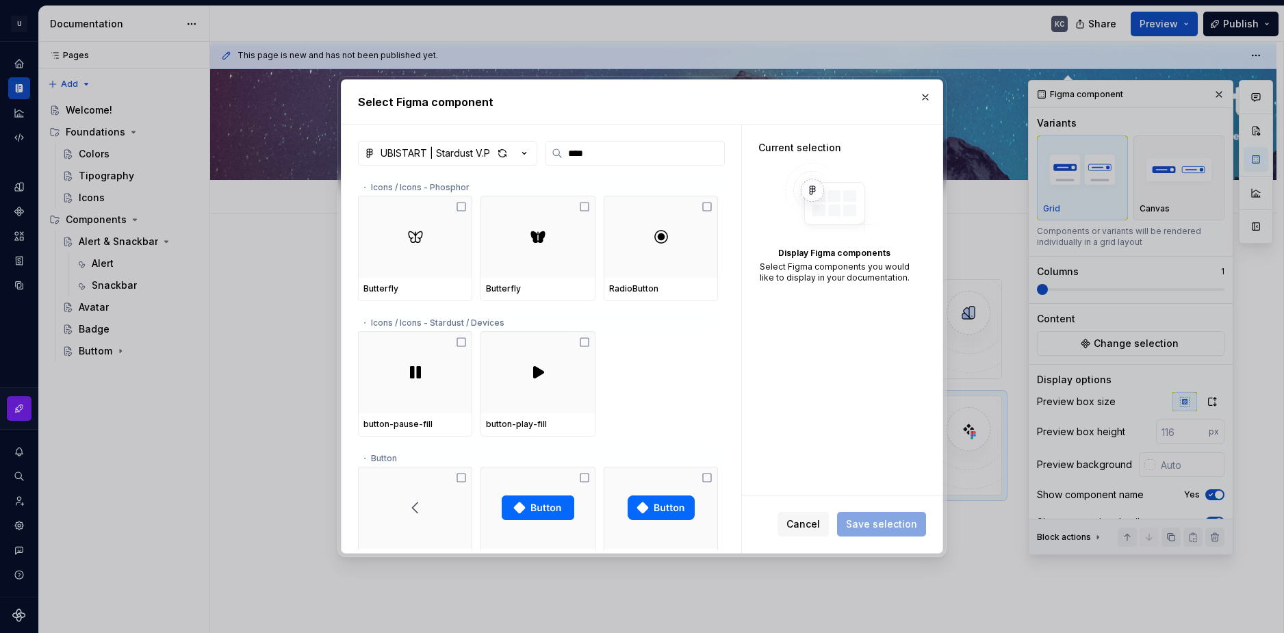
scroll to position [68, 0]
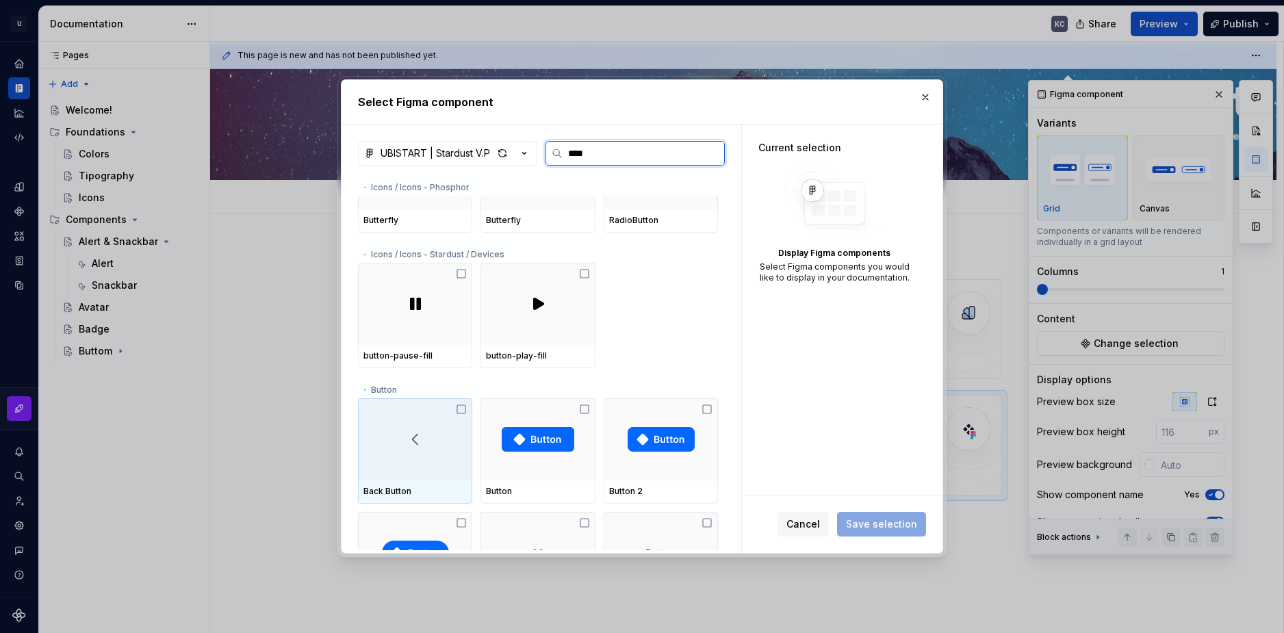
click at [415, 430] on img at bounding box center [415, 439] width 22 height 22
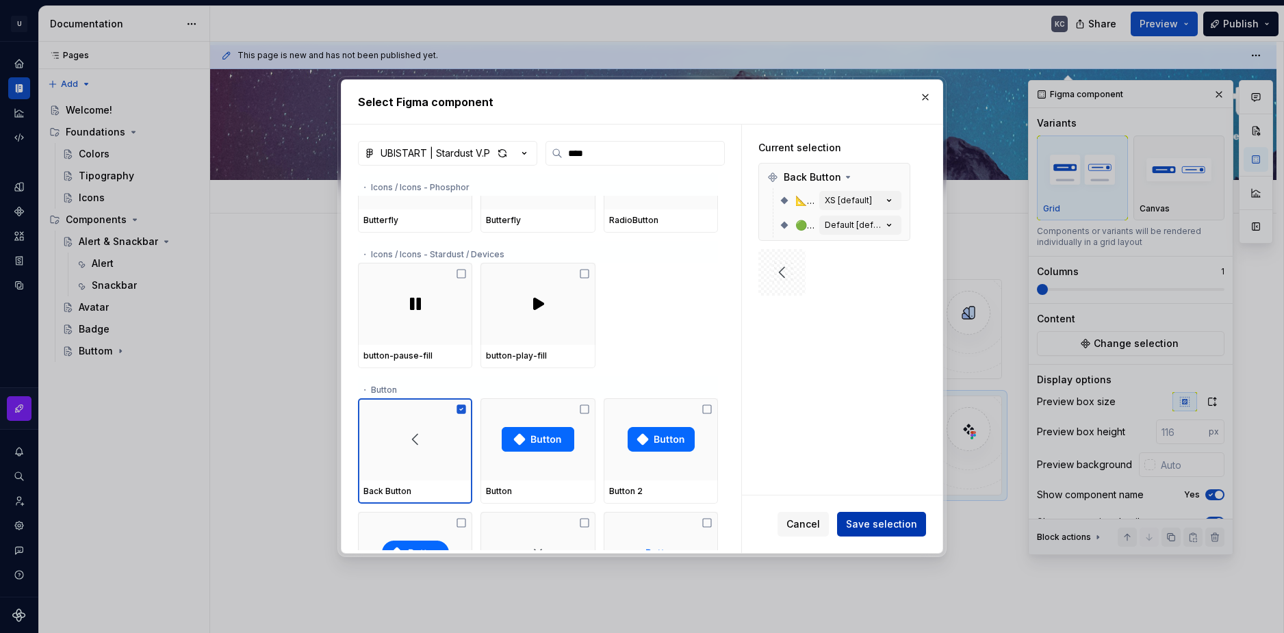
click at [894, 521] on span "Save selection" at bounding box center [881, 524] width 71 height 14
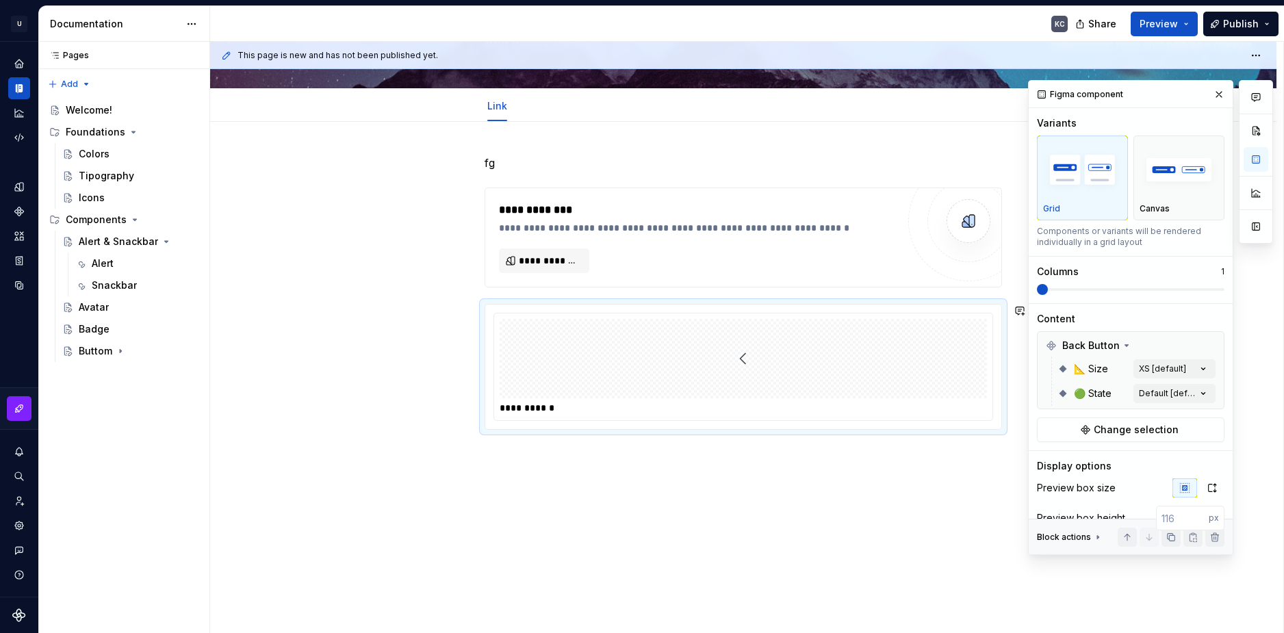
scroll to position [118, 0]
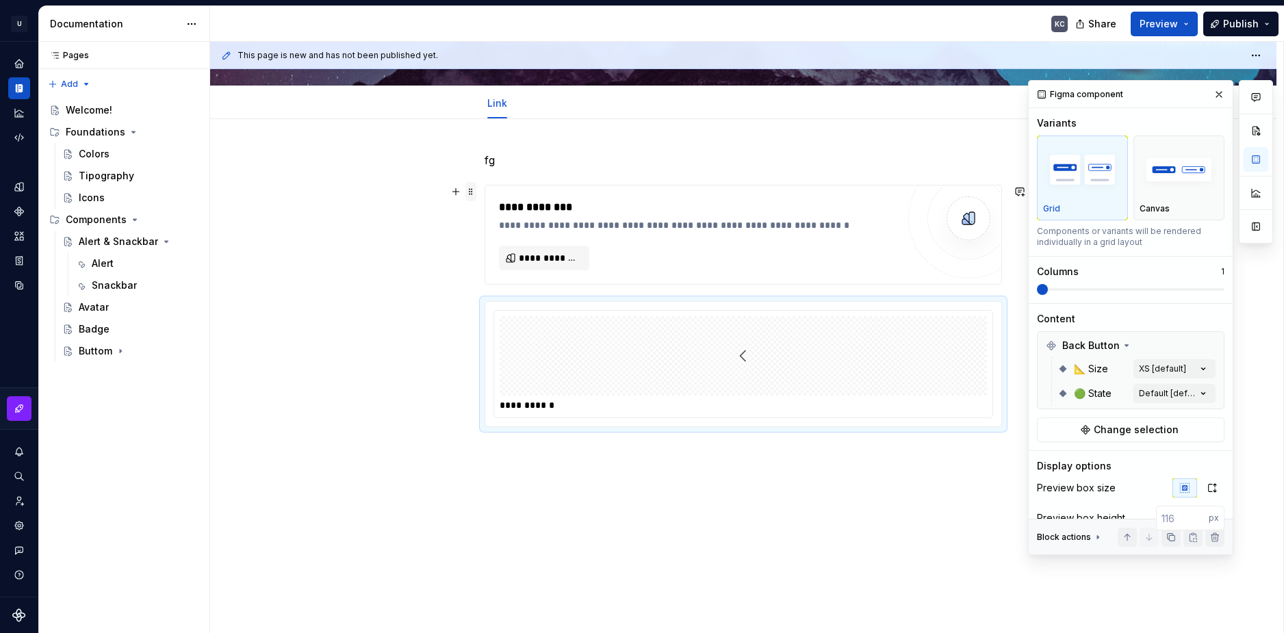
click at [473, 192] on span at bounding box center [470, 191] width 11 height 19
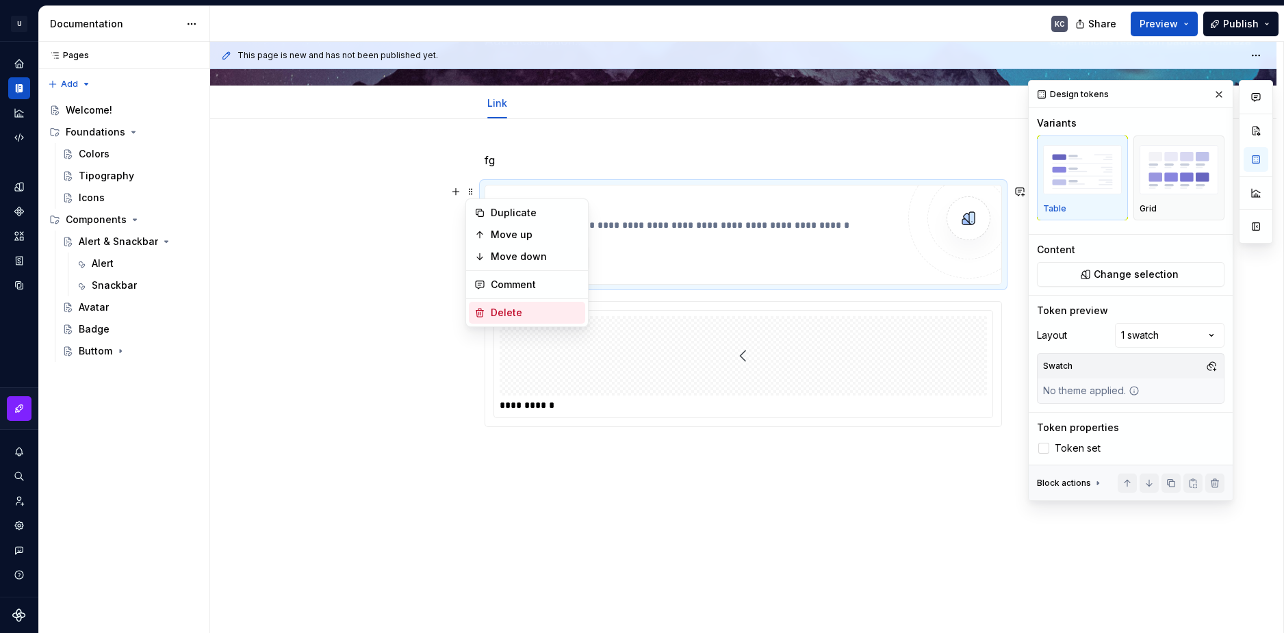
click at [506, 307] on div "Delete" at bounding box center [535, 313] width 89 height 14
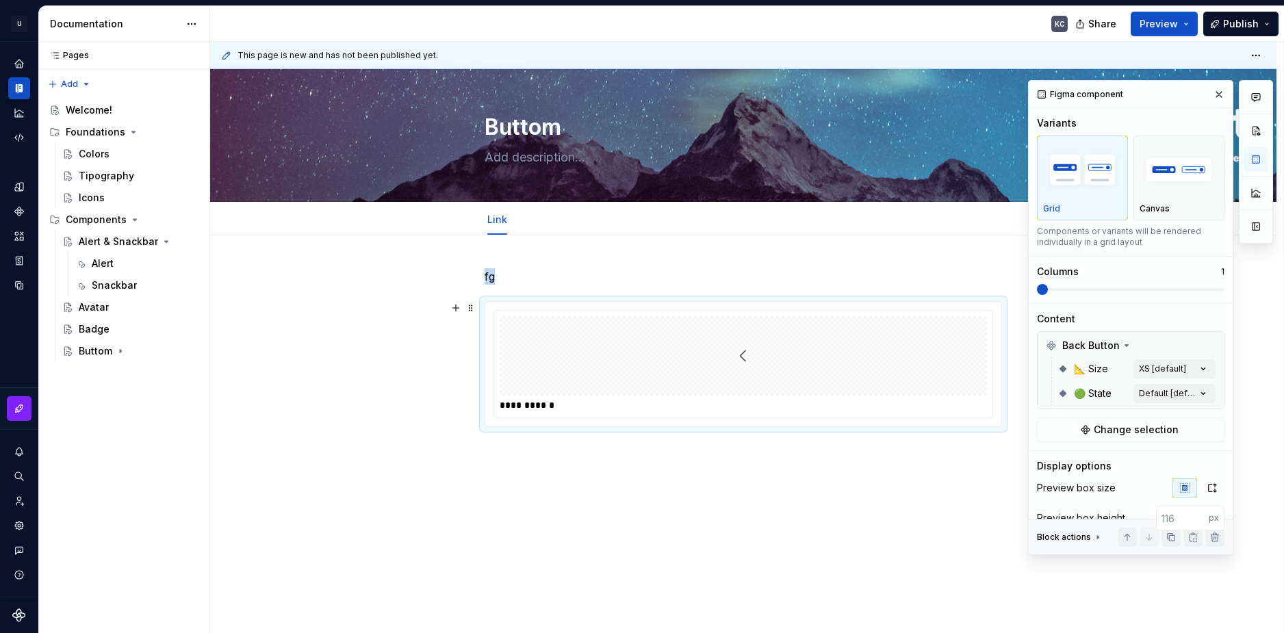
scroll to position [0, 0]
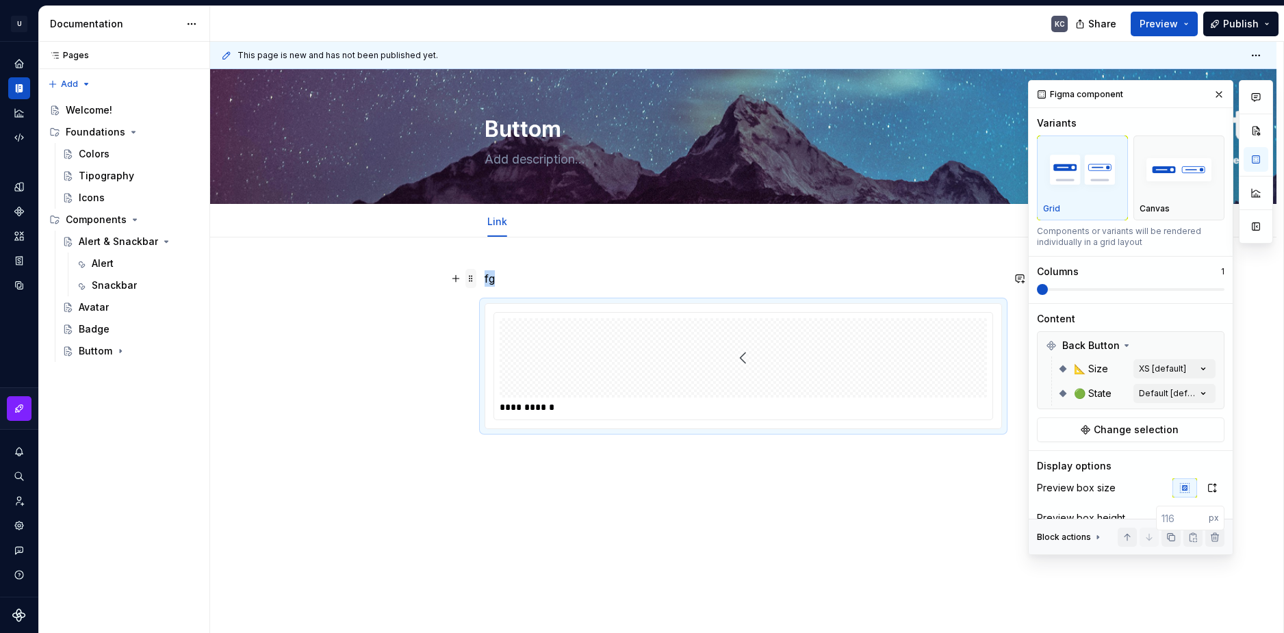
click at [469, 272] on span at bounding box center [470, 278] width 11 height 19
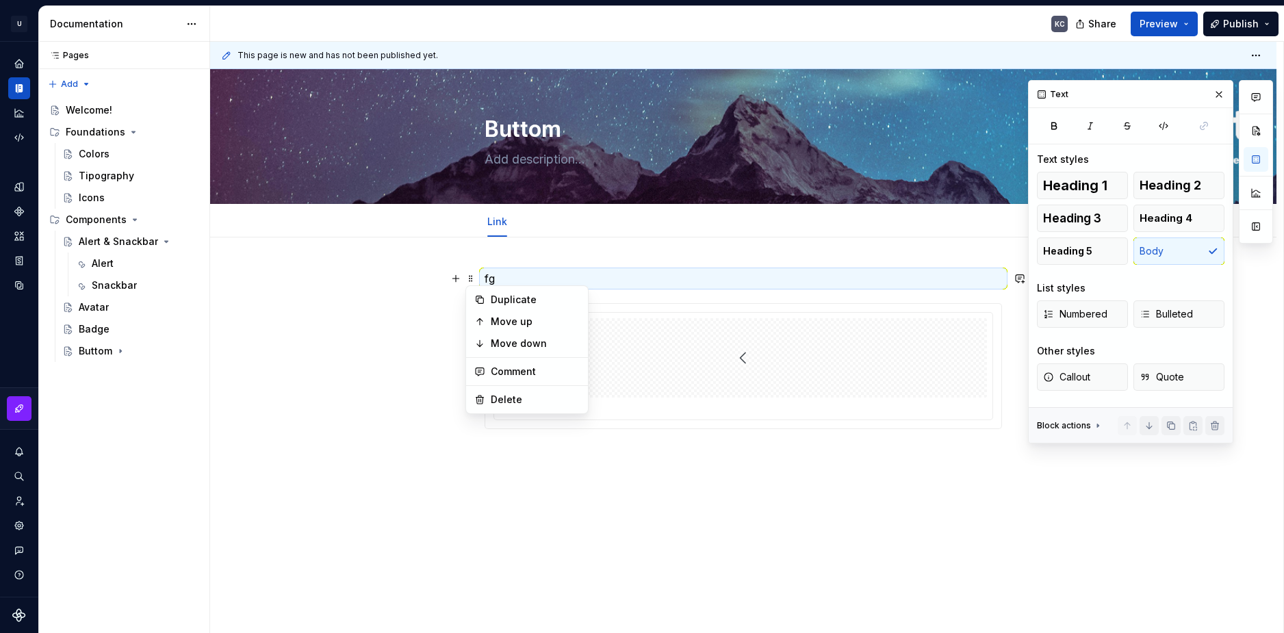
click at [502, 387] on div "Duplicate Move up Move down Comment Delete" at bounding box center [526, 349] width 123 height 129
click at [506, 391] on div "Delete" at bounding box center [527, 400] width 116 height 22
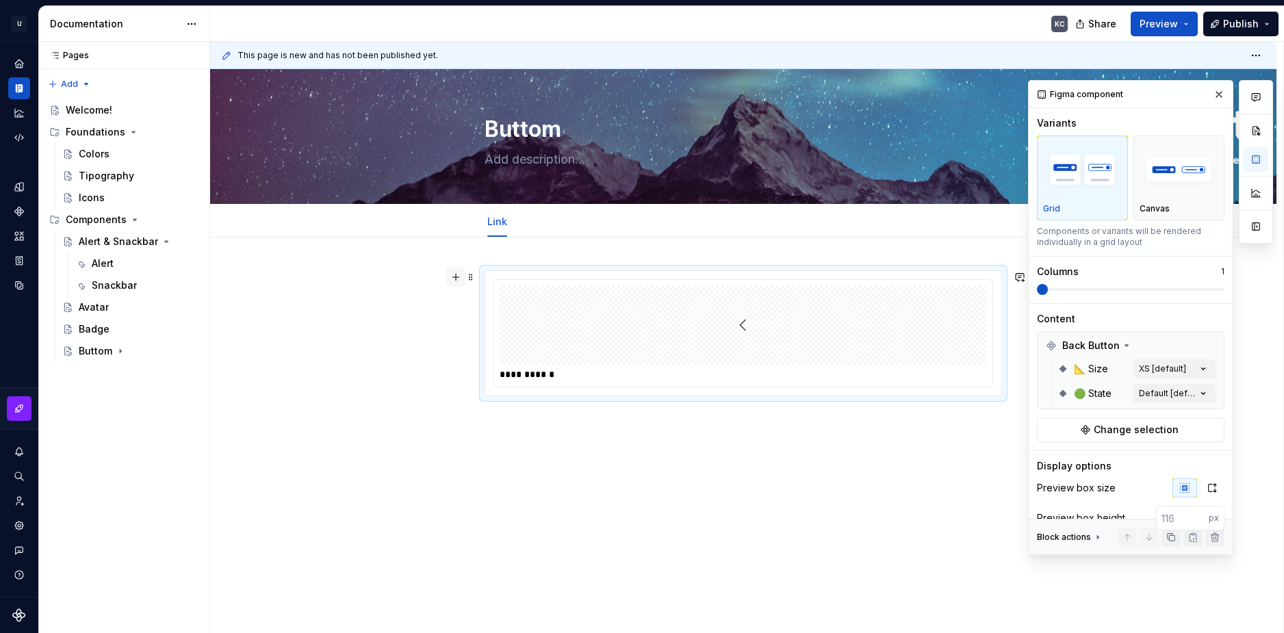
click at [451, 281] on button "button" at bounding box center [455, 277] width 19 height 19
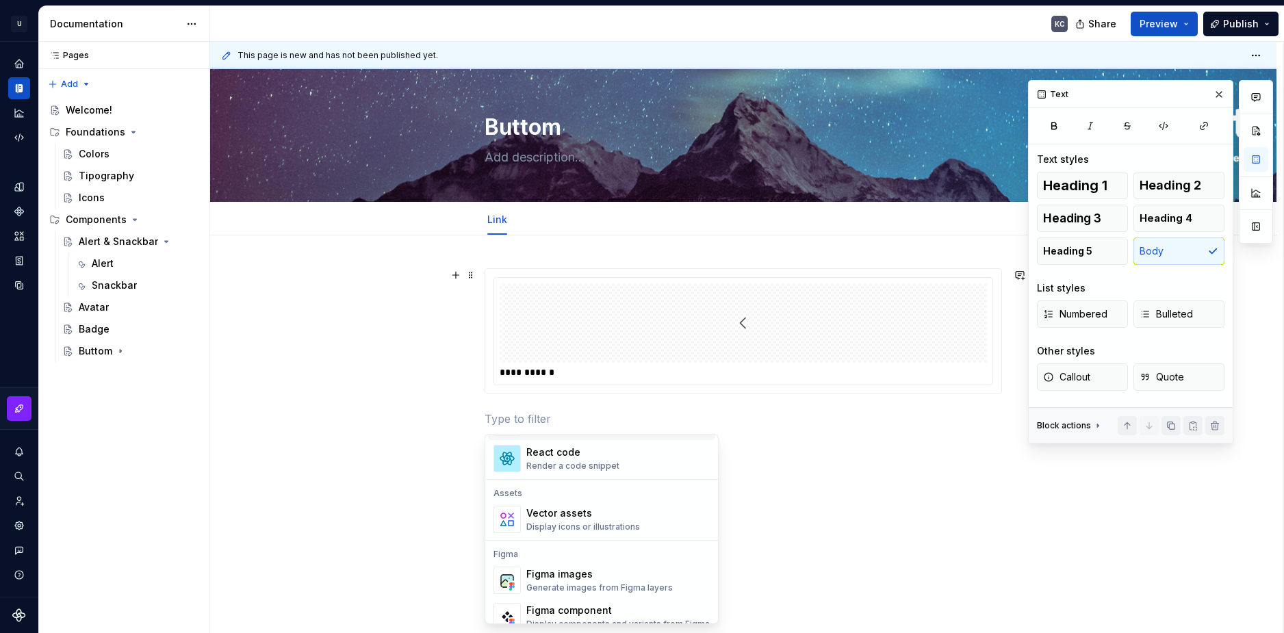
scroll to position [1232, 0]
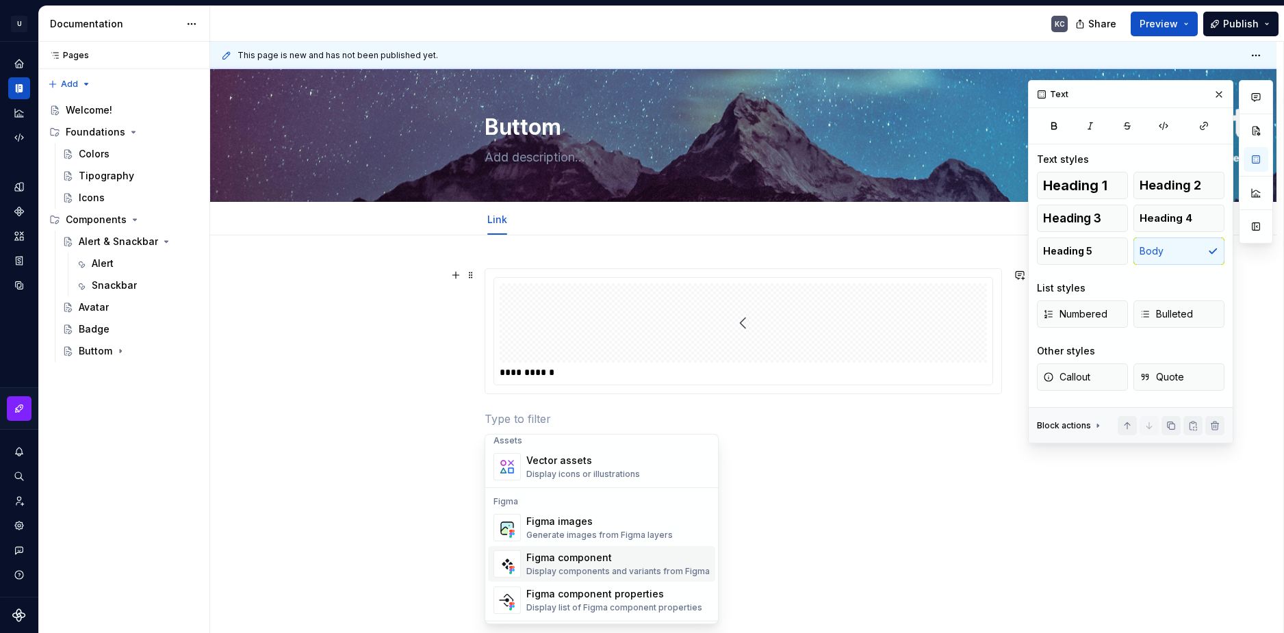
click at [635, 569] on div "Display components and variants from Figma" at bounding box center [617, 571] width 183 height 11
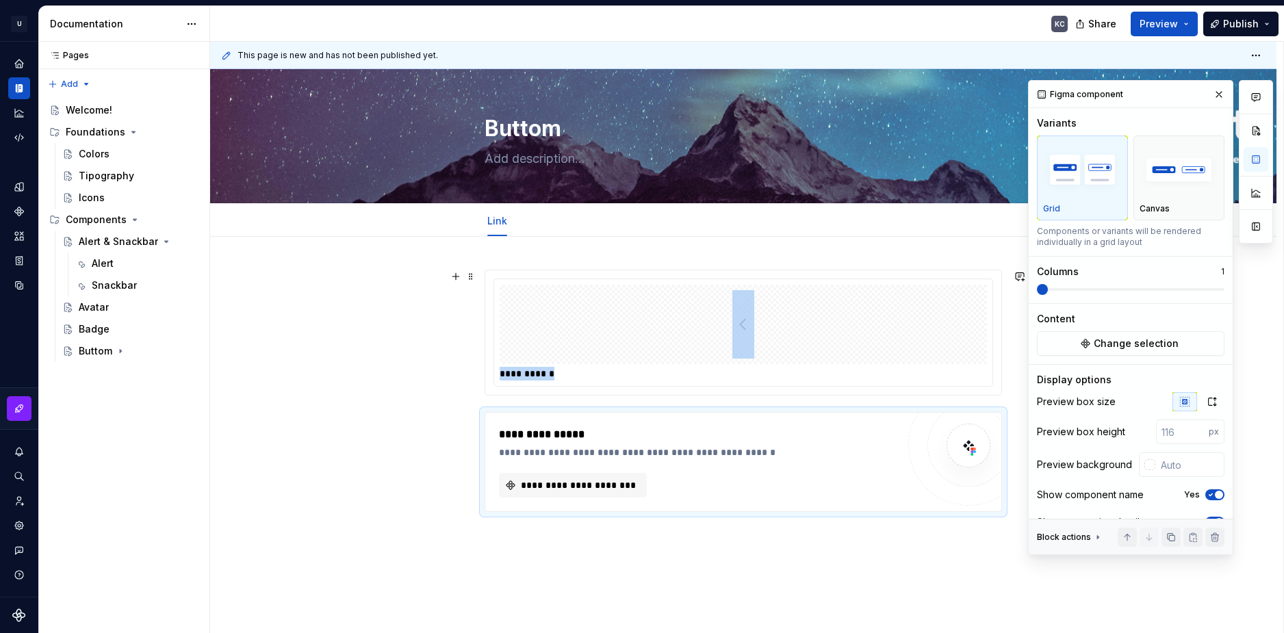
scroll to position [0, 0]
click at [1194, 23] on button "Preview" at bounding box center [1163, 24] width 67 height 25
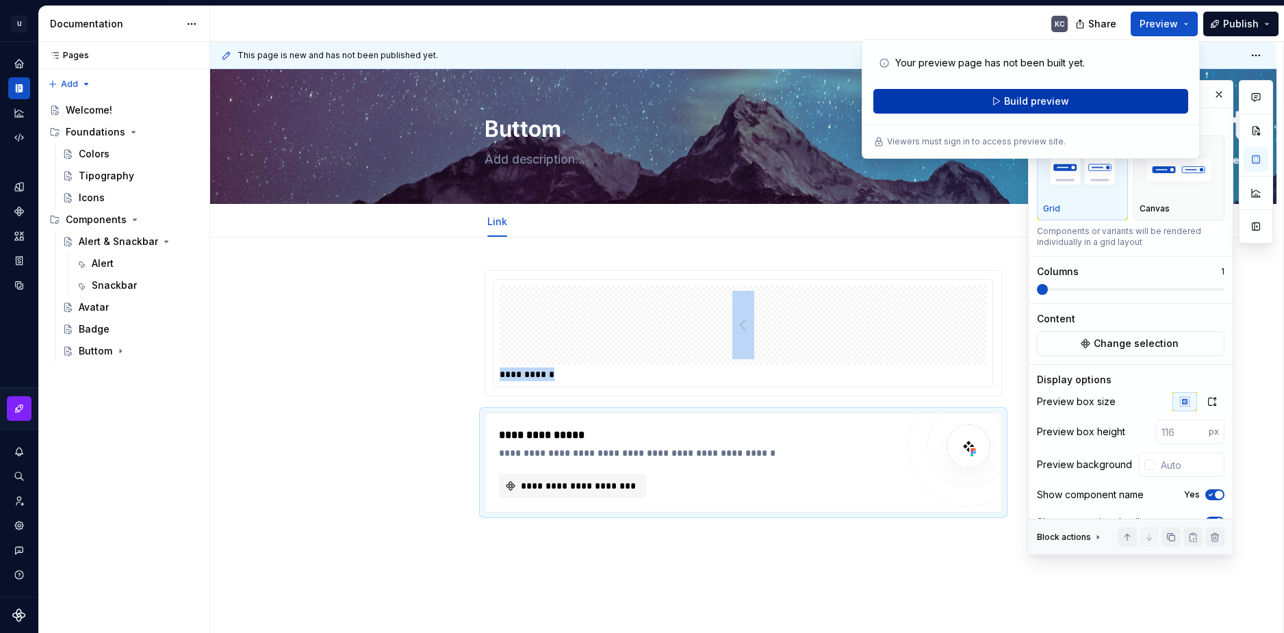
click at [1037, 96] on span "Build preview" at bounding box center [1036, 101] width 65 height 14
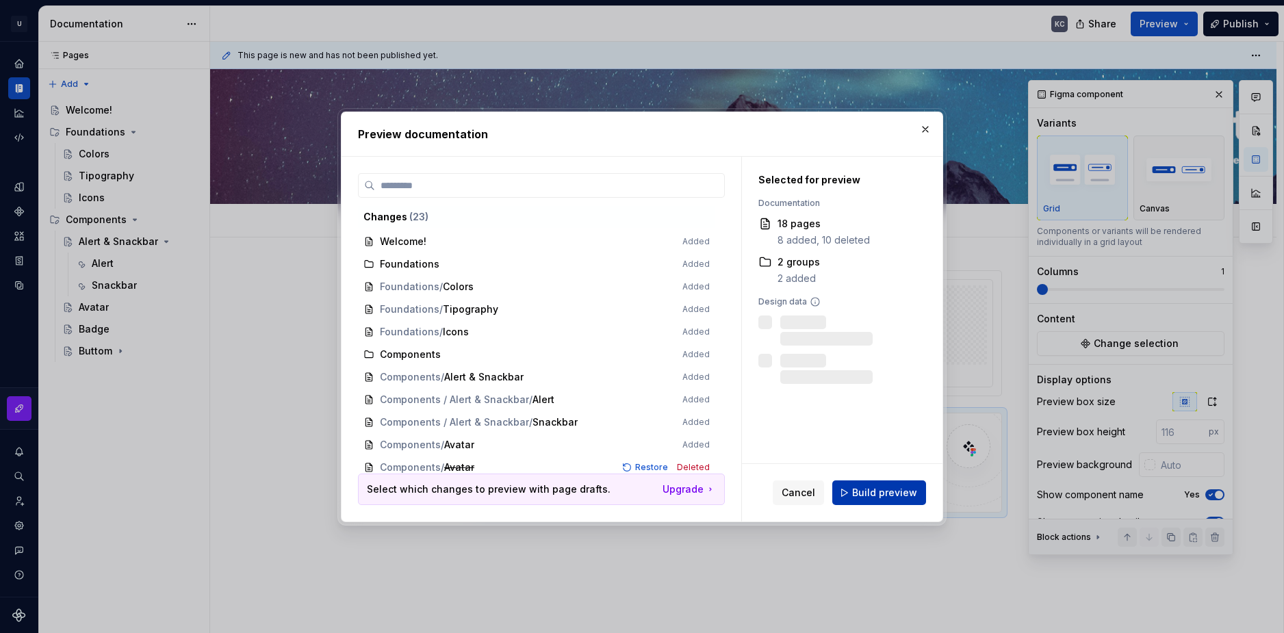
click at [879, 497] on span "Build preview" at bounding box center [884, 493] width 65 height 14
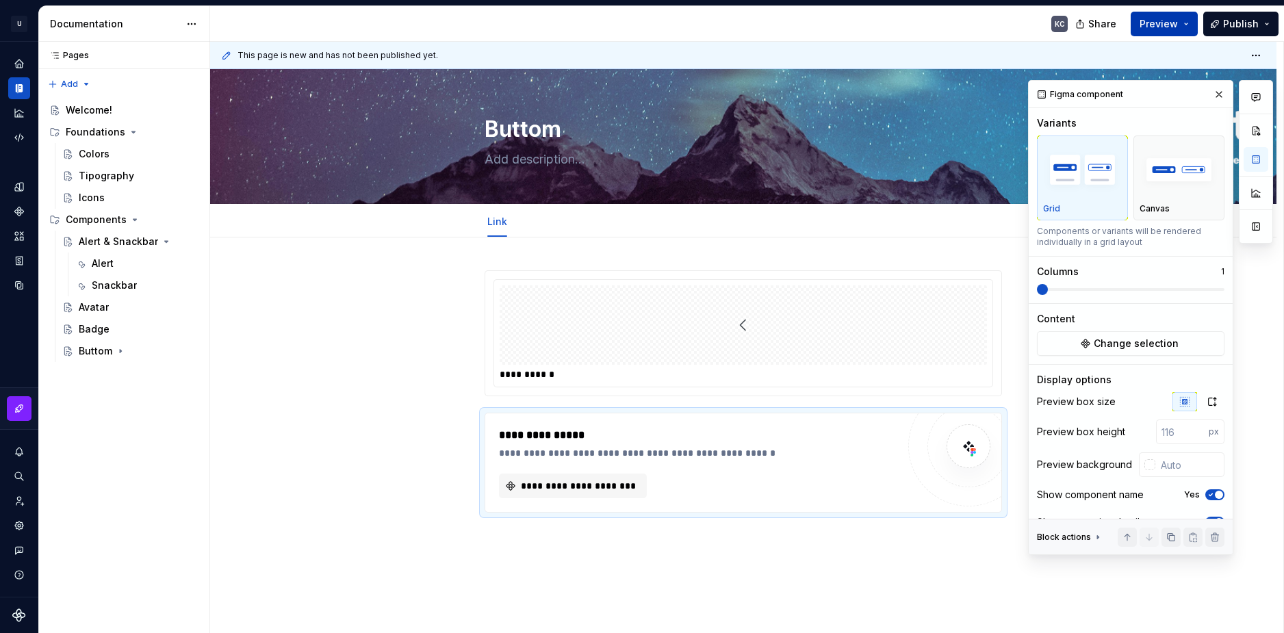
click at [1178, 27] on span "Preview" at bounding box center [1158, 24] width 38 height 14
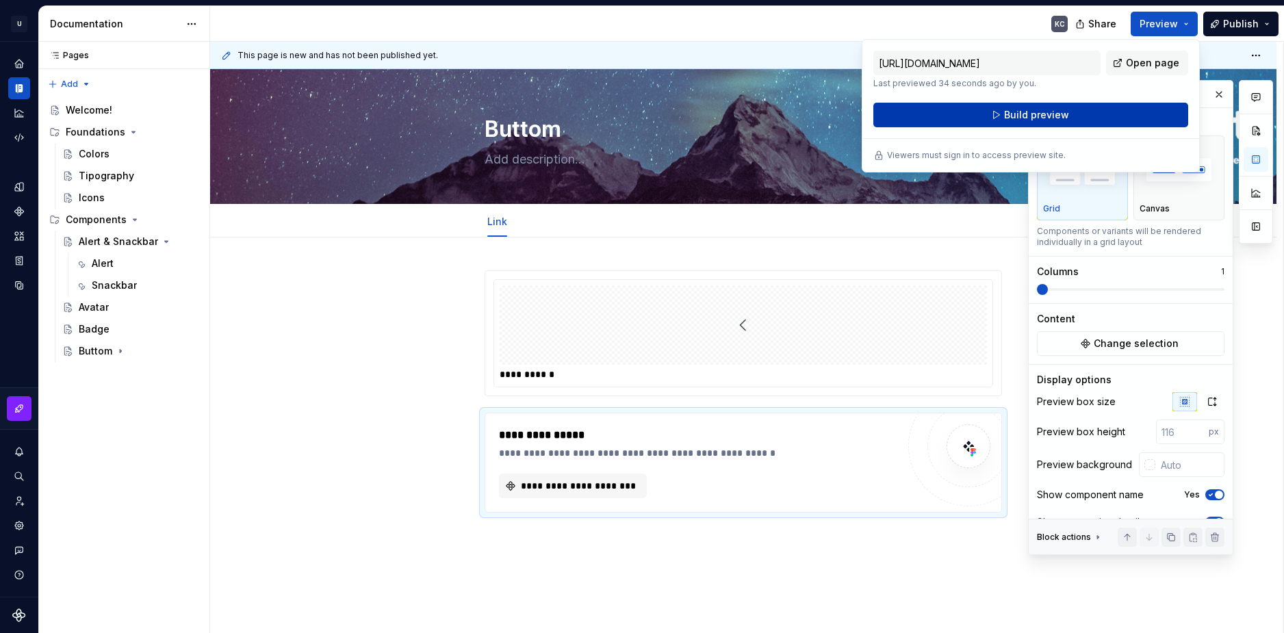
click at [1056, 116] on span "Build preview" at bounding box center [1036, 115] width 65 height 14
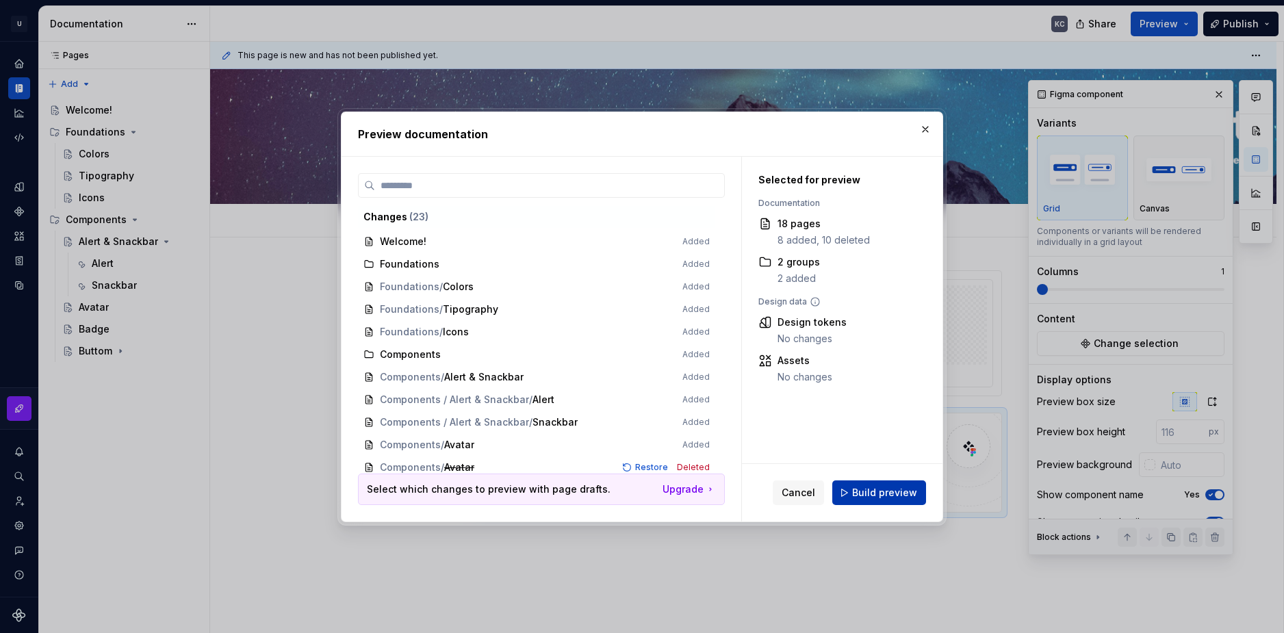
click at [885, 500] on button "Build preview" at bounding box center [879, 492] width 94 height 25
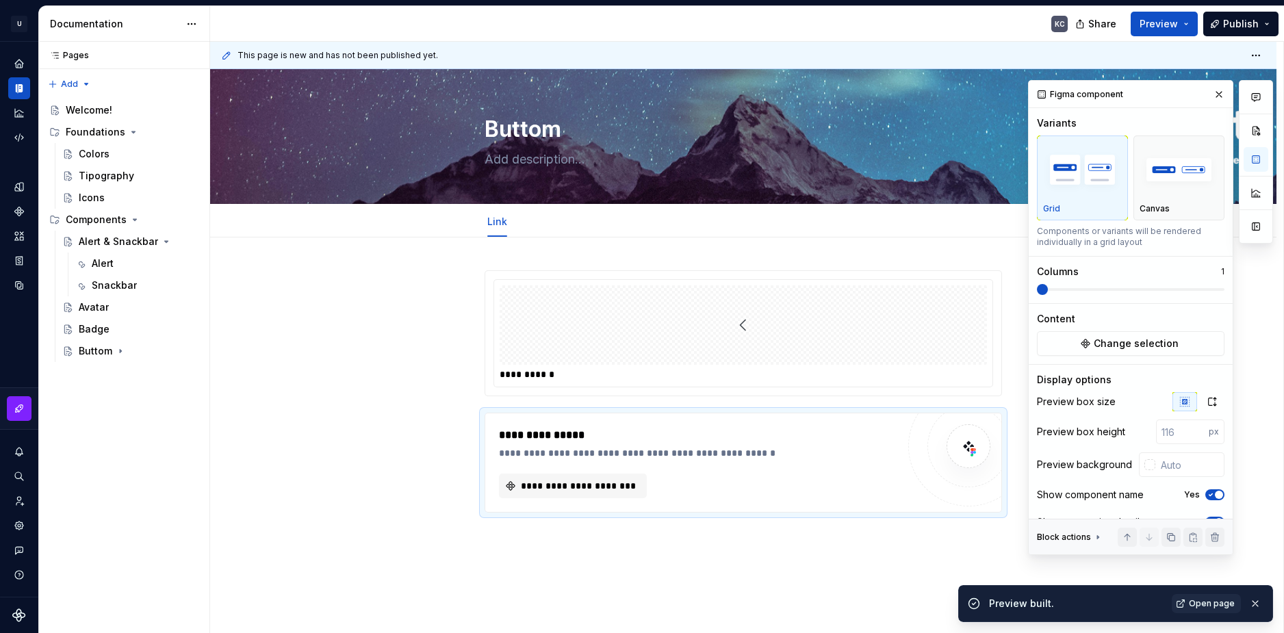
drag, startPoint x: 1176, startPoint y: 28, endPoint x: 1283, endPoint y: 665, distance: 645.9
click at [1283, 632] on html "U Stardust DS KC Design system data Documentation KC Share Preview Publish Page…" at bounding box center [642, 316] width 1284 height 633
click at [1217, 606] on span "Open page" at bounding box center [1211, 603] width 46 height 11
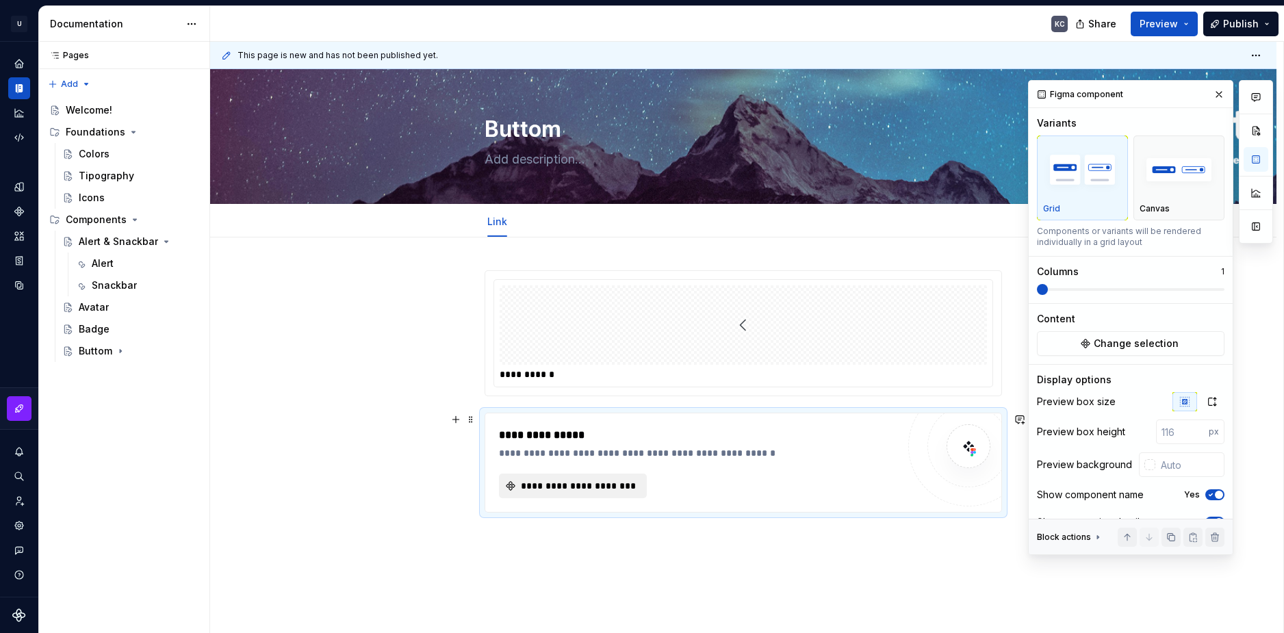
click at [562, 479] on span "**********" at bounding box center [578, 486] width 119 height 14
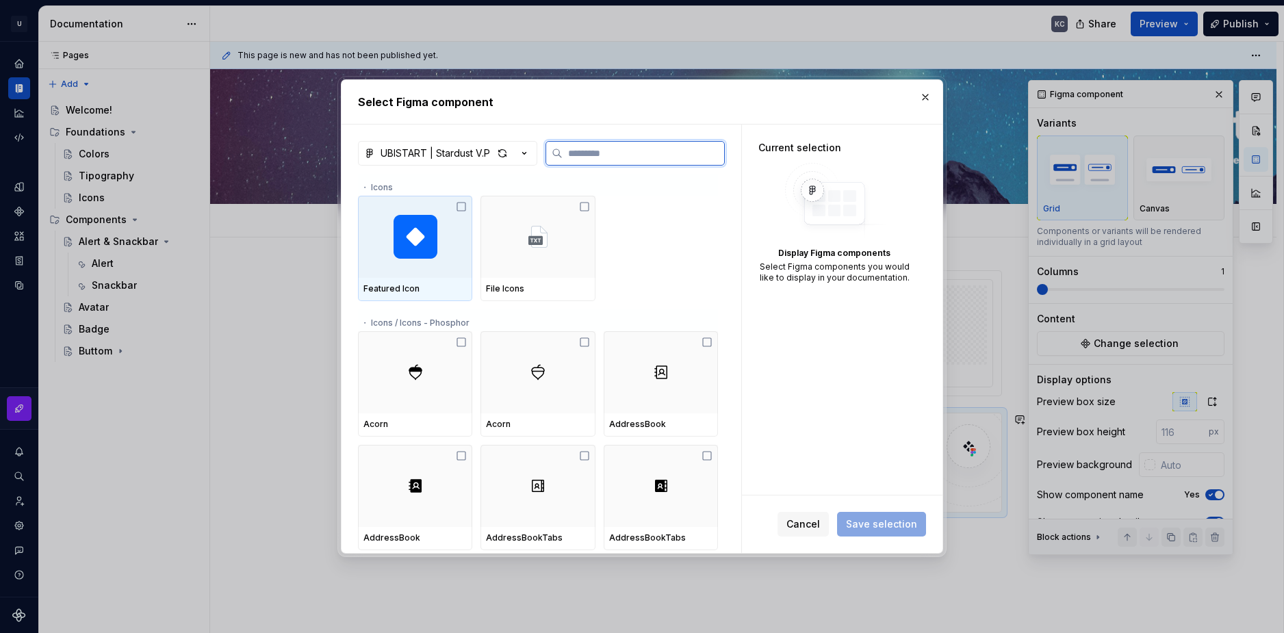
click at [443, 284] on div "Featured Icon" at bounding box center [414, 288] width 103 height 11
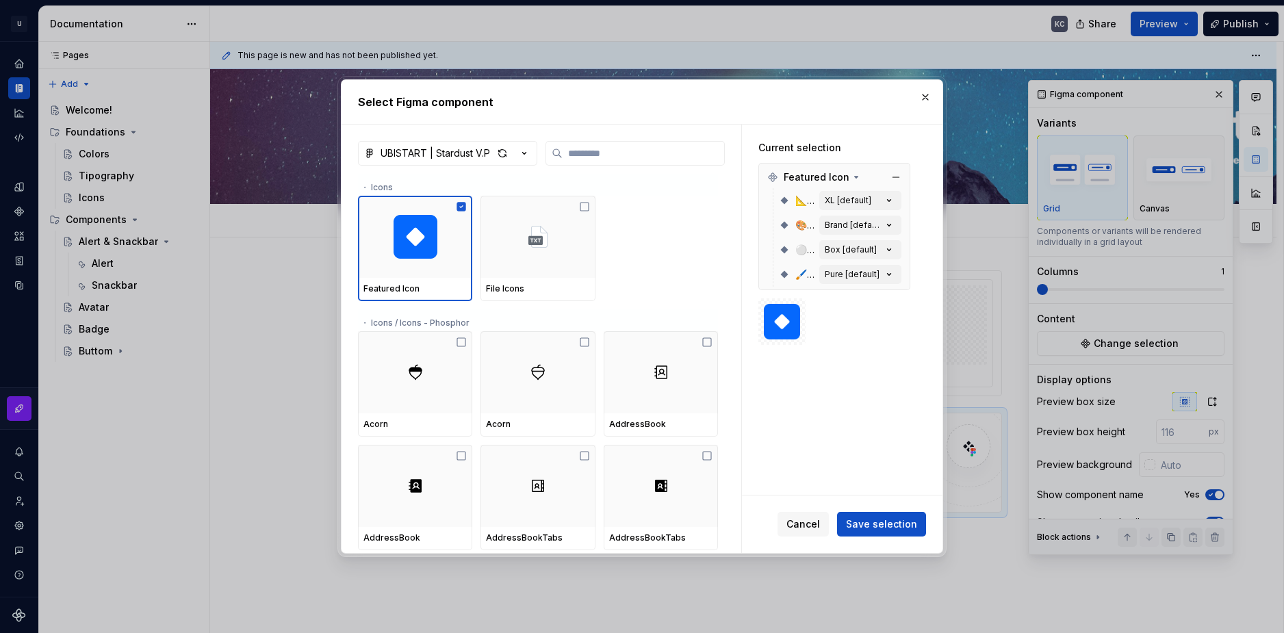
click at [779, 200] on icon at bounding box center [784, 200] width 11 height 11
click at [861, 200] on div "XL [default]" at bounding box center [847, 200] width 47 height 11
click at [870, 206] on button "XL [default]" at bounding box center [860, 200] width 82 height 19
click at [885, 205] on icon "button" at bounding box center [889, 201] width 14 height 14
click at [887, 220] on icon "button" at bounding box center [889, 225] width 14 height 14
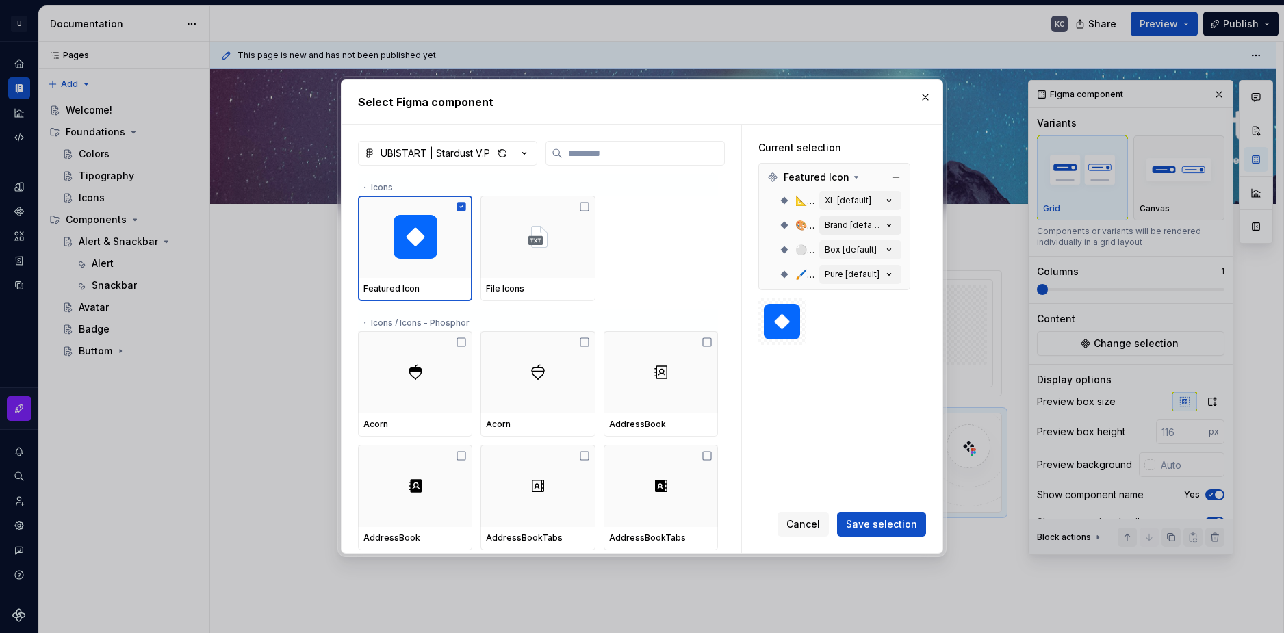
click at [889, 226] on icon "button" at bounding box center [888, 225] width 3 height 2
click at [892, 254] on icon "button" at bounding box center [889, 250] width 14 height 14
click at [887, 252] on icon "button" at bounding box center [889, 250] width 14 height 14
click at [884, 249] on icon "button" at bounding box center [889, 250] width 14 height 14
click at [847, 261] on div "⚪️ Shape Box [default]" at bounding box center [840, 249] width 122 height 25
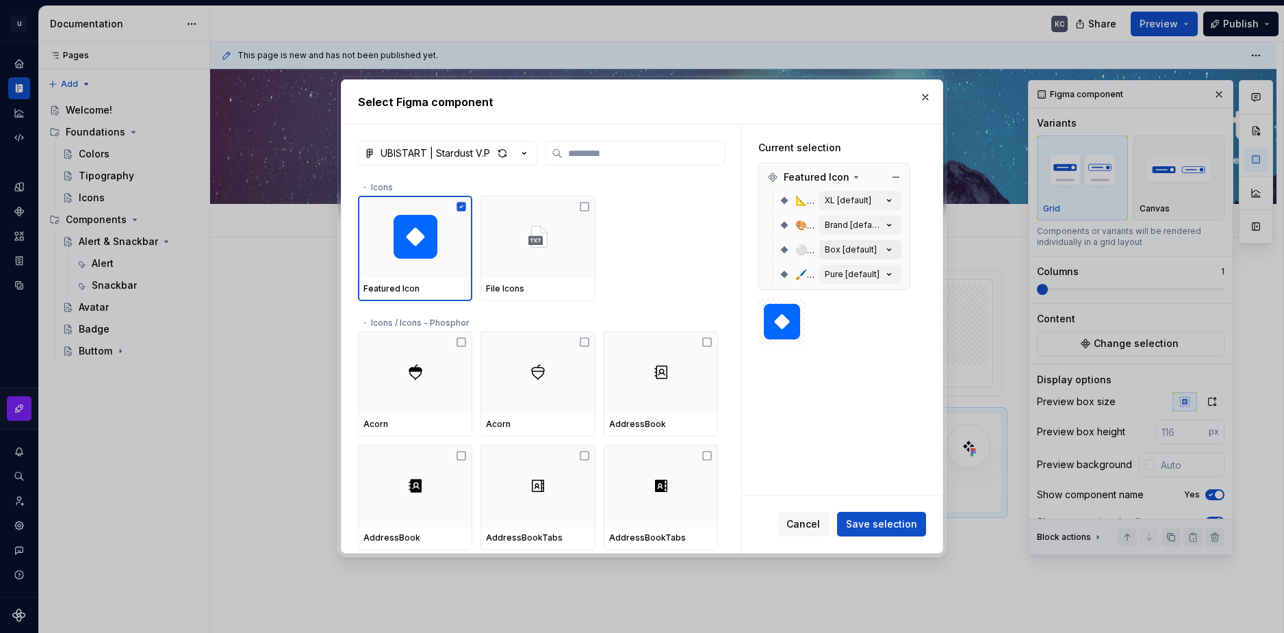
click at [840, 247] on div "Box [default]" at bounding box center [850, 249] width 52 height 11
click at [812, 253] on div "⚪️ Shape Box [default]" at bounding box center [840, 249] width 122 height 25
click at [892, 466] on div "Current selection Featured Icon 📐 Size XL [default] 🎨 Color Brand [default] ⚪️ …" at bounding box center [842, 310] width 200 height 371
click at [887, 520] on span "Save selection" at bounding box center [881, 524] width 71 height 14
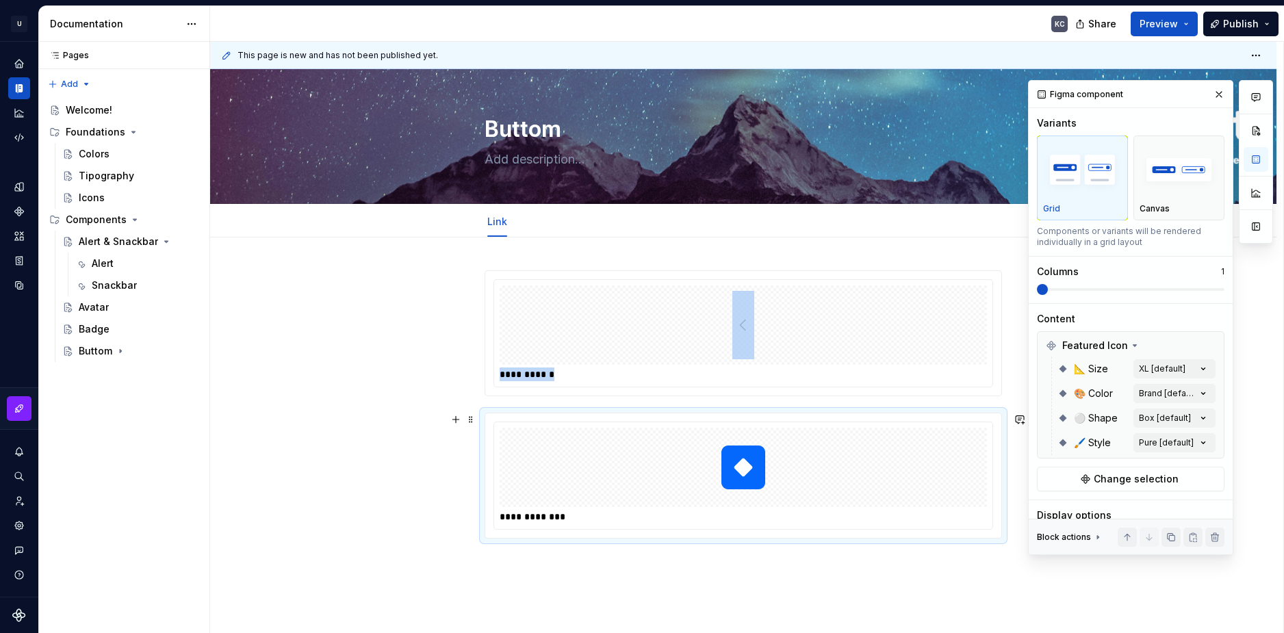
click at [776, 462] on div at bounding box center [742, 467] width 487 height 79
click at [1180, 24] on button "Preview" at bounding box center [1163, 24] width 67 height 25
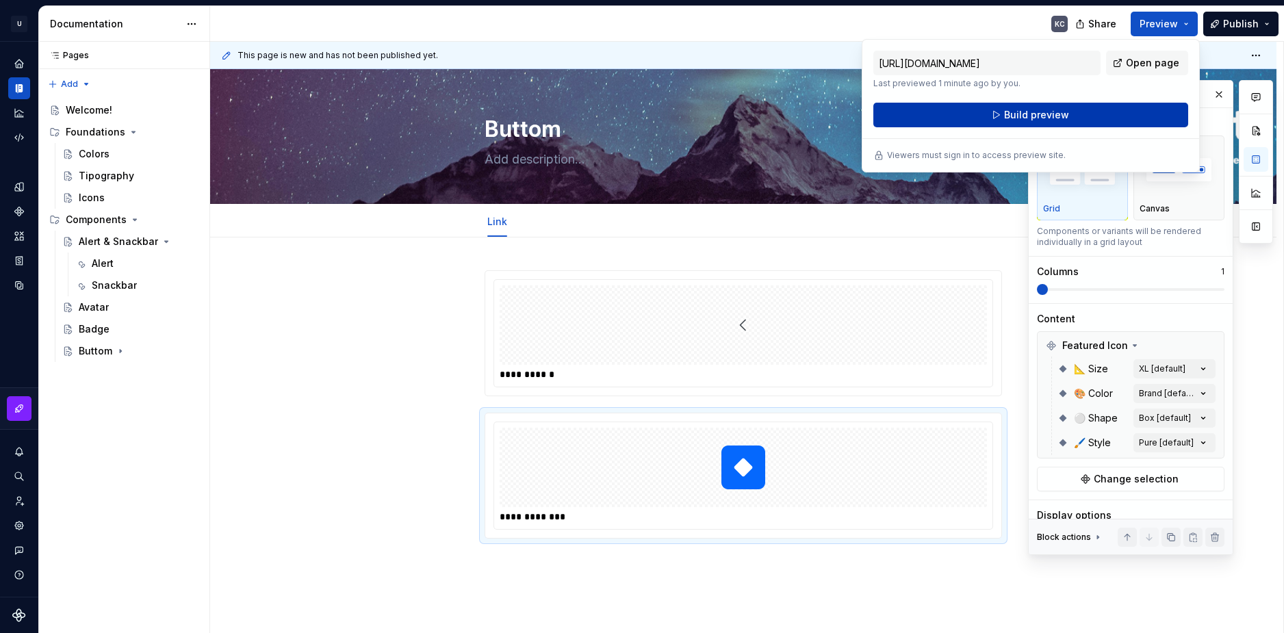
click at [1150, 113] on button "Build preview" at bounding box center [1030, 115] width 315 height 25
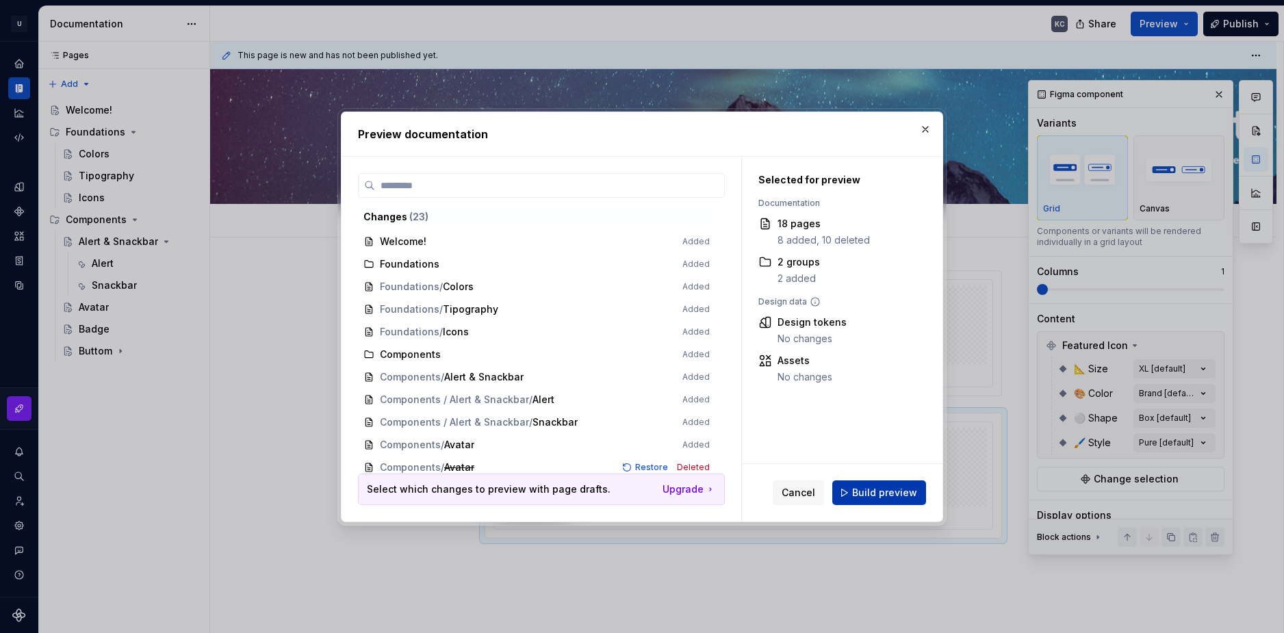
click at [891, 497] on span "Build preview" at bounding box center [884, 493] width 65 height 14
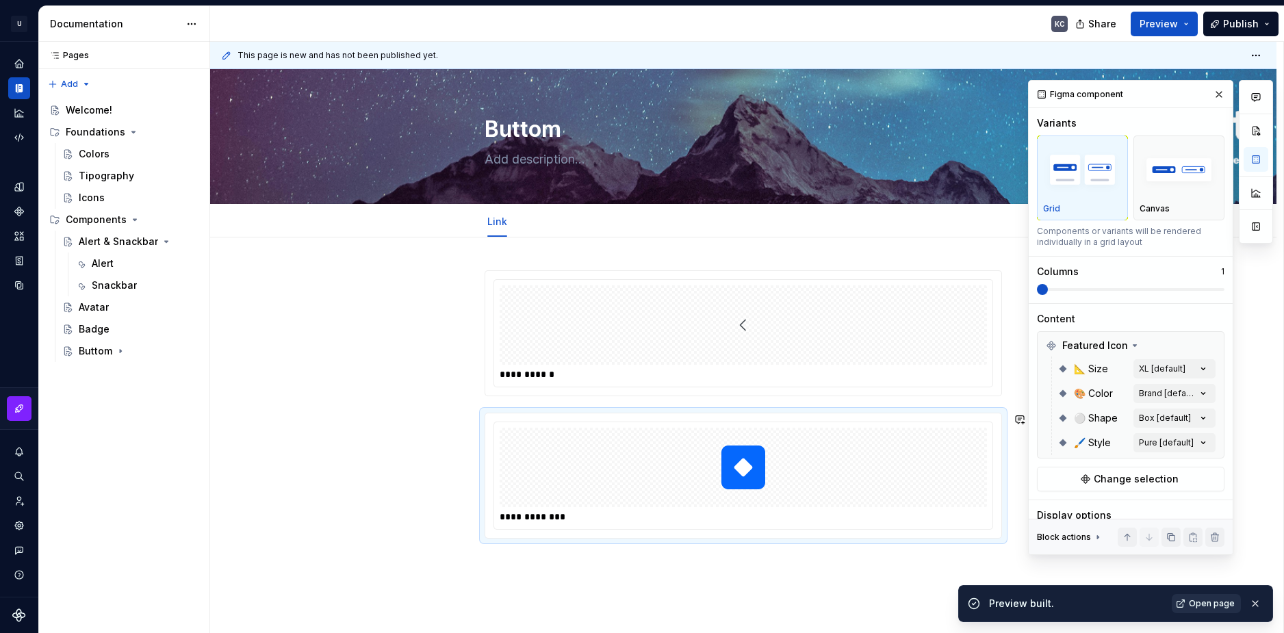
click at [1195, 603] on span "Open page" at bounding box center [1211, 603] width 46 height 11
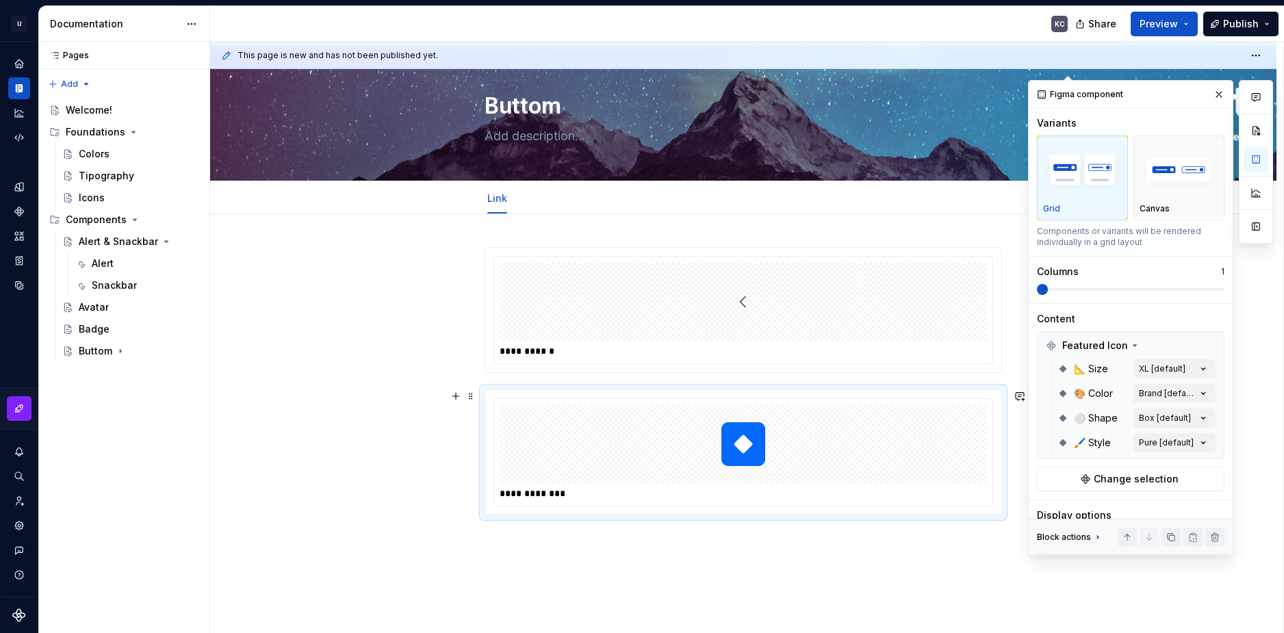
scroll to position [112, 0]
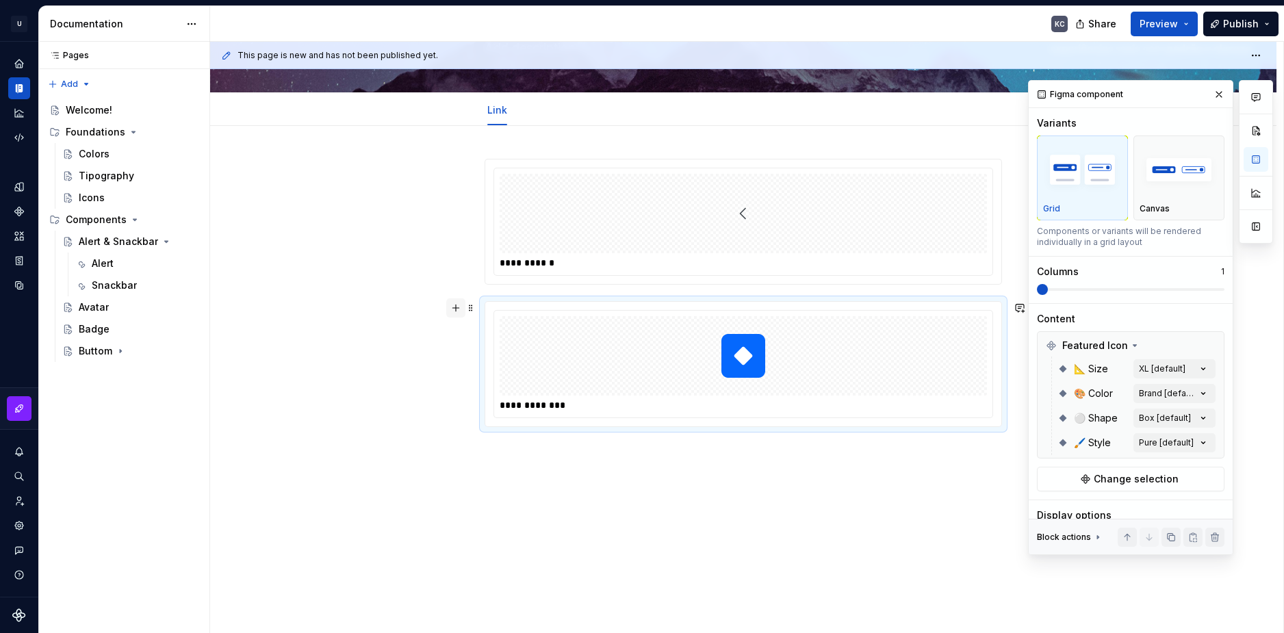
click at [456, 311] on button "button" at bounding box center [455, 307] width 19 height 19
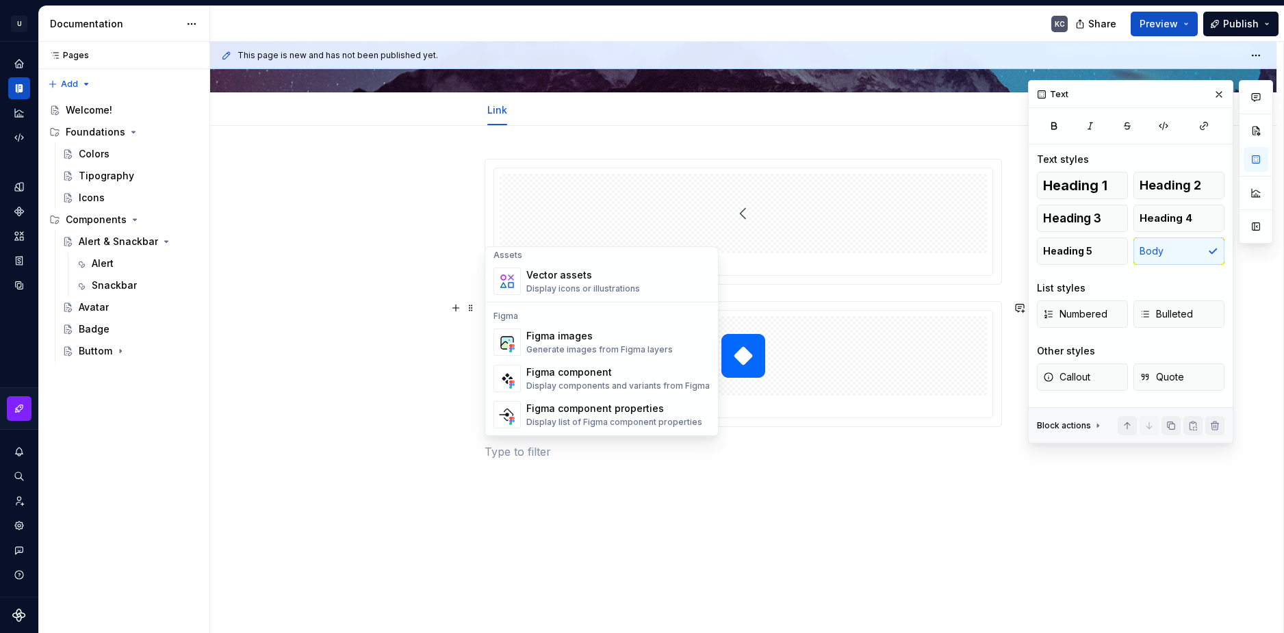
scroll to position [1232, 0]
click at [652, 412] on div "Figma component properties" at bounding box center [614, 407] width 176 height 14
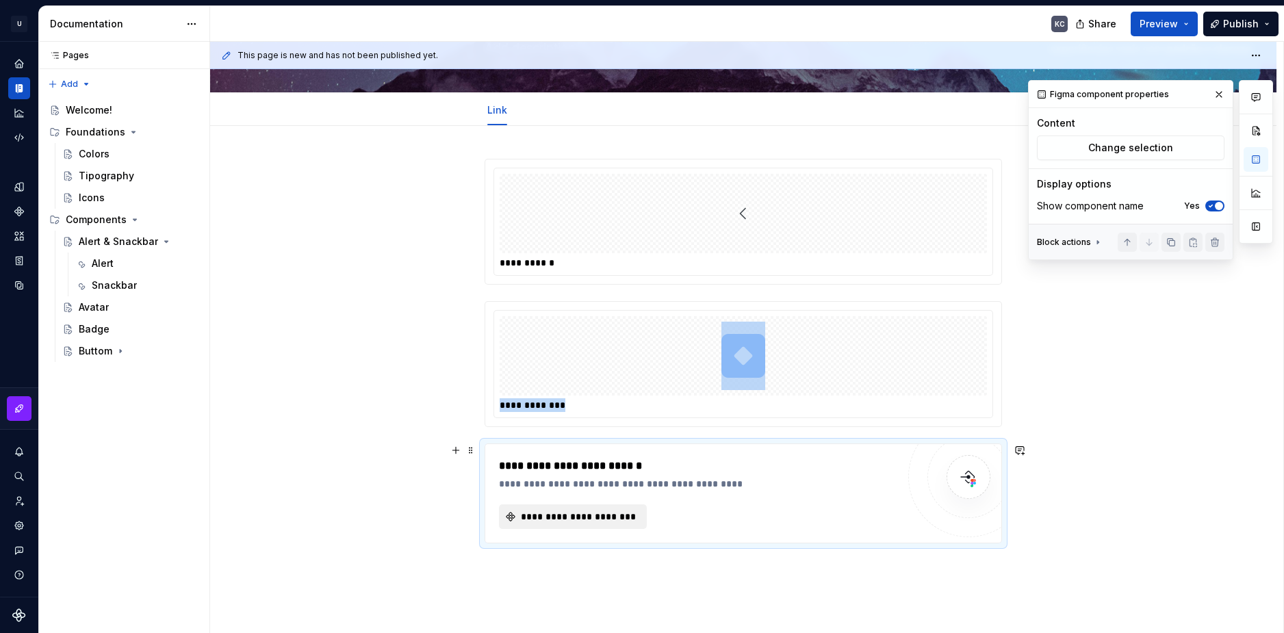
click at [586, 507] on button "**********" at bounding box center [573, 516] width 148 height 25
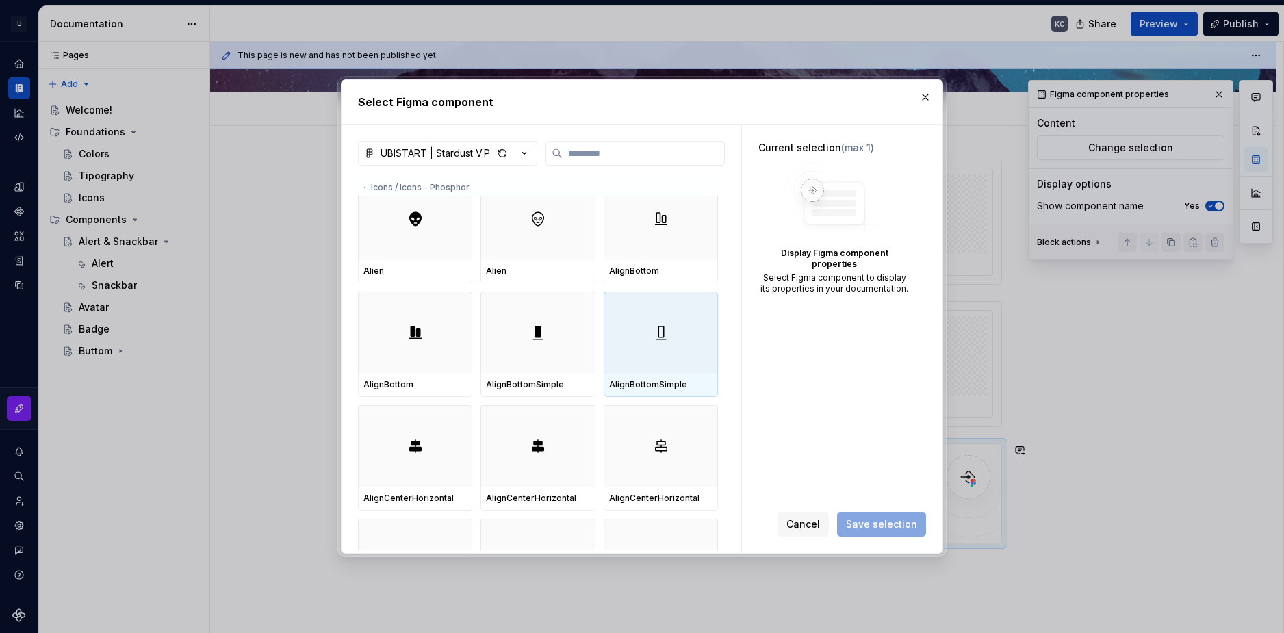
type textarea "*"
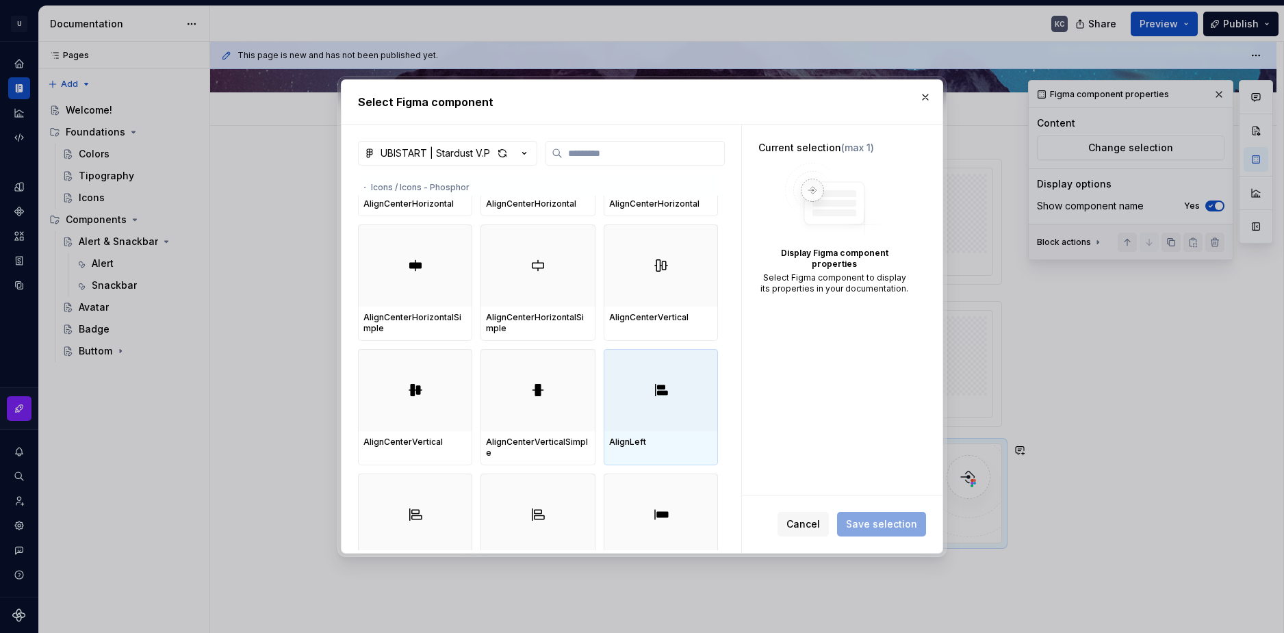
scroll to position [1437, 0]
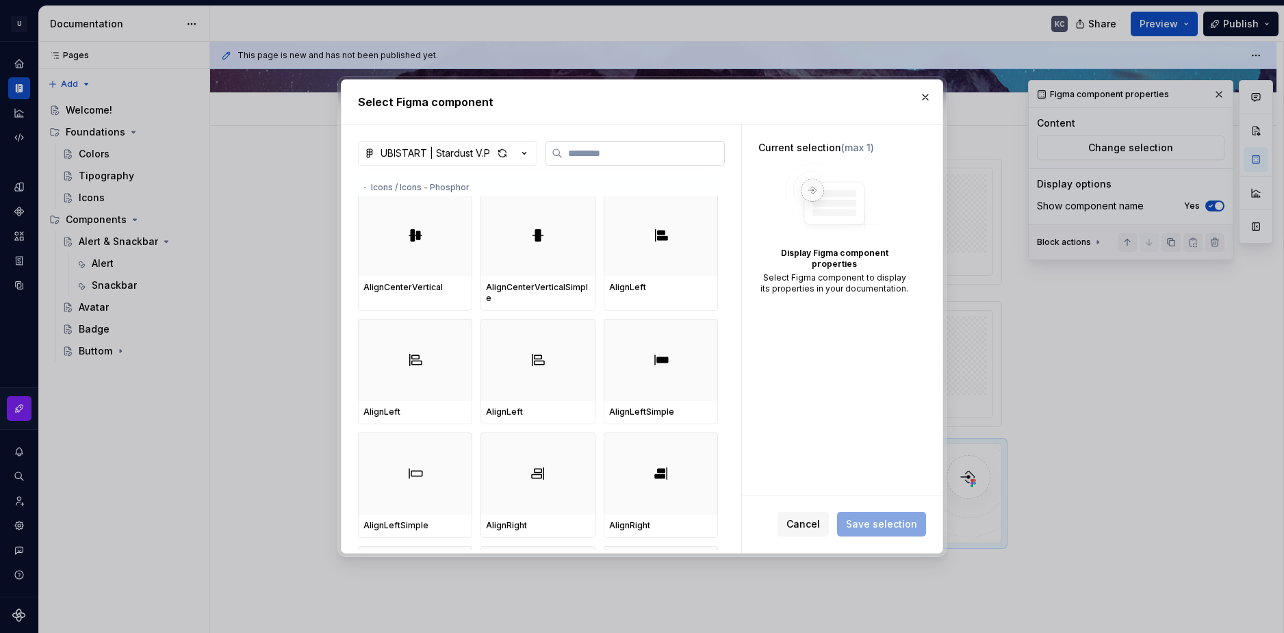
click at [589, 157] on input "search" at bounding box center [642, 153] width 161 height 14
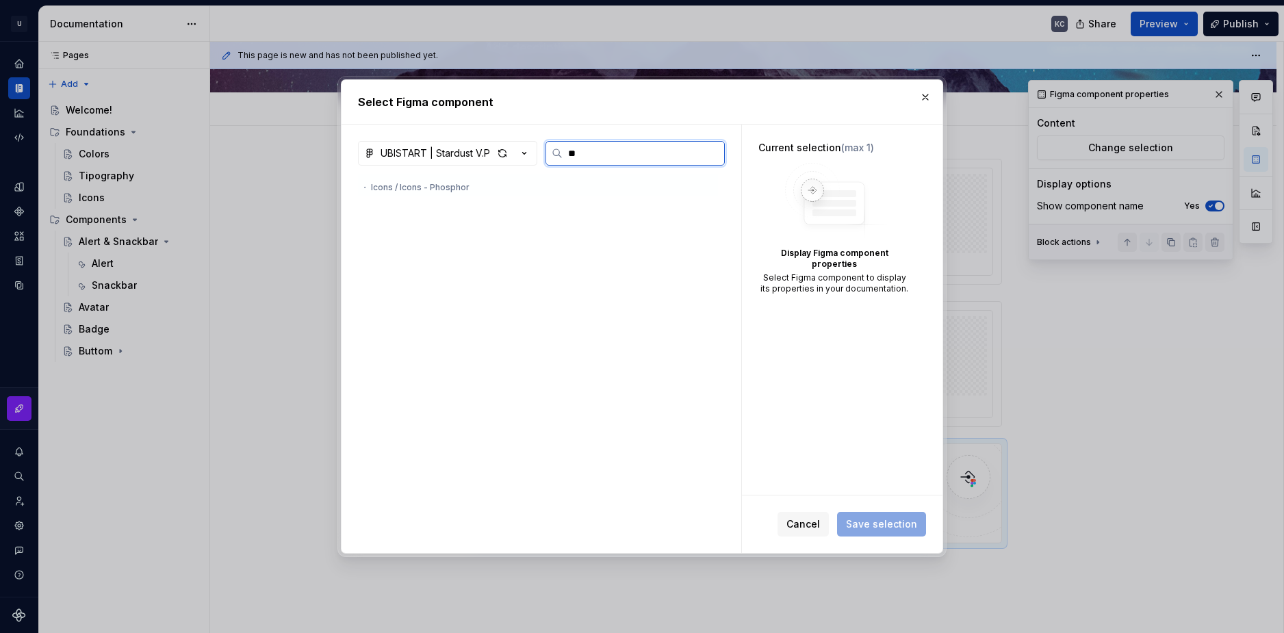
scroll to position [0, 0]
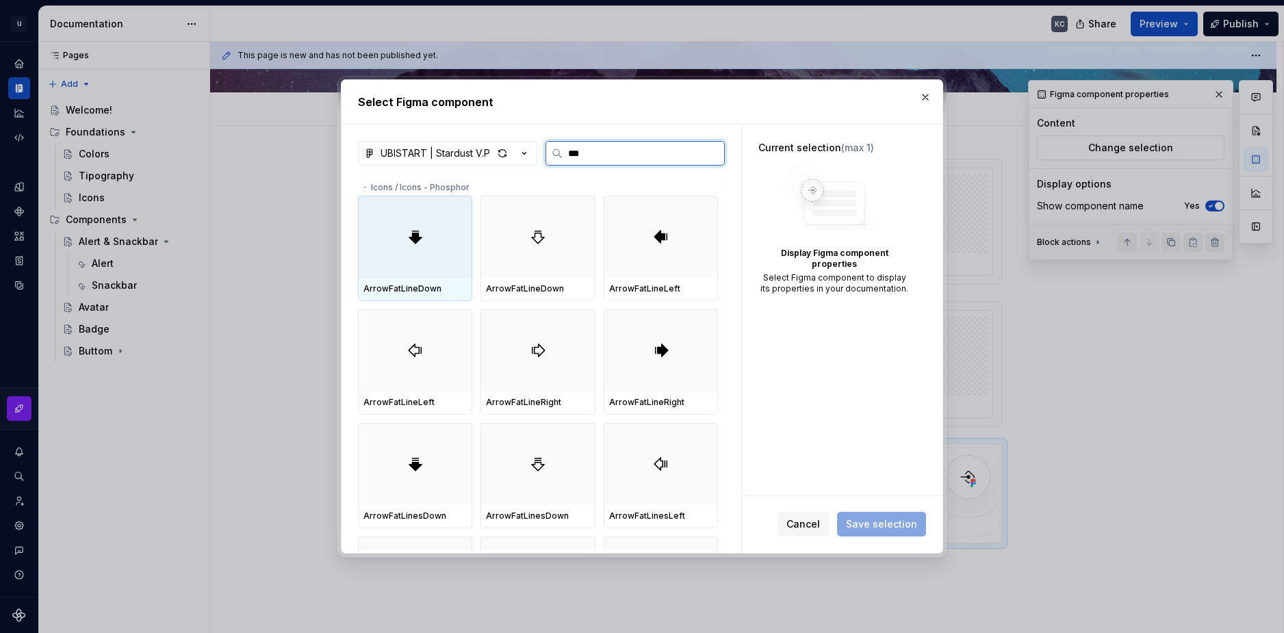
type input "****"
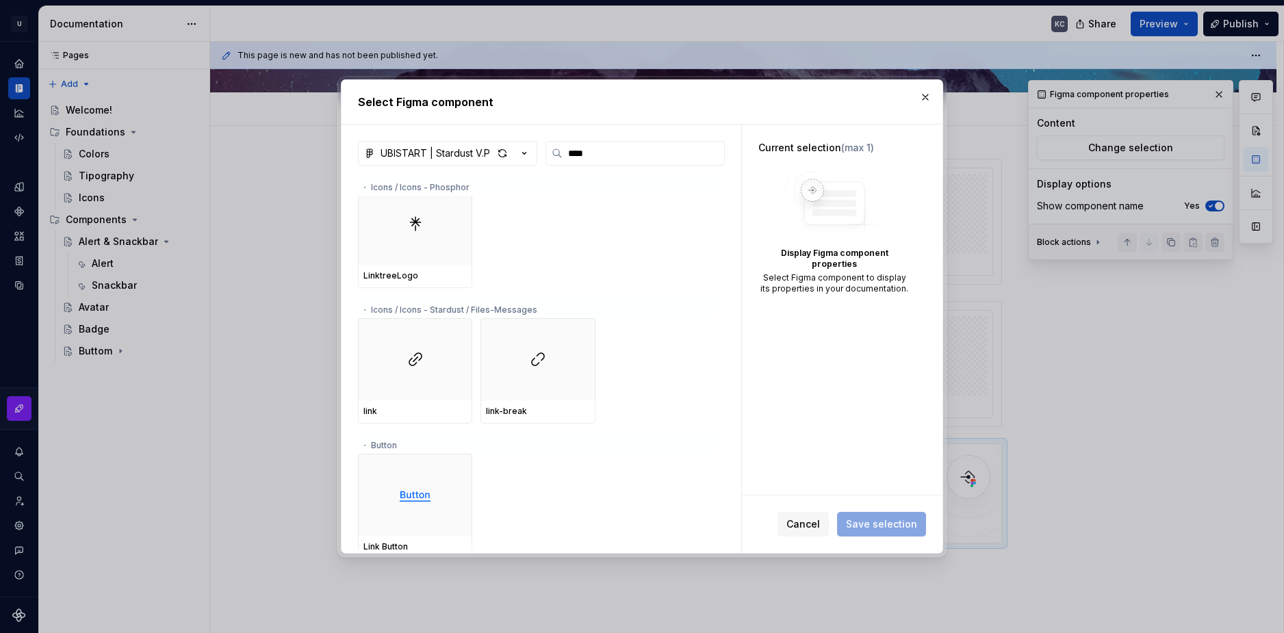
scroll to position [559, 0]
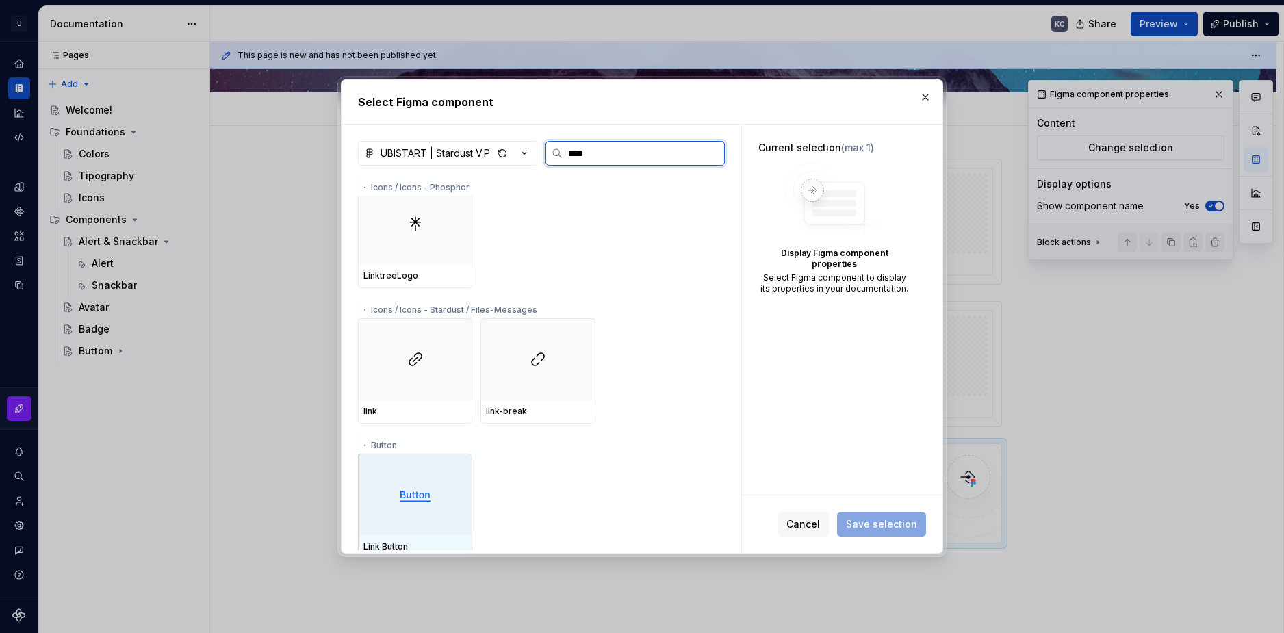
click at [441, 473] on div at bounding box center [415, 495] width 114 height 82
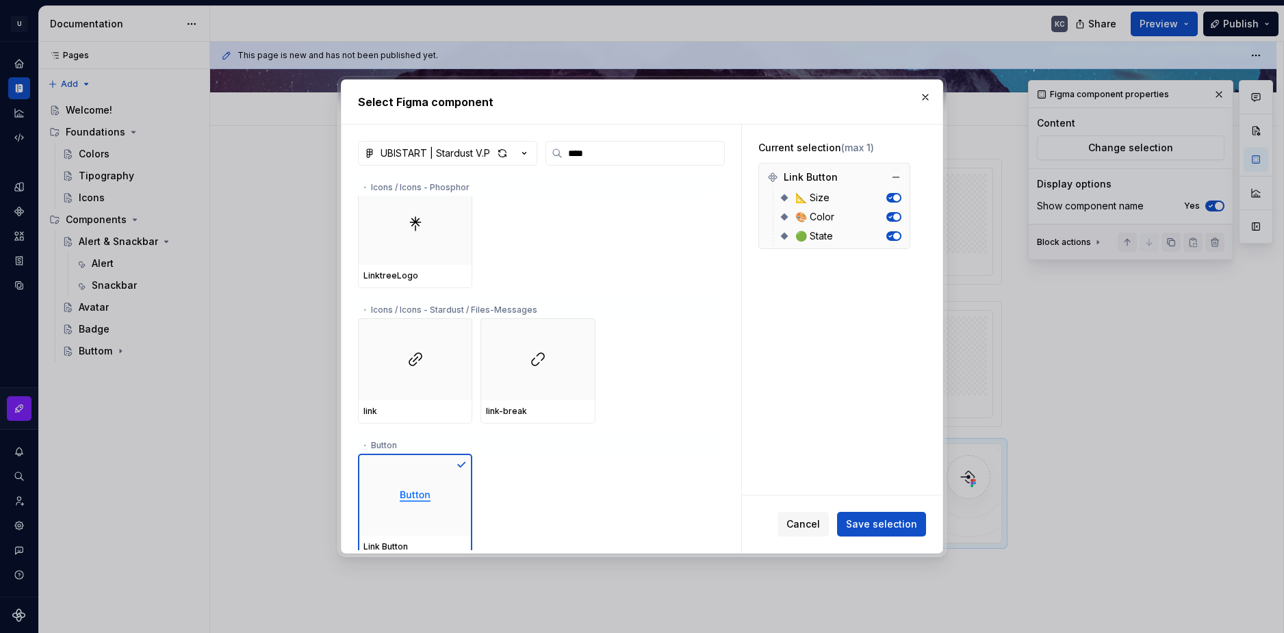
click at [893, 195] on span "button" at bounding box center [896, 197] width 7 height 7
click at [893, 195] on span "button" at bounding box center [890, 197] width 7 height 7
click at [893, 198] on span "button" at bounding box center [896, 197] width 7 height 7
click at [893, 198] on span "button" at bounding box center [890, 197] width 7 height 7
click at [910, 522] on span "Save selection" at bounding box center [881, 524] width 71 height 14
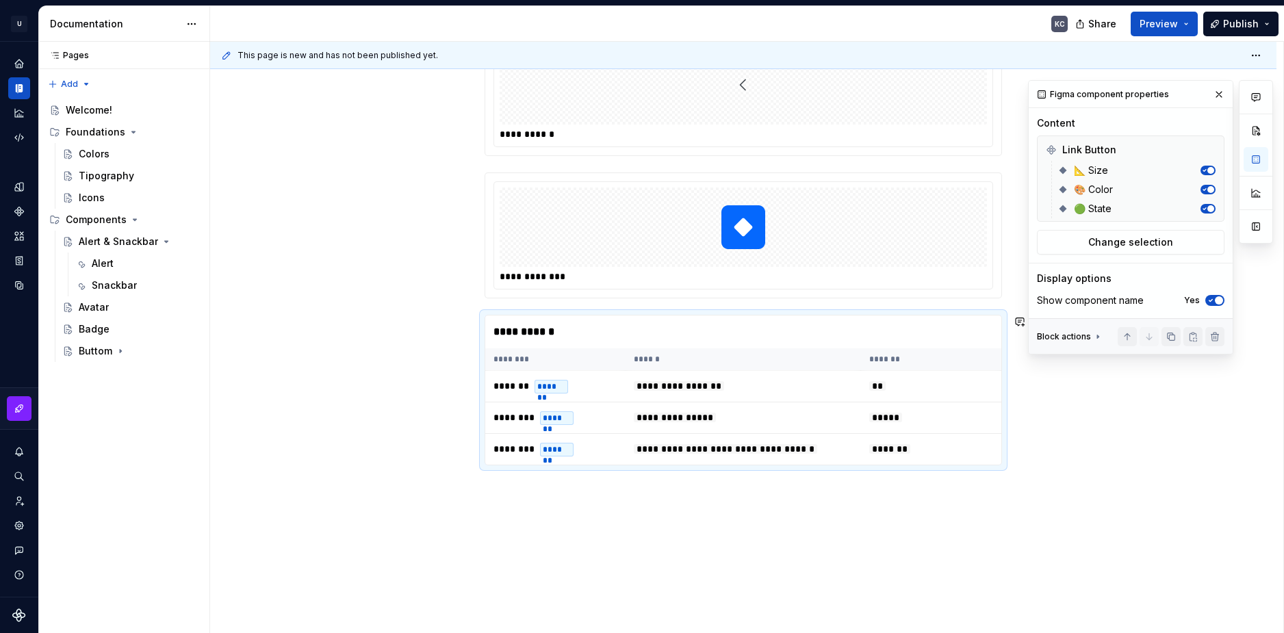
scroll to position [248, 0]
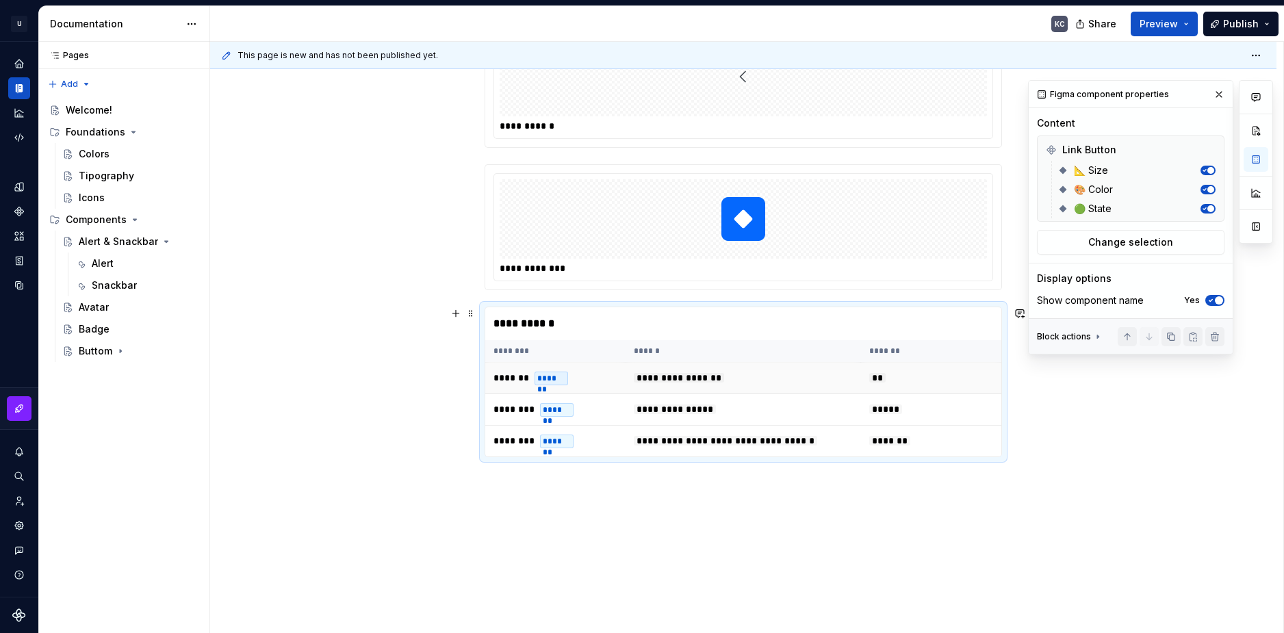
click at [647, 376] on span "**********" at bounding box center [679, 378] width 90 height 10
click at [675, 378] on span "**********" at bounding box center [679, 378] width 90 height 10
click at [724, 378] on span "**********" at bounding box center [679, 378] width 90 height 10
click at [1188, 29] on button "Preview" at bounding box center [1163, 24] width 67 height 25
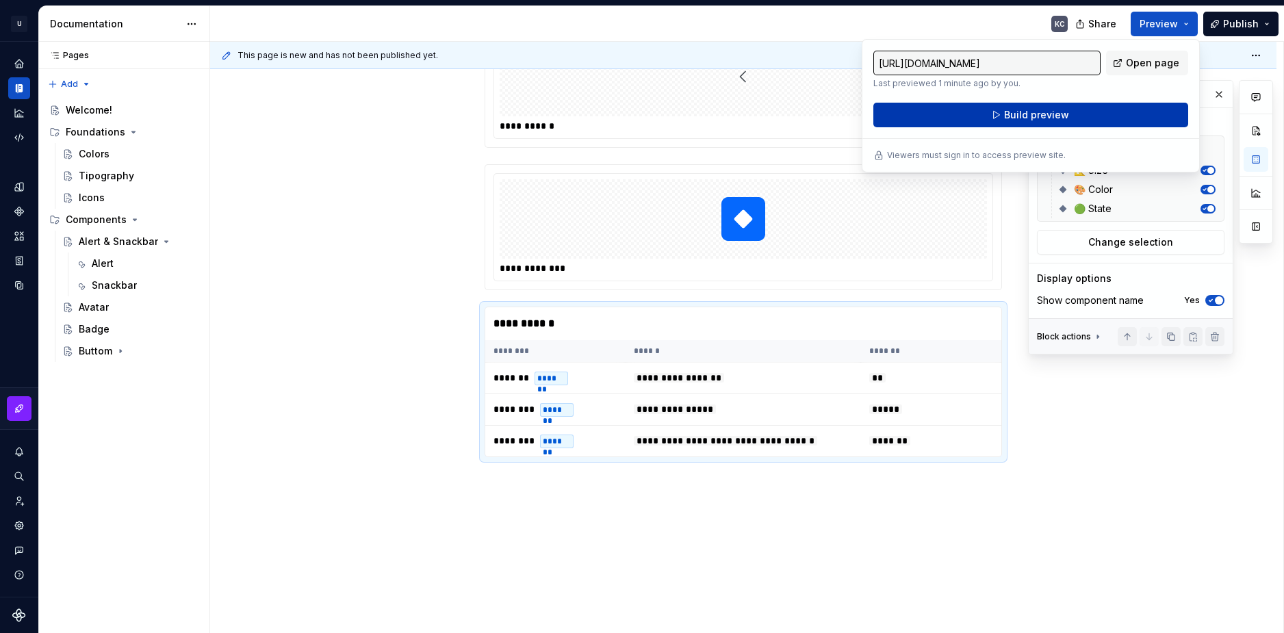
click at [1068, 111] on button "Build preview" at bounding box center [1030, 115] width 315 height 25
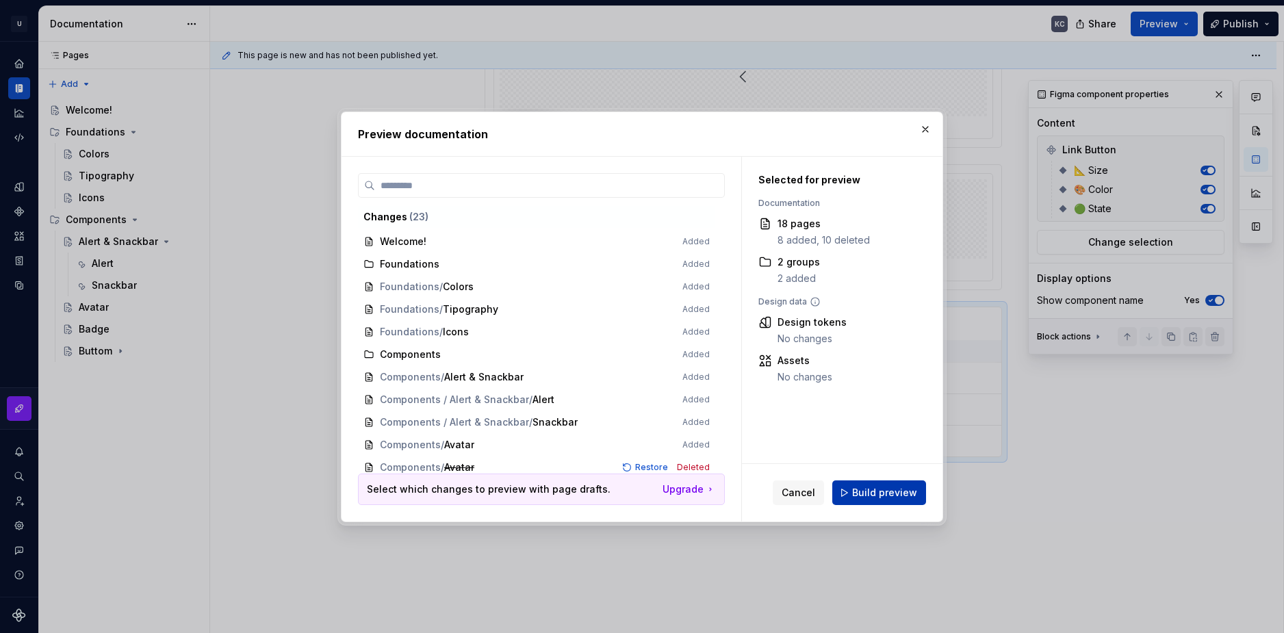
click at [895, 491] on span "Build preview" at bounding box center [884, 493] width 65 height 14
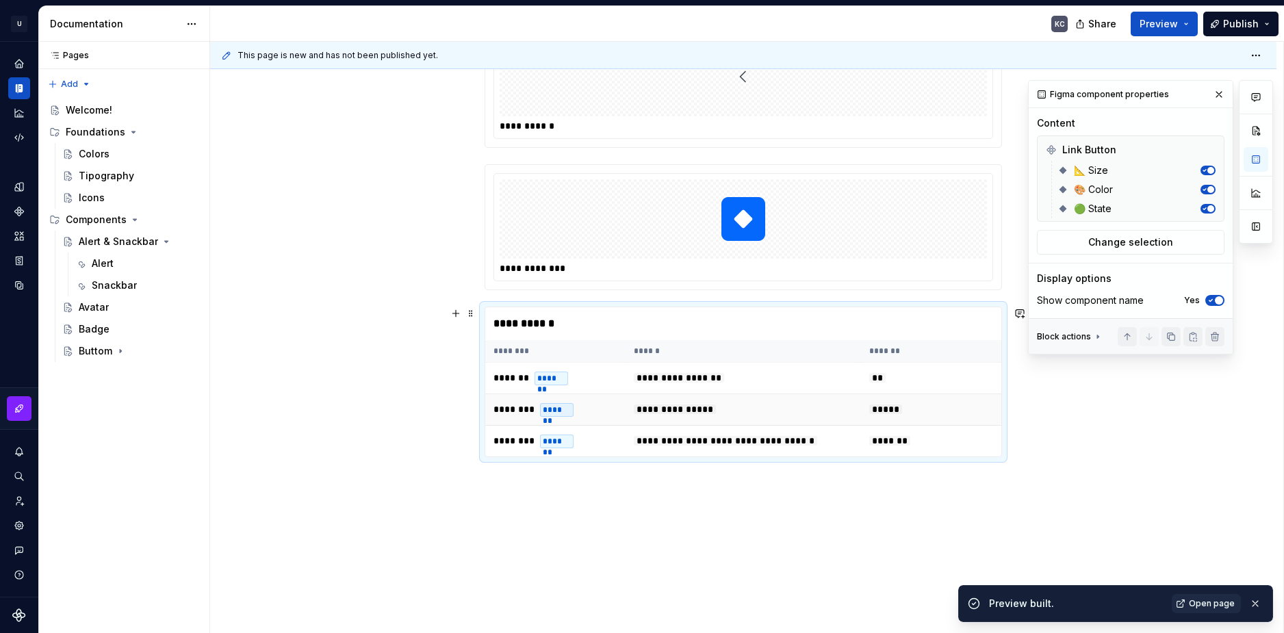
click at [556, 411] on div "*******" at bounding box center [557, 410] width 34 height 14
click at [1222, 605] on span "Open page" at bounding box center [1211, 603] width 46 height 11
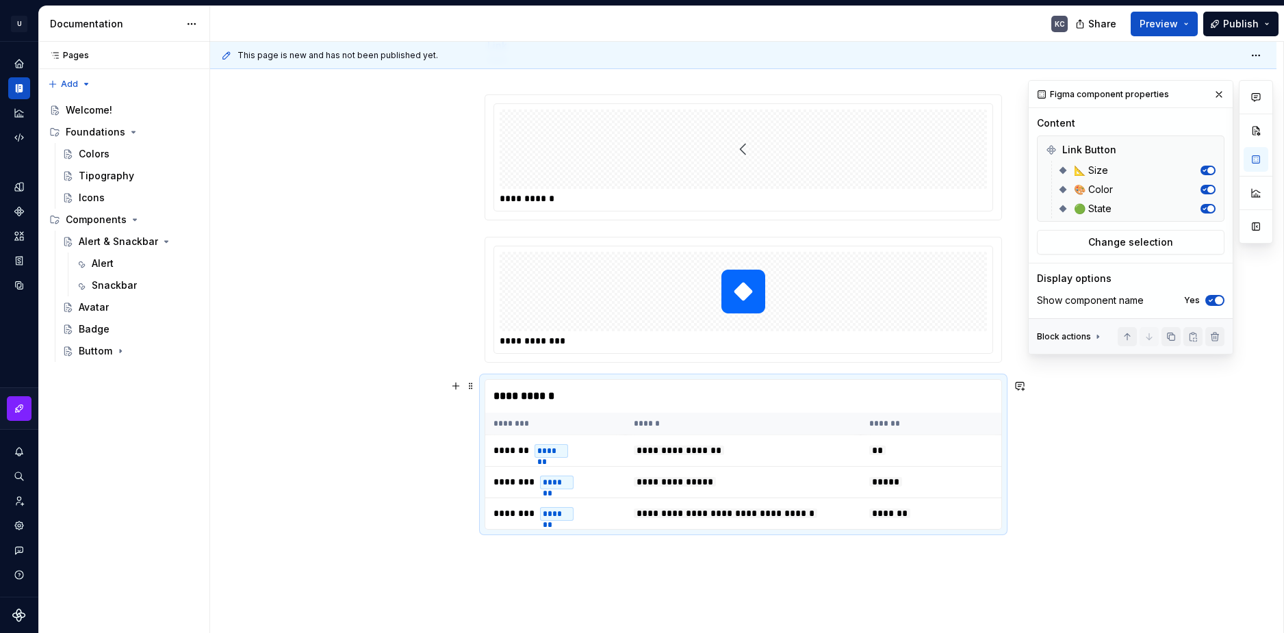
scroll to position [112, 0]
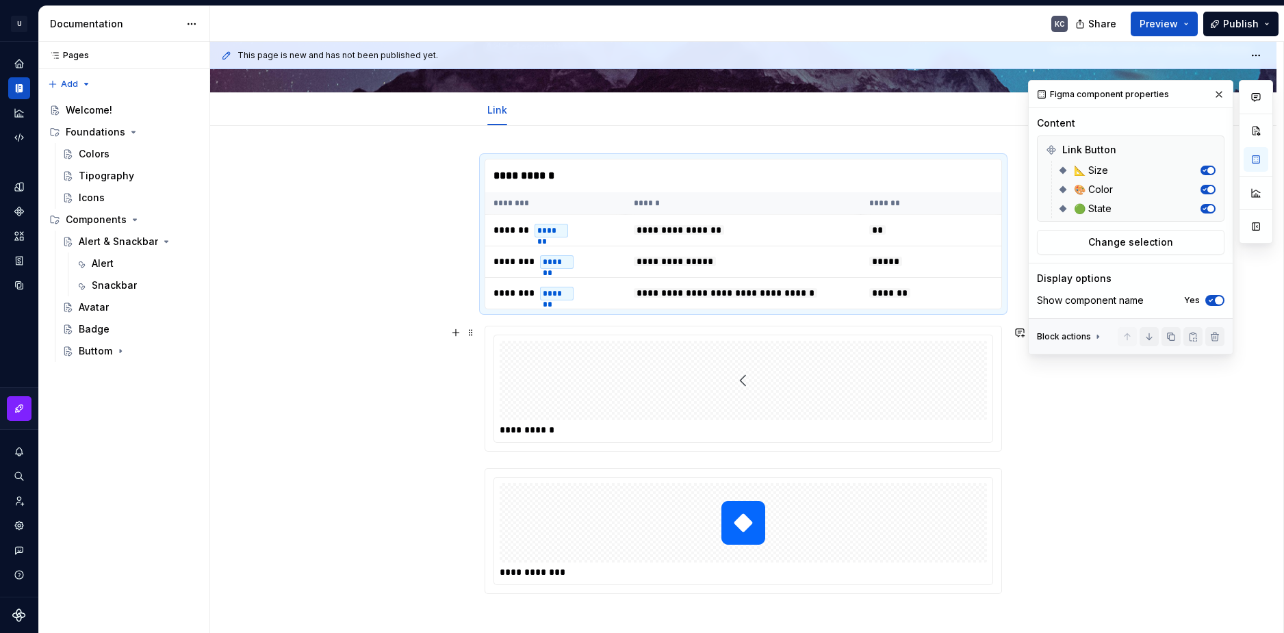
click at [471, 337] on span at bounding box center [470, 332] width 11 height 19
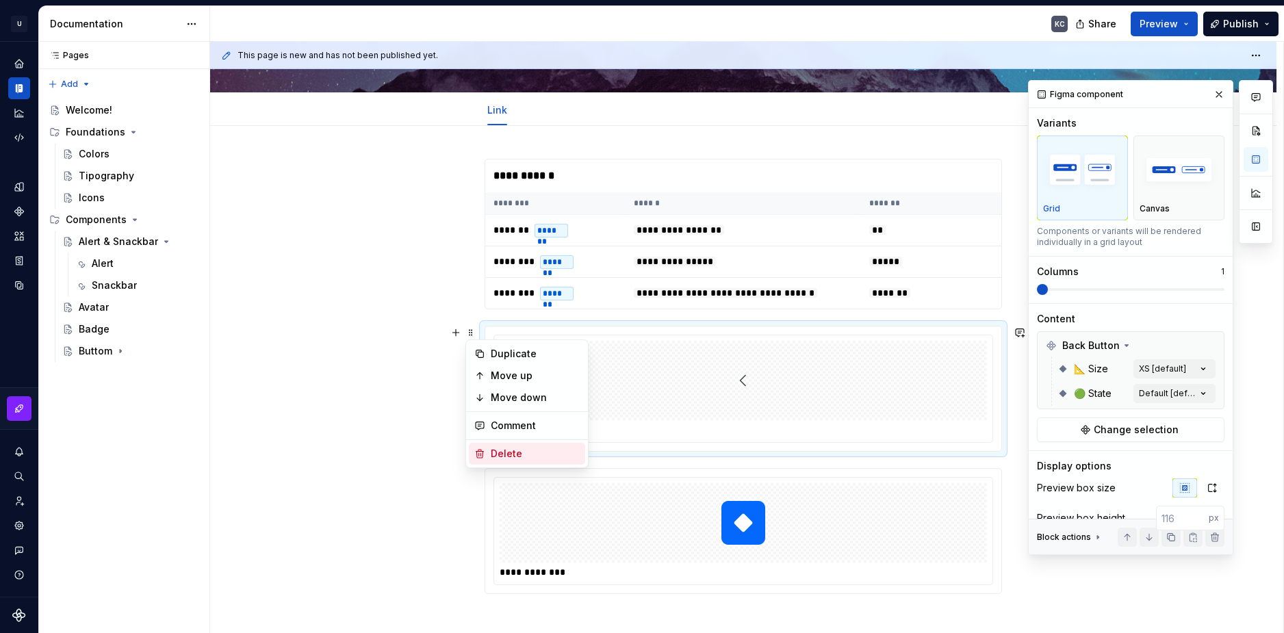
click at [518, 456] on div "Delete" at bounding box center [535, 454] width 89 height 14
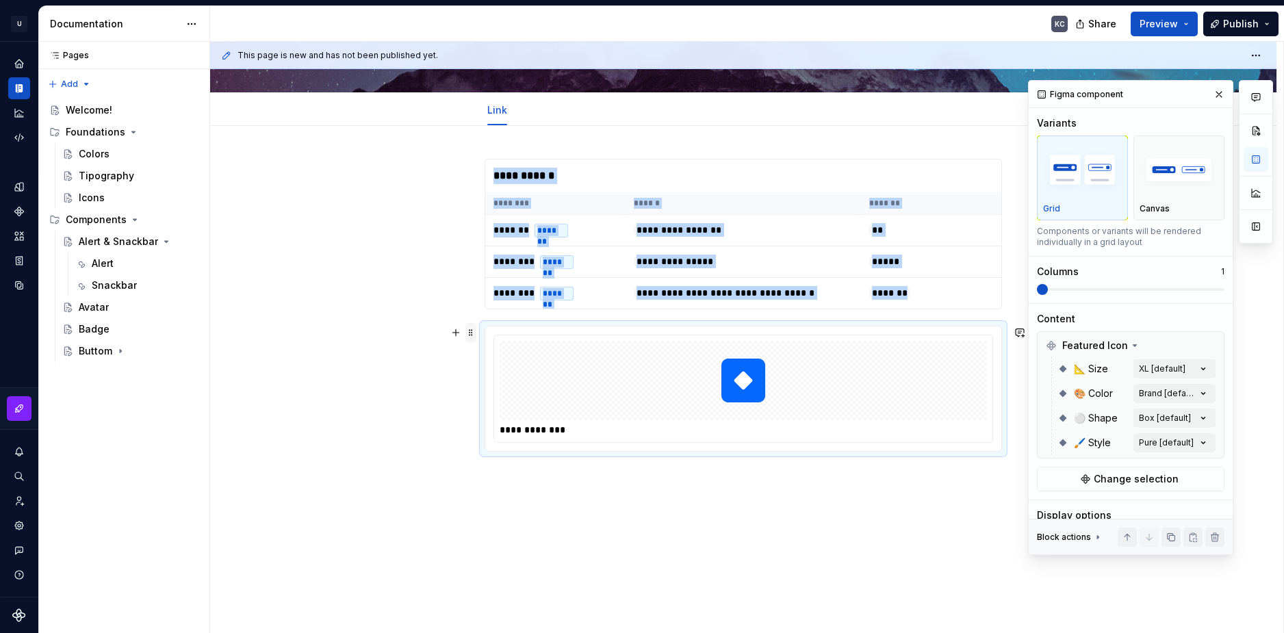
click at [470, 333] on span at bounding box center [470, 332] width 11 height 19
click at [504, 459] on div "Delete" at bounding box center [535, 454] width 89 height 14
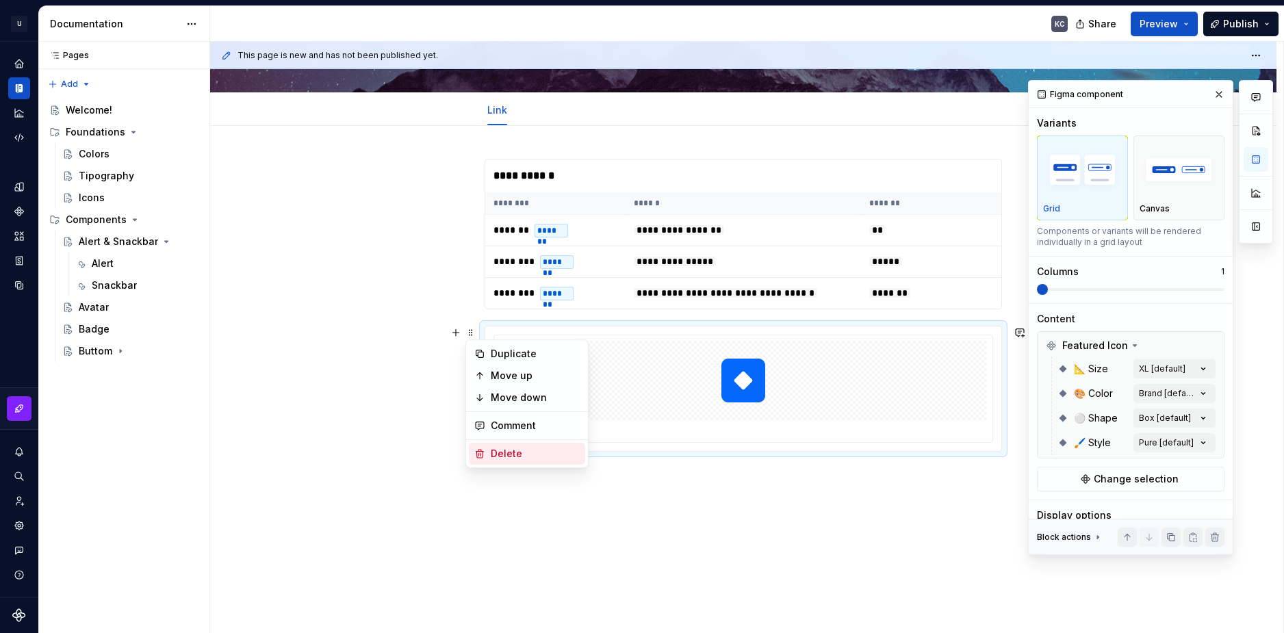
scroll to position [0, 0]
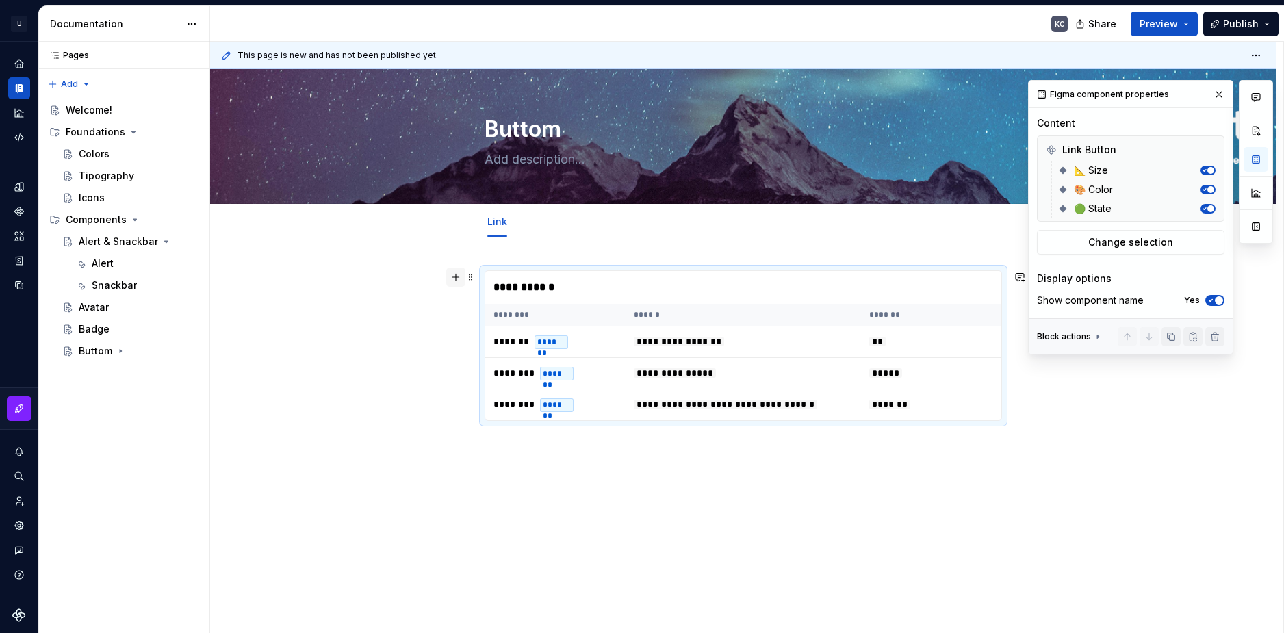
click at [458, 285] on button "button" at bounding box center [455, 277] width 19 height 19
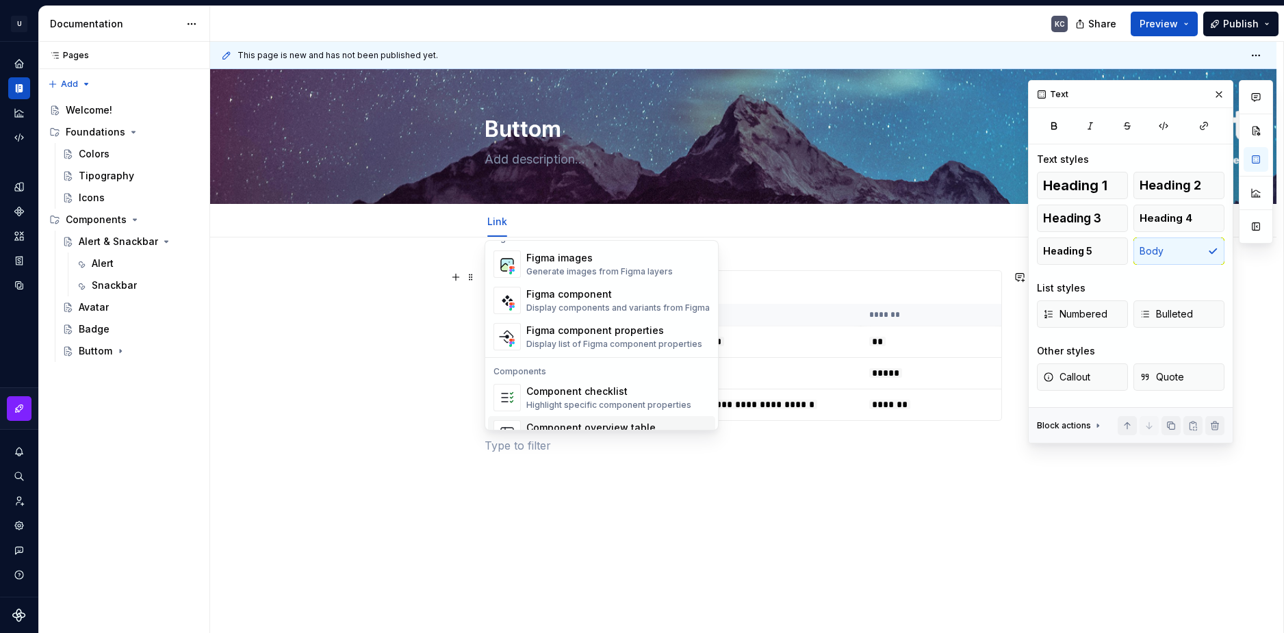
scroll to position [1294, 0]
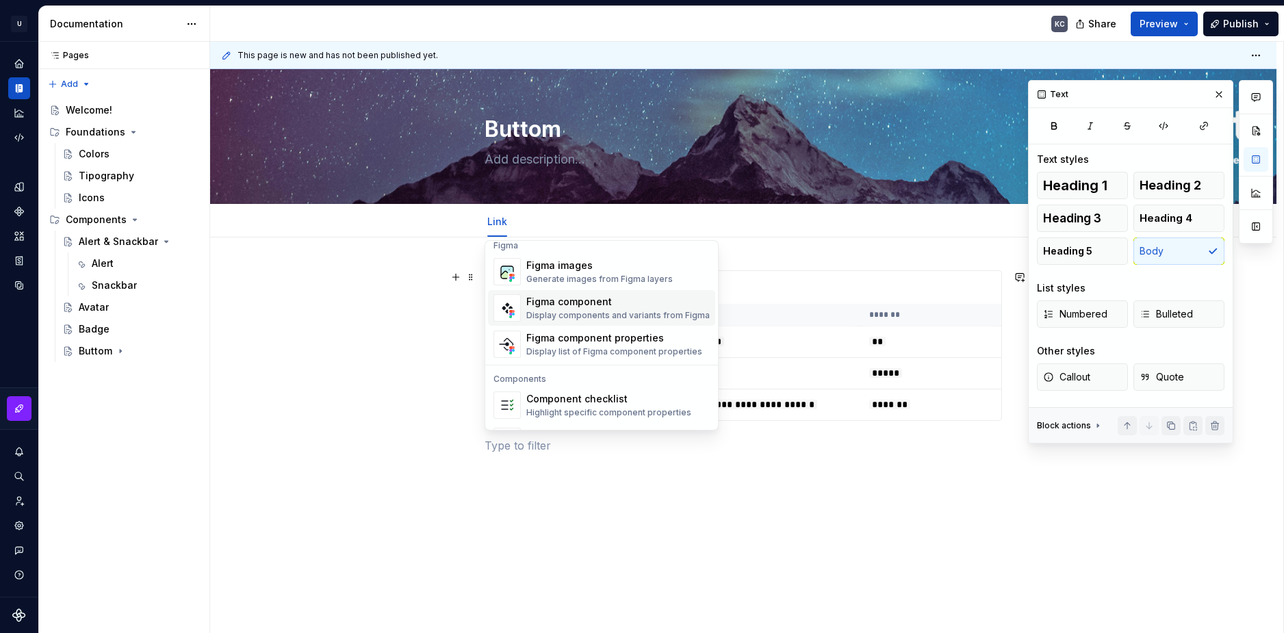
click at [613, 311] on div "Display components and variants from Figma" at bounding box center [617, 315] width 183 height 11
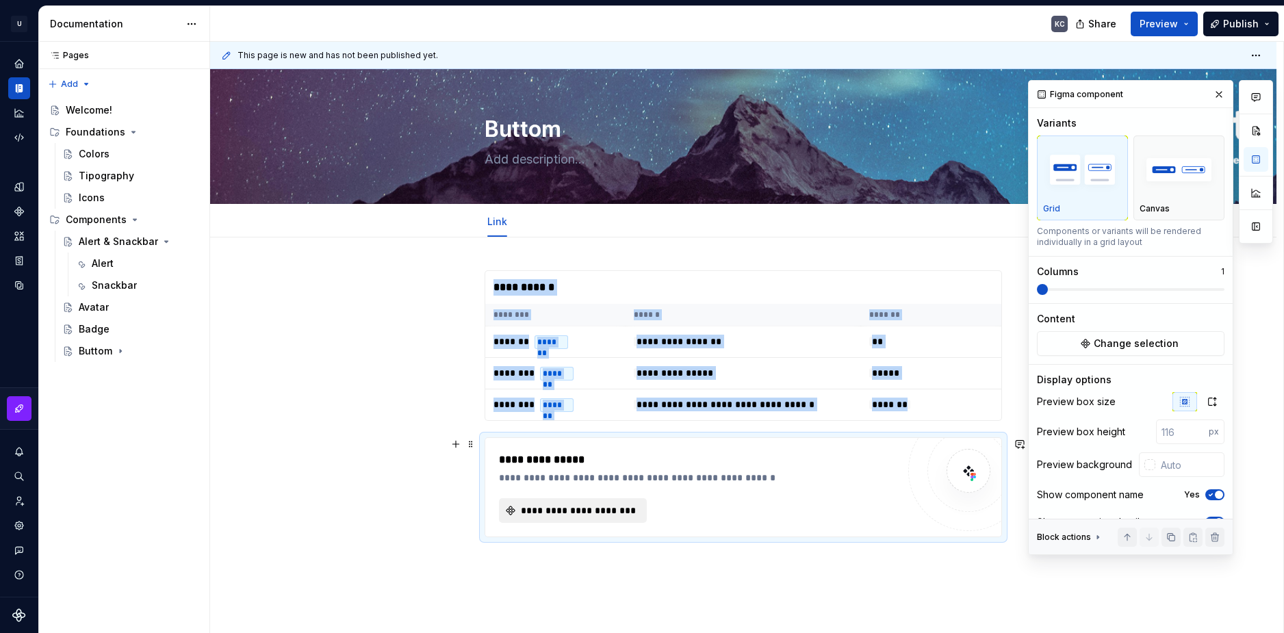
click at [610, 510] on span "**********" at bounding box center [578, 511] width 119 height 14
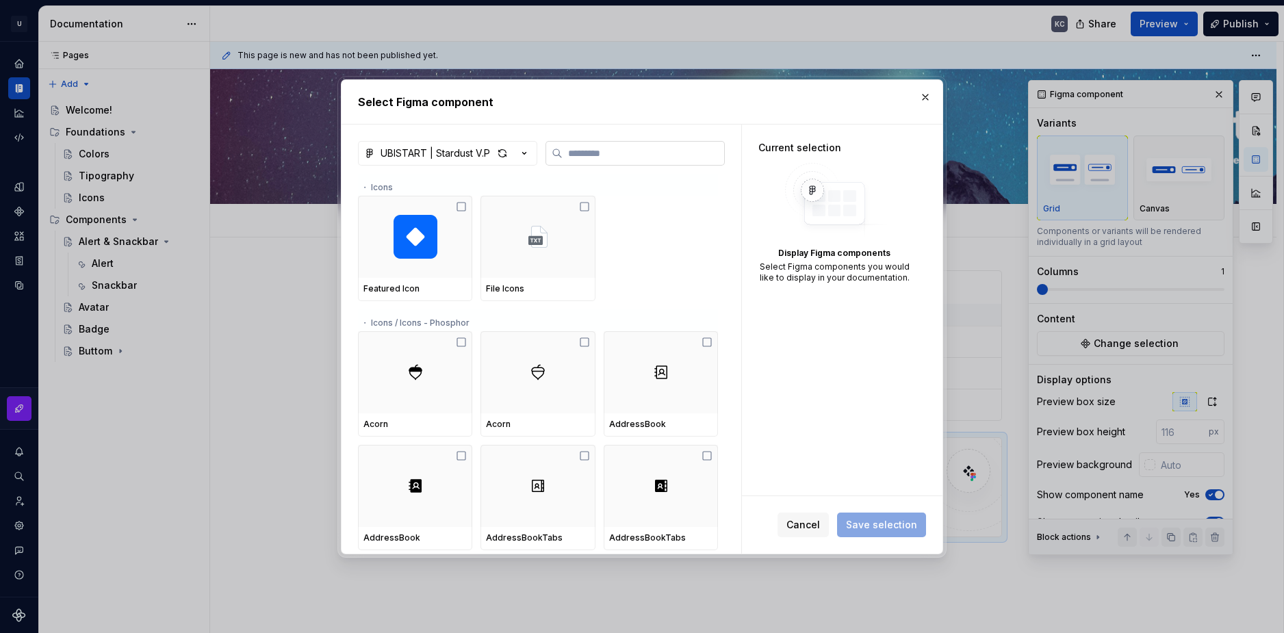
type textarea "*"
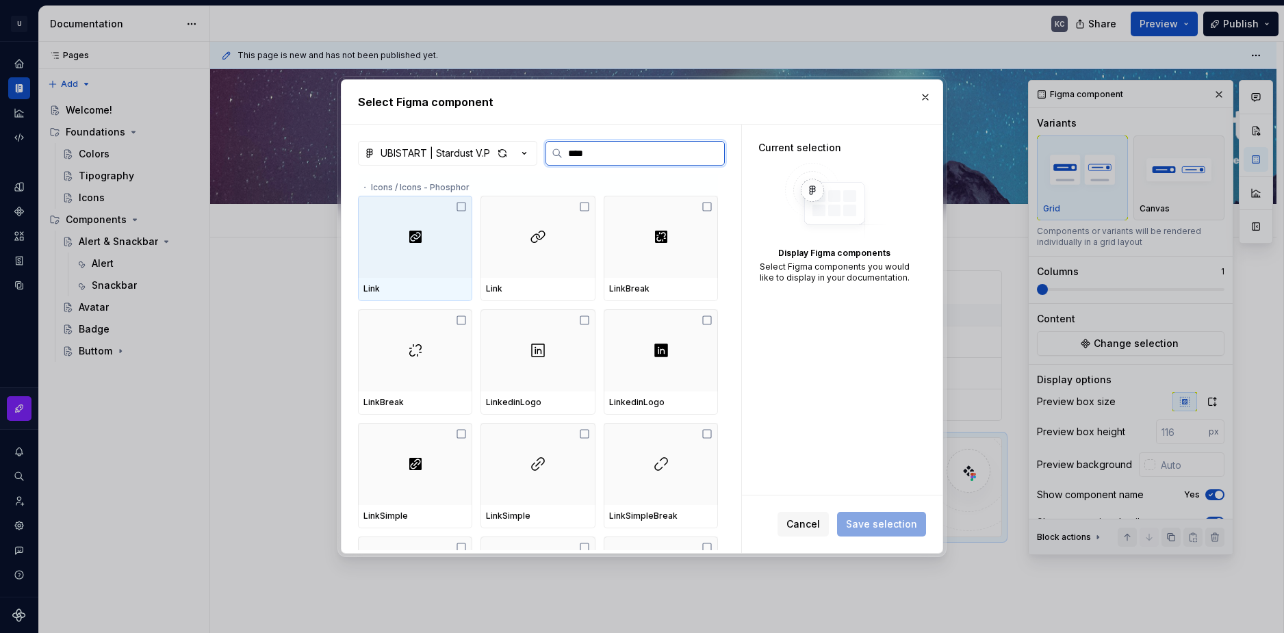
type input "****"
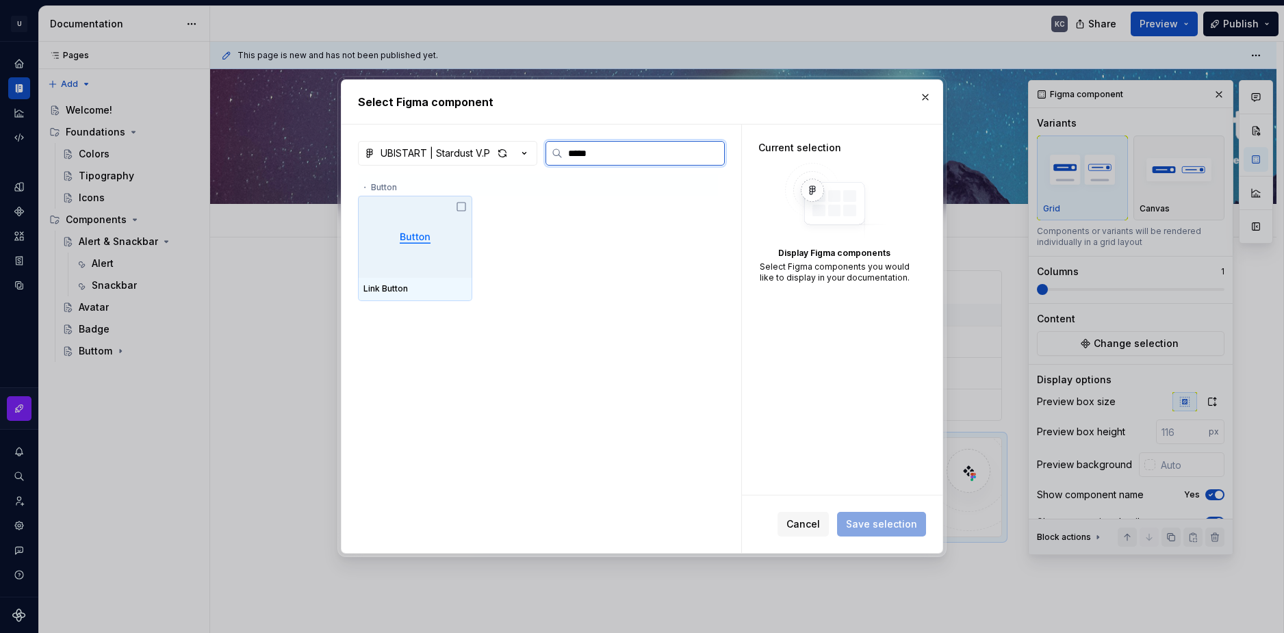
click at [426, 259] on div at bounding box center [415, 237] width 114 height 82
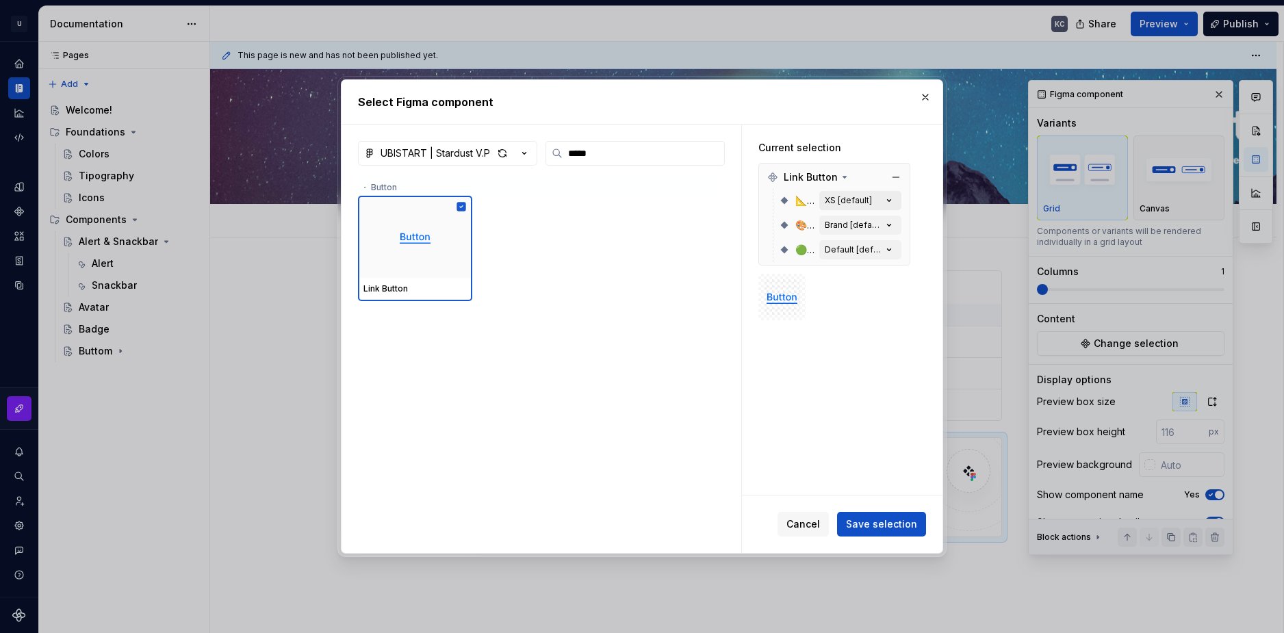
click at [880, 198] on button "XS [default]" at bounding box center [860, 200] width 82 height 19
click at [881, 198] on button "XS [default]" at bounding box center [860, 200] width 82 height 19
click at [788, 295] on img at bounding box center [782, 296] width 36 height 19
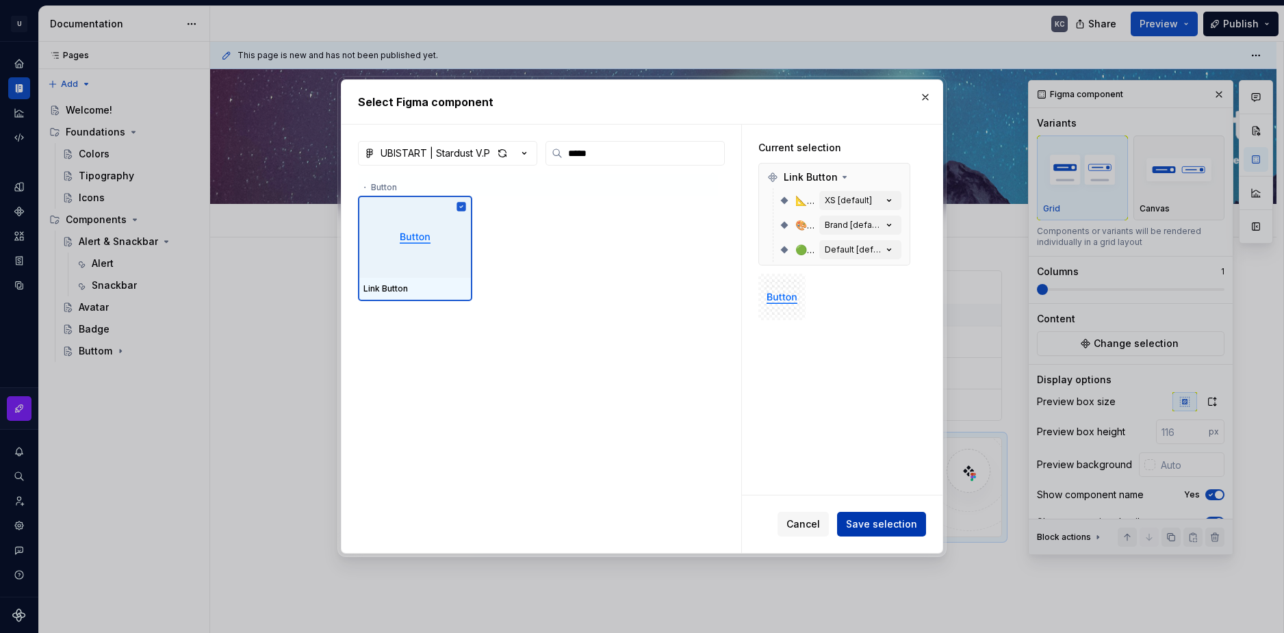
click at [856, 523] on span "Save selection" at bounding box center [881, 524] width 71 height 14
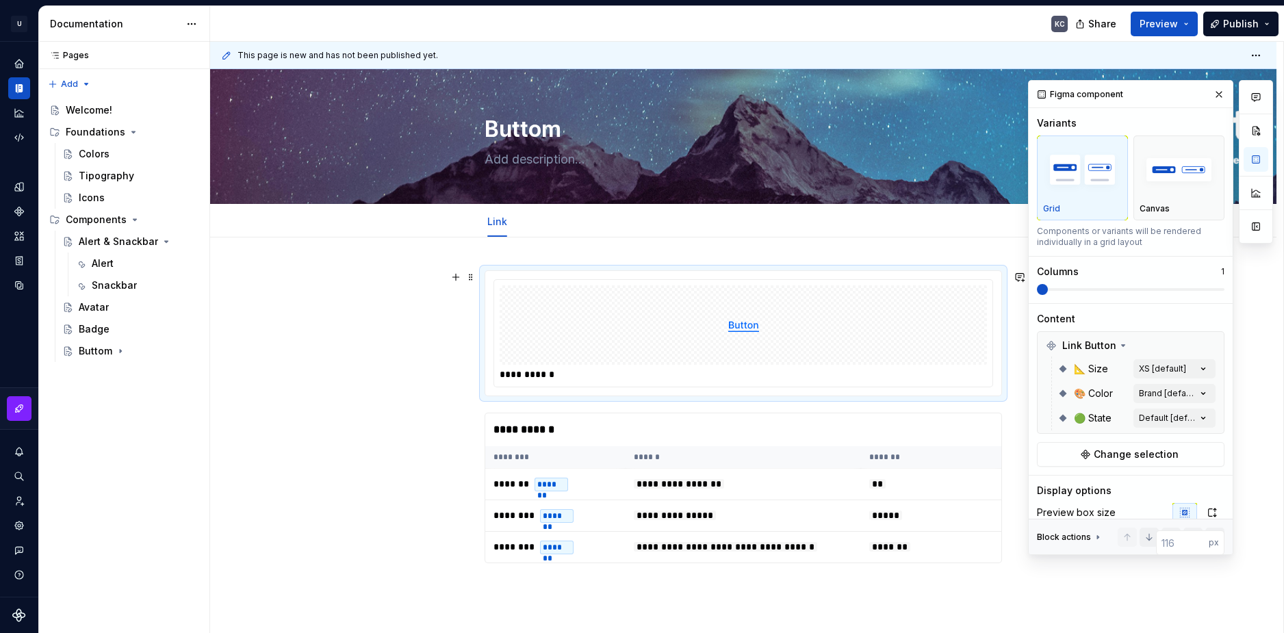
click at [533, 376] on div "**********" at bounding box center [742, 374] width 487 height 14
click at [1184, 21] on button "Preview" at bounding box center [1163, 24] width 67 height 25
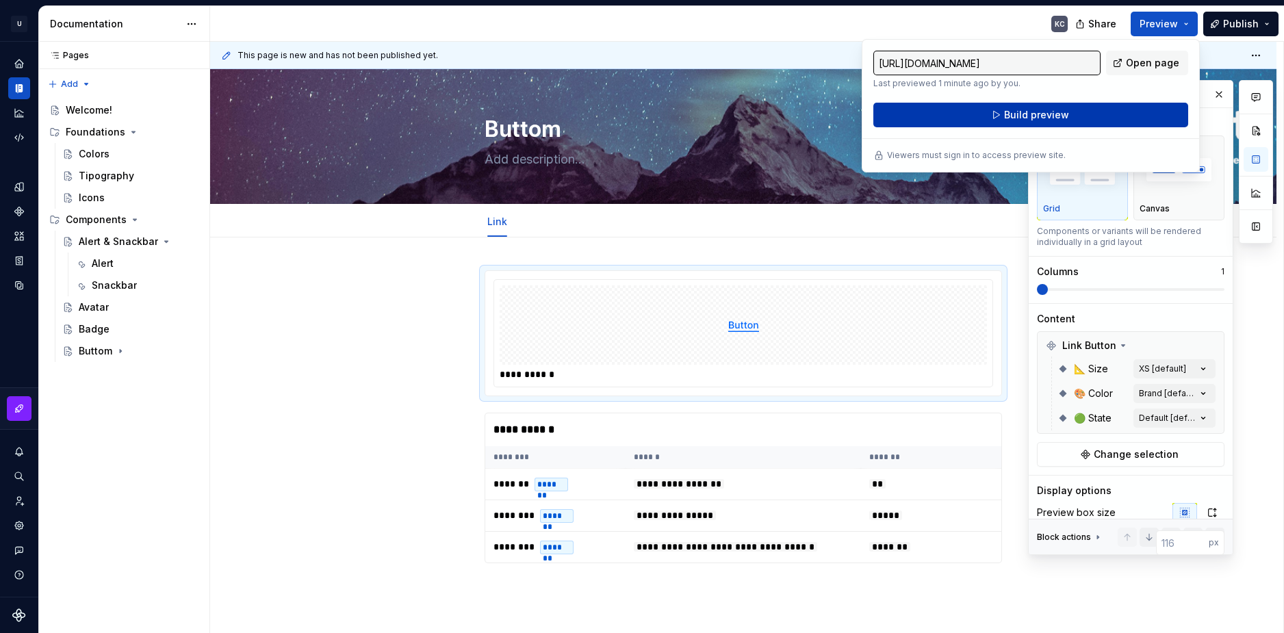
click at [1065, 110] on span "Build preview" at bounding box center [1036, 115] width 65 height 14
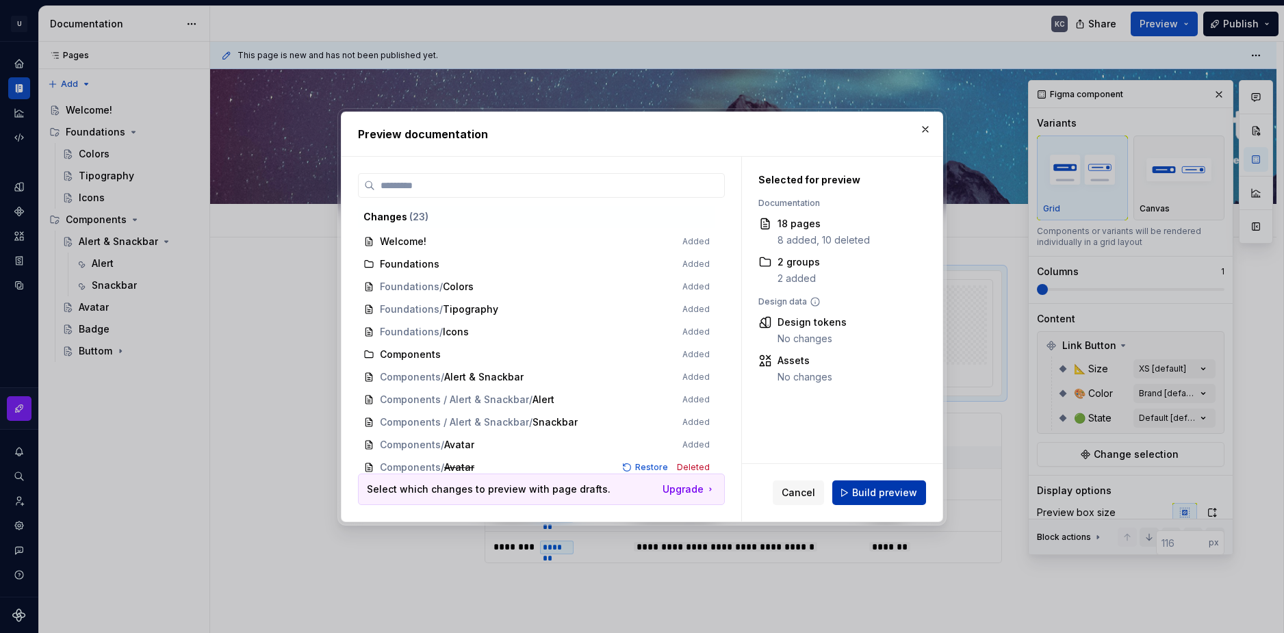
click at [846, 498] on button "Build preview" at bounding box center [879, 492] width 94 height 25
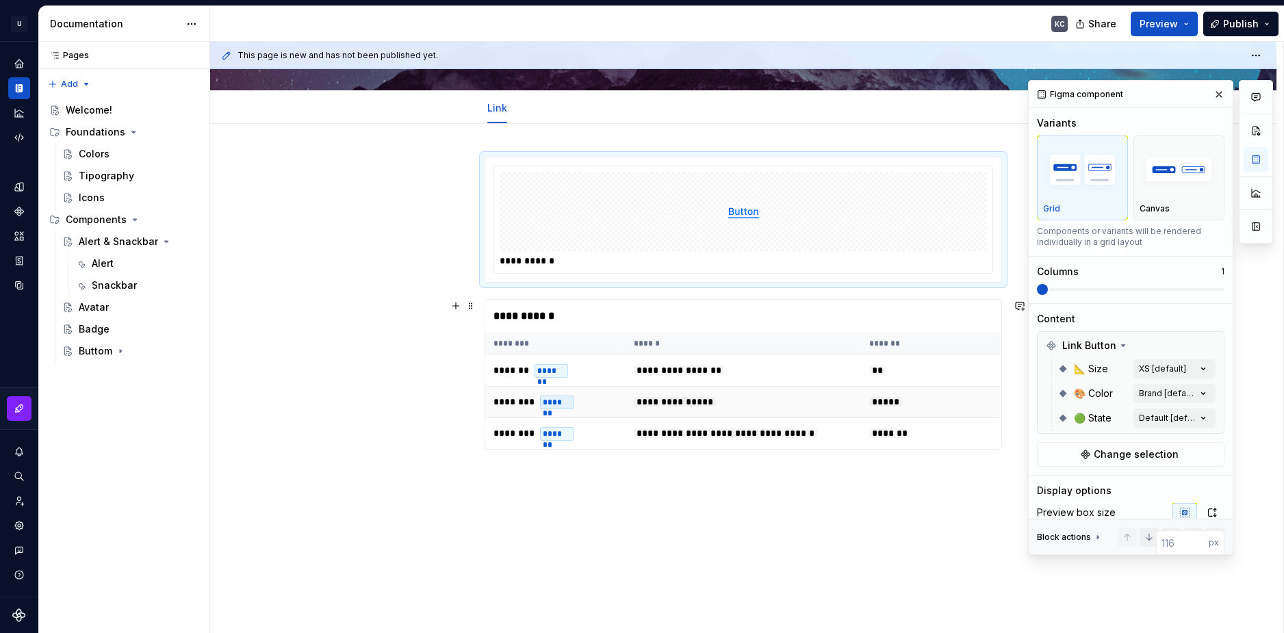
scroll to position [136, 0]
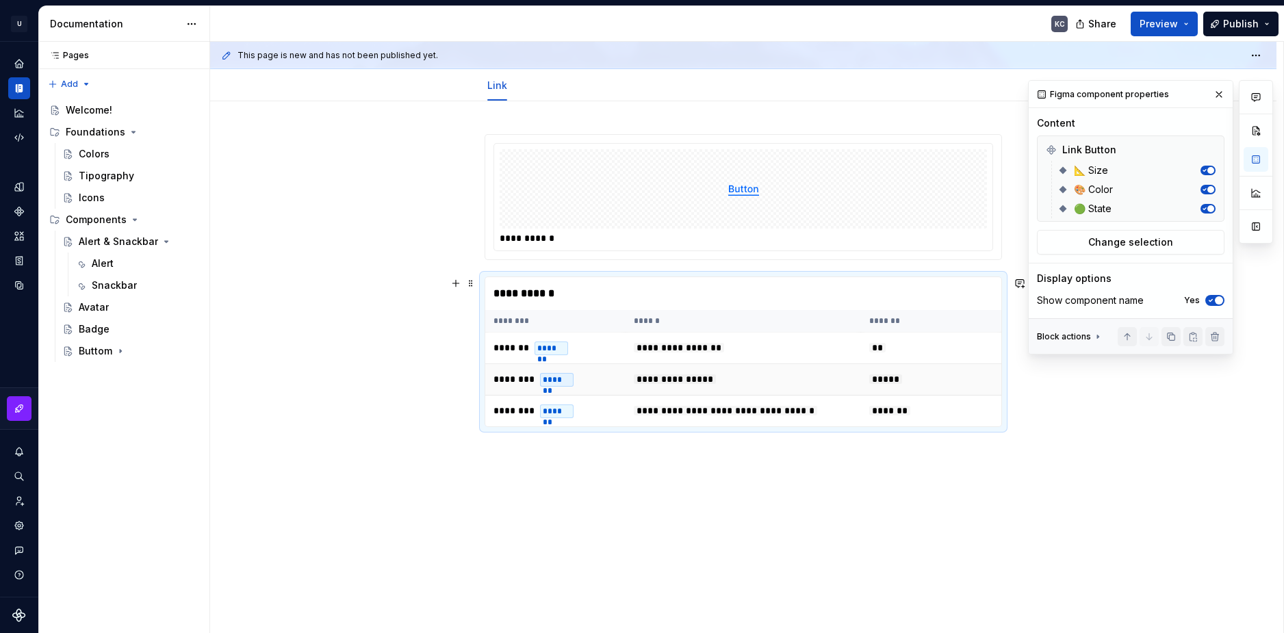
click at [662, 377] on span "**********" at bounding box center [675, 379] width 82 height 10
click at [899, 384] on span "*****" at bounding box center [885, 379] width 33 height 10
click at [899, 414] on span "*******" at bounding box center [889, 411] width 41 height 10
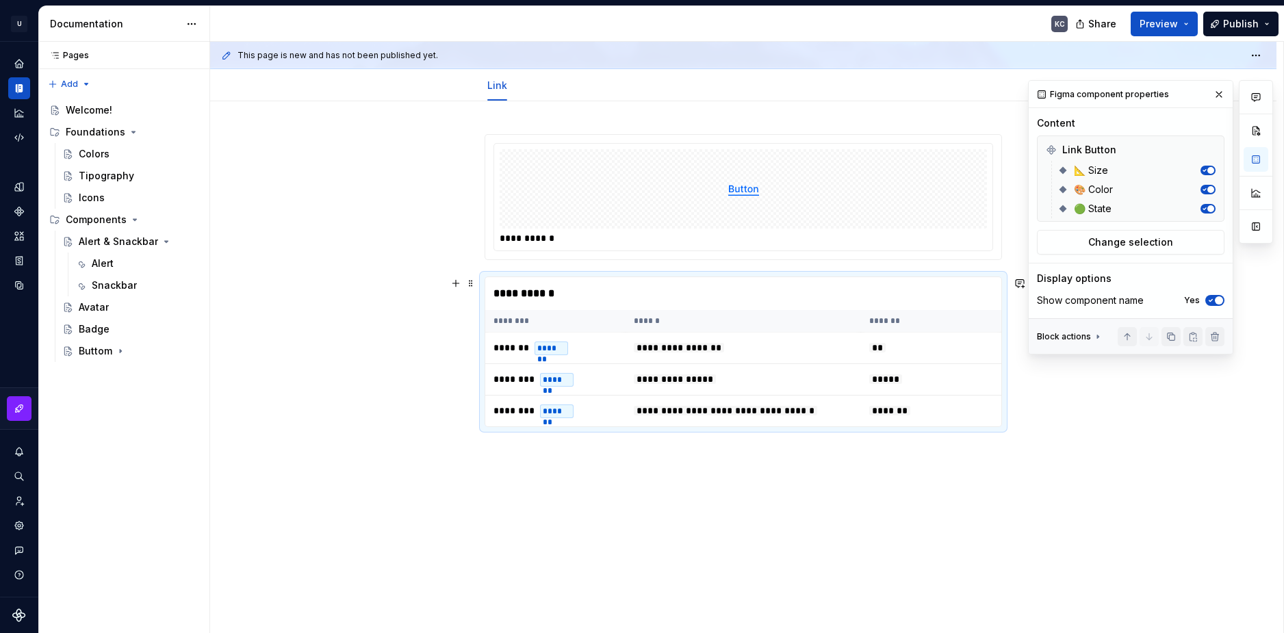
click at [509, 317] on th "********" at bounding box center [555, 321] width 140 height 23
click at [525, 591] on div "**********" at bounding box center [743, 367] width 1066 height 532
click at [1152, 92] on div "Figma component properties" at bounding box center [1103, 94] width 142 height 19
click at [1214, 299] on icon "button" at bounding box center [1210, 300] width 11 height 8
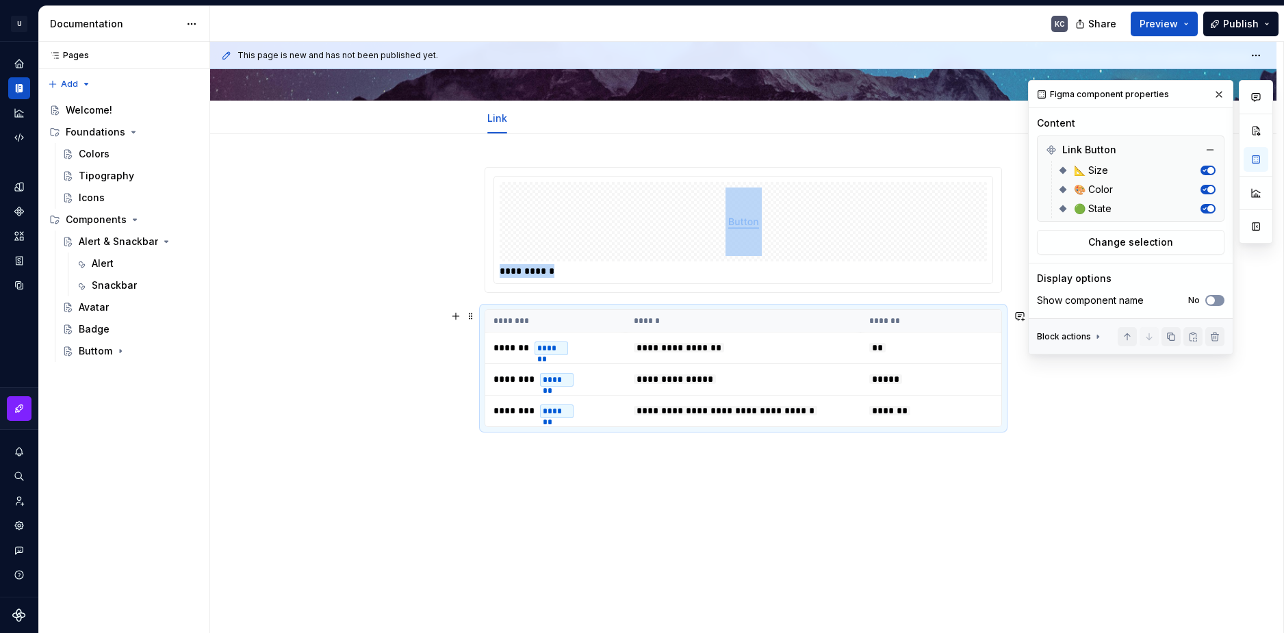
scroll to position [103, 0]
click at [1214, 299] on span "button" at bounding box center [1210, 300] width 8 height 8
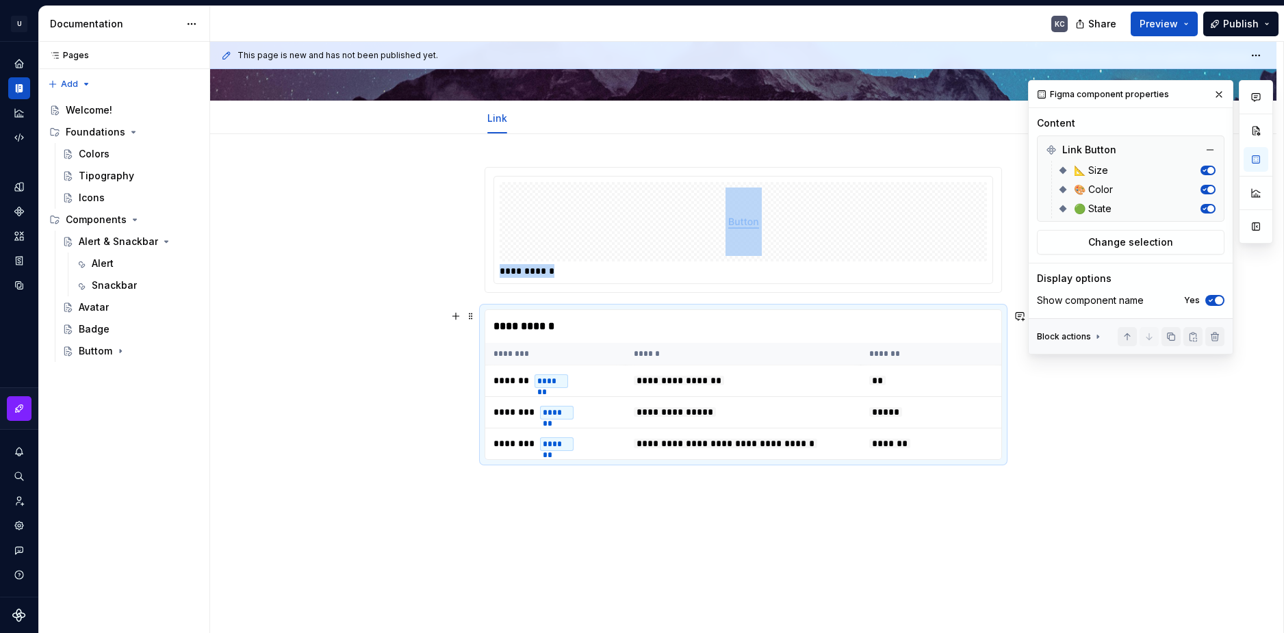
click at [1214, 299] on icon "button" at bounding box center [1210, 300] width 11 height 8
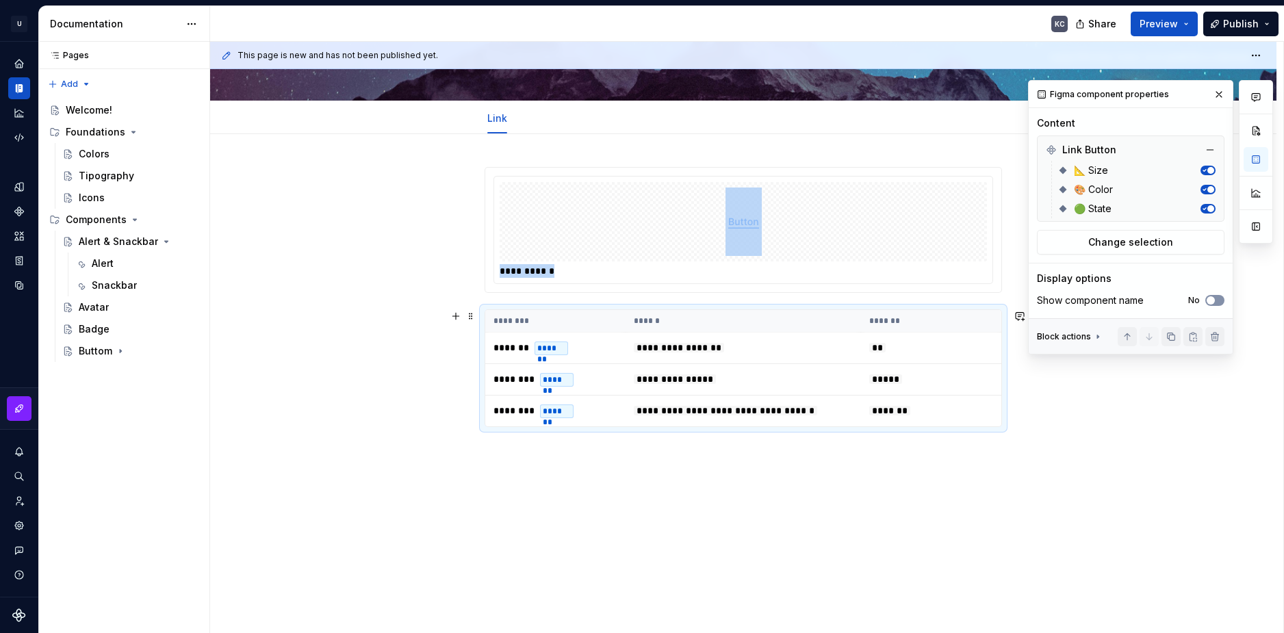
click at [1214, 299] on span "button" at bounding box center [1210, 300] width 8 height 8
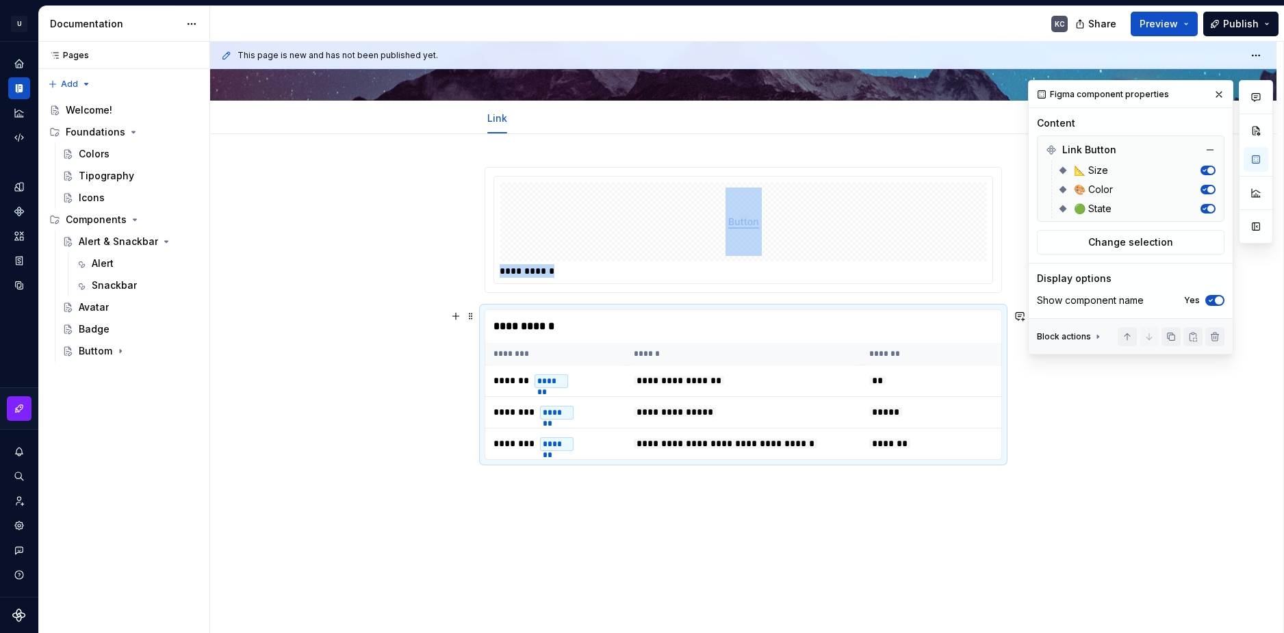
click at [1214, 299] on icon "button" at bounding box center [1210, 300] width 11 height 8
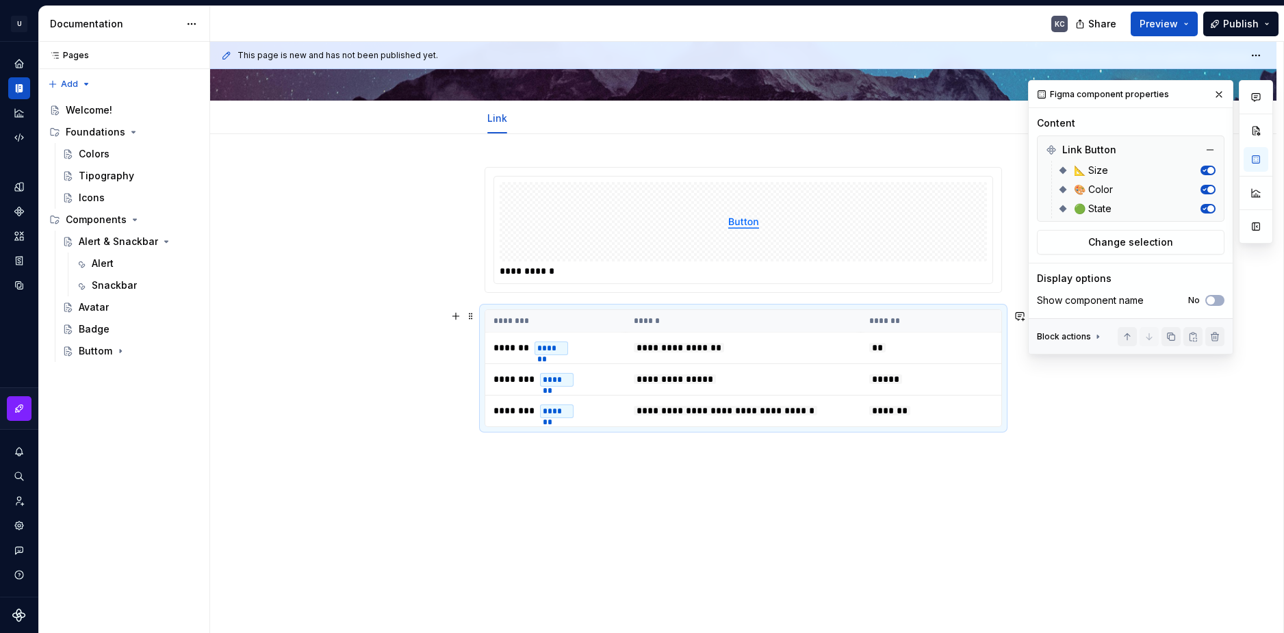
click at [1097, 336] on icon at bounding box center [1097, 336] width 1 height 3
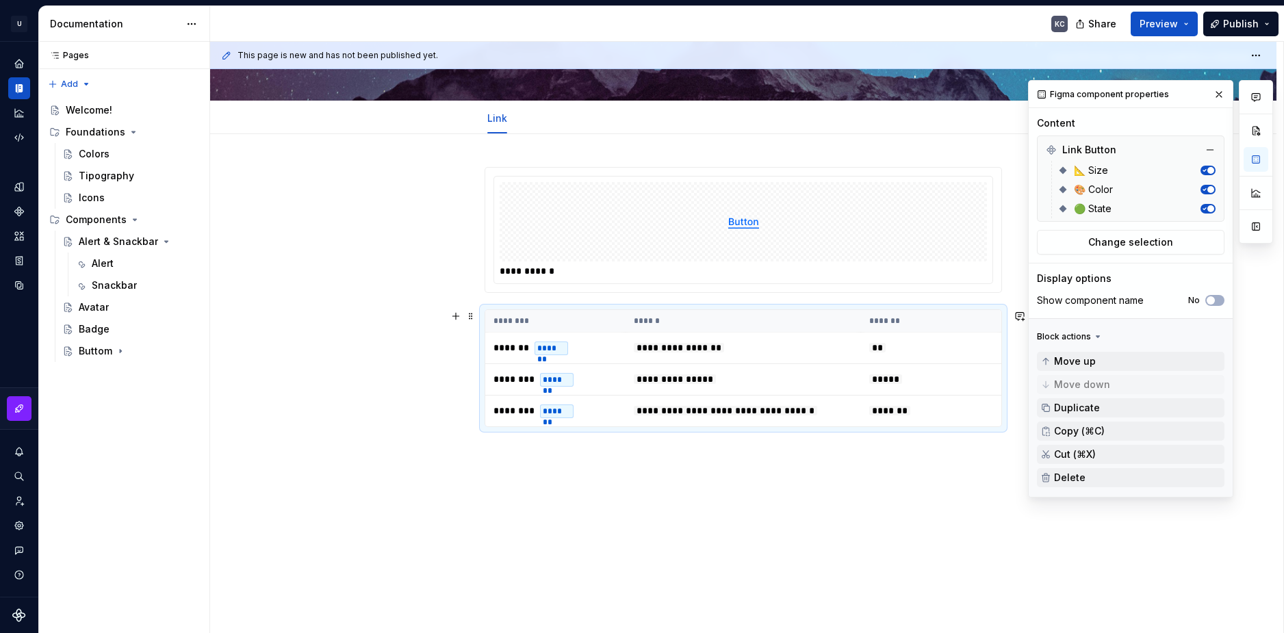
click at [1096, 336] on icon at bounding box center [1097, 336] width 3 height 1
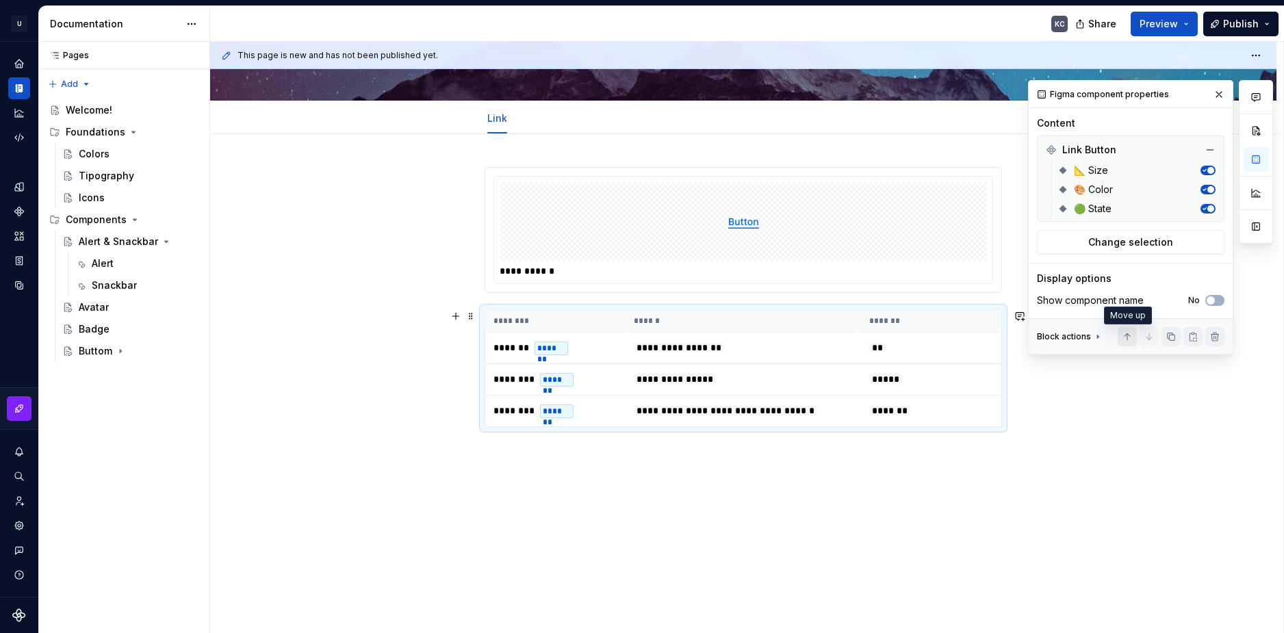
click at [1125, 338] on button "button" at bounding box center [1126, 336] width 19 height 19
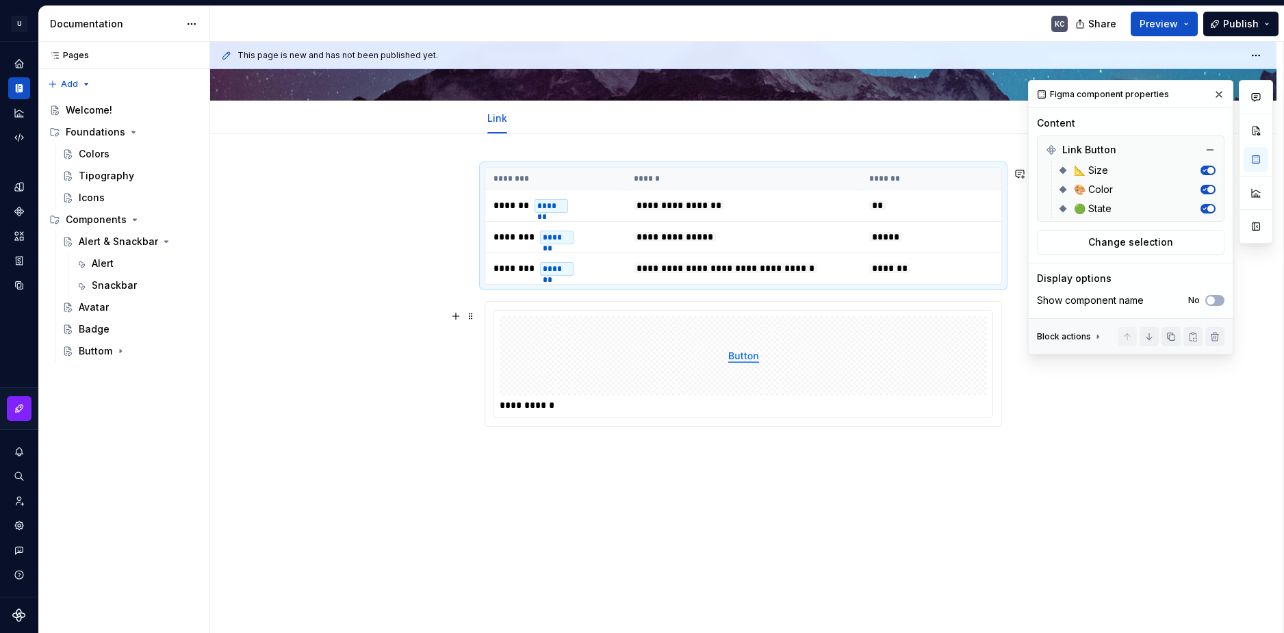
scroll to position [0, 0]
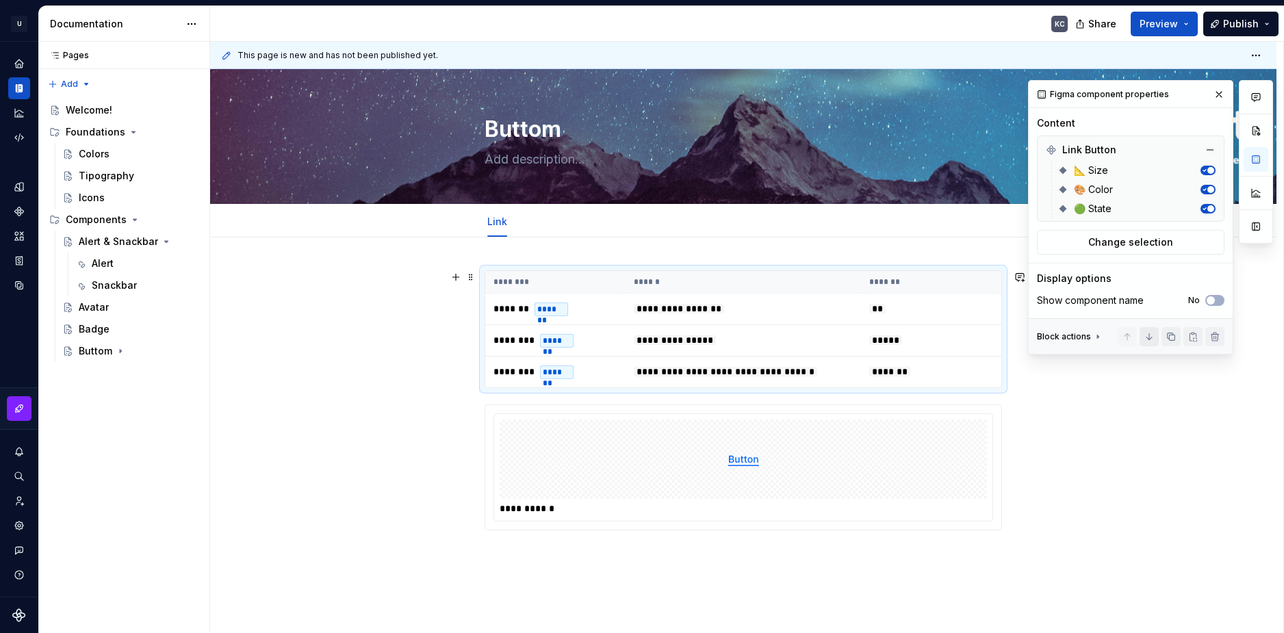
click at [1145, 340] on button "button" at bounding box center [1148, 336] width 19 height 19
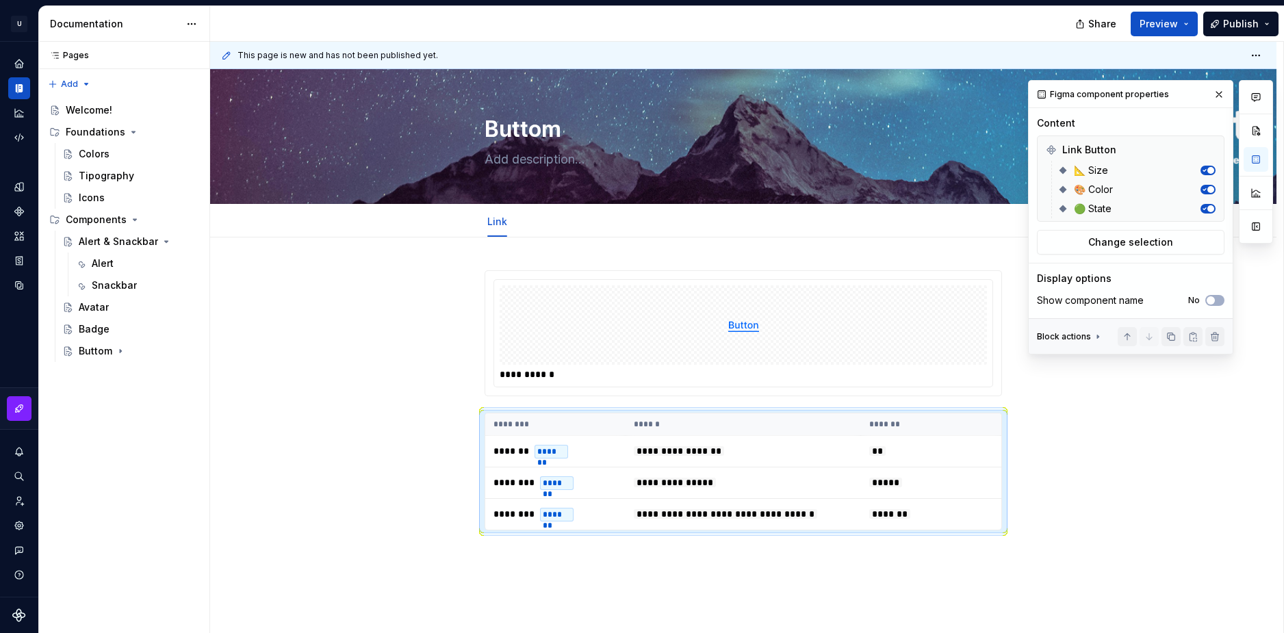
type textarea "*"
